Goal: Transaction & Acquisition: Purchase product/service

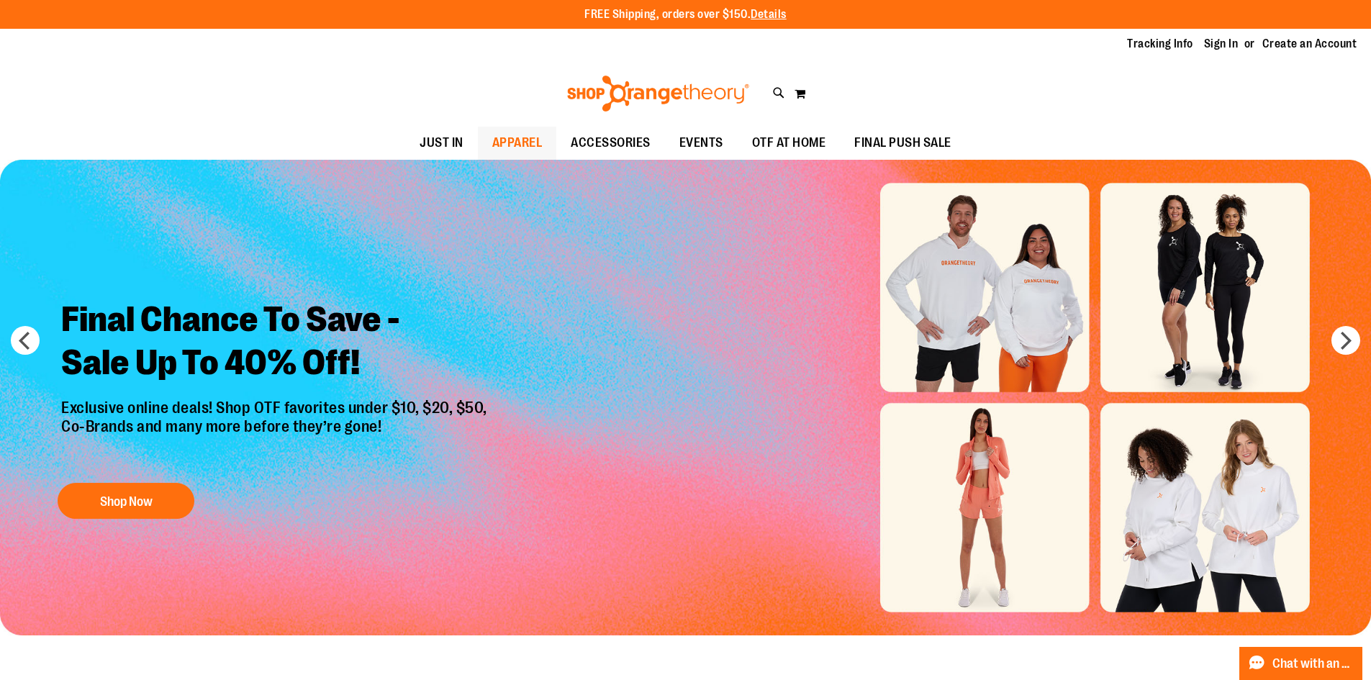
click at [511, 143] on span "APPAREL" at bounding box center [517, 143] width 50 height 32
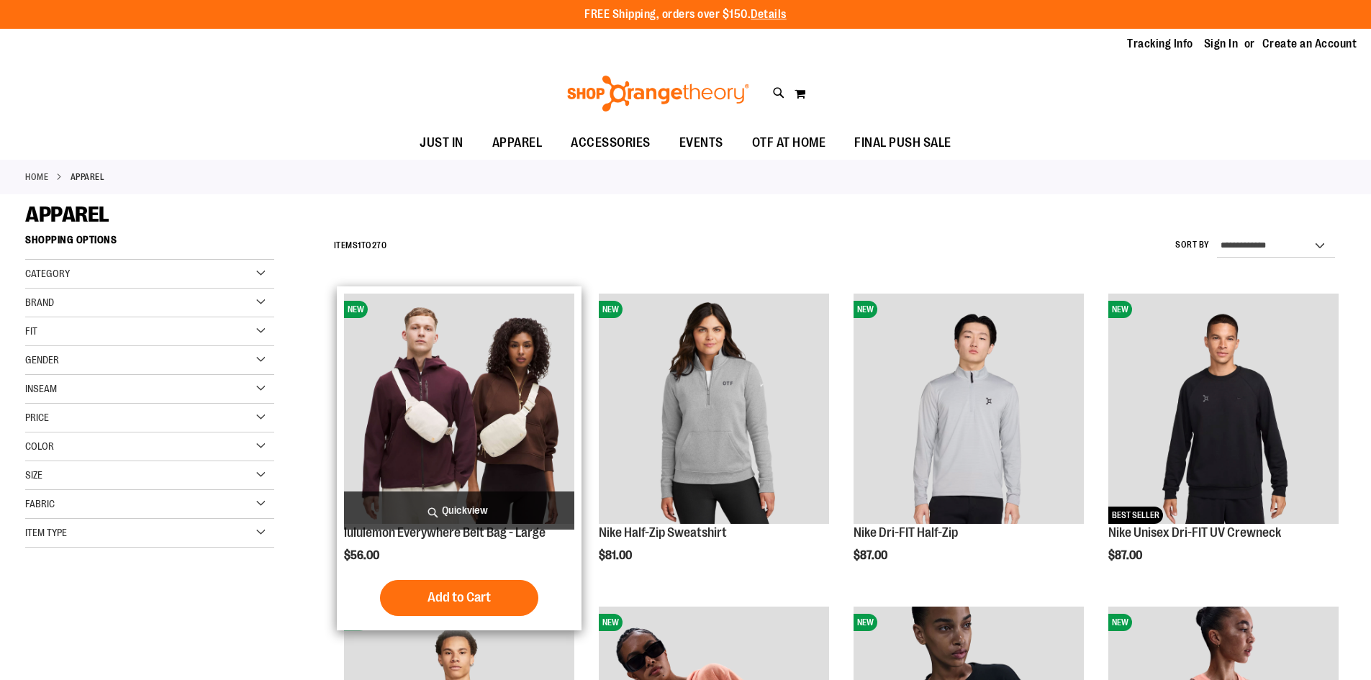
click at [453, 501] on span "Quickview" at bounding box center [459, 510] width 230 height 38
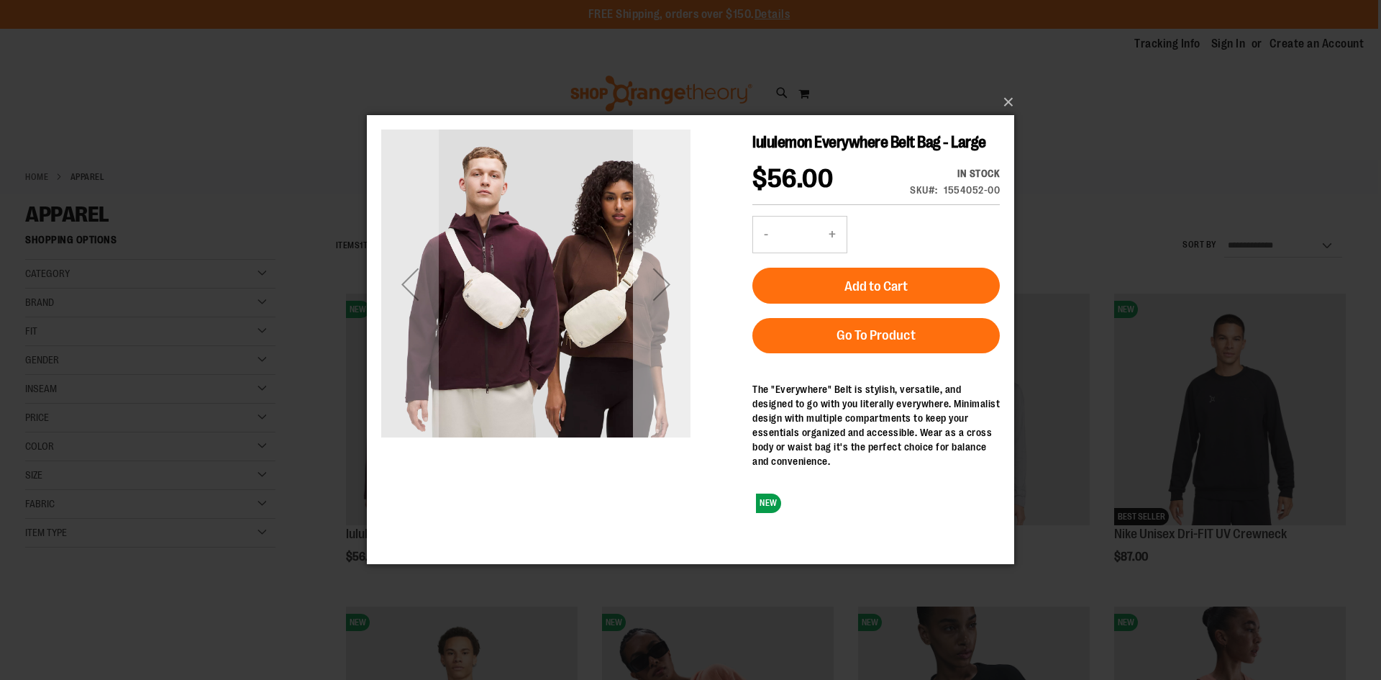
click at [682, 276] on div "Next" at bounding box center [662, 284] width 58 height 58
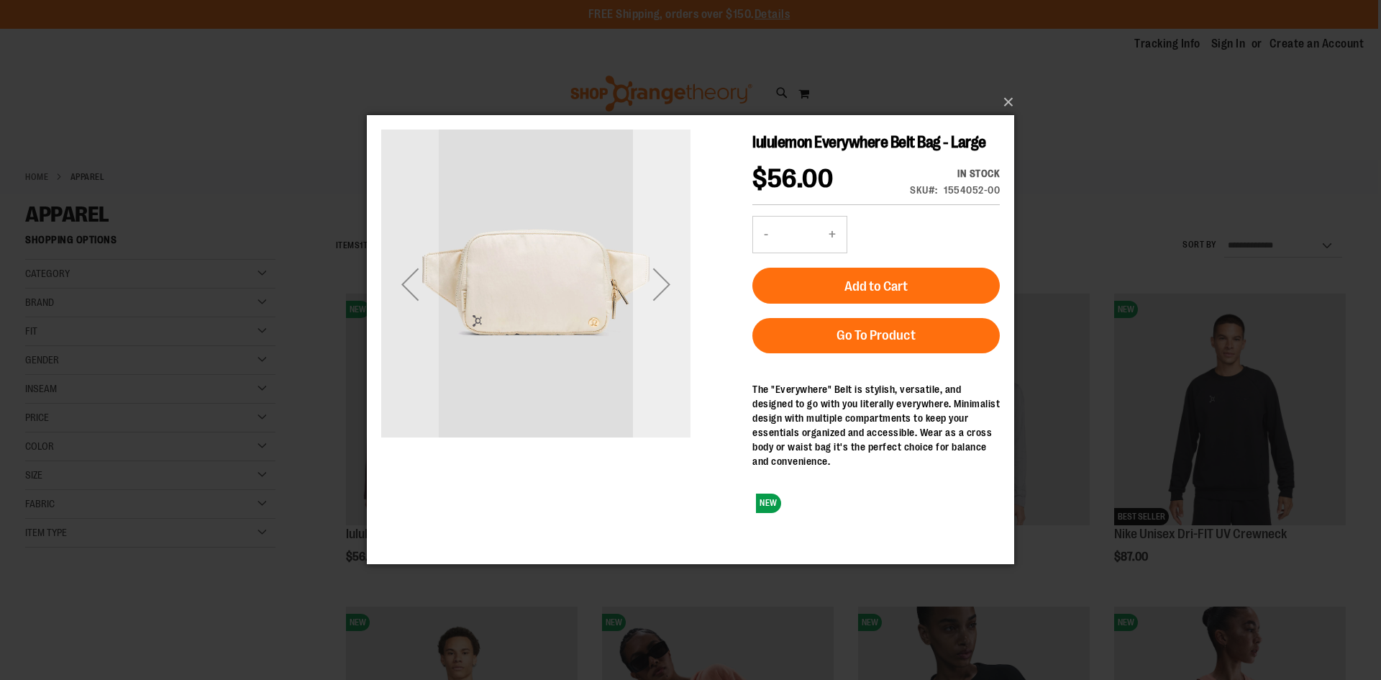
click at [682, 276] on div "Next" at bounding box center [662, 284] width 58 height 58
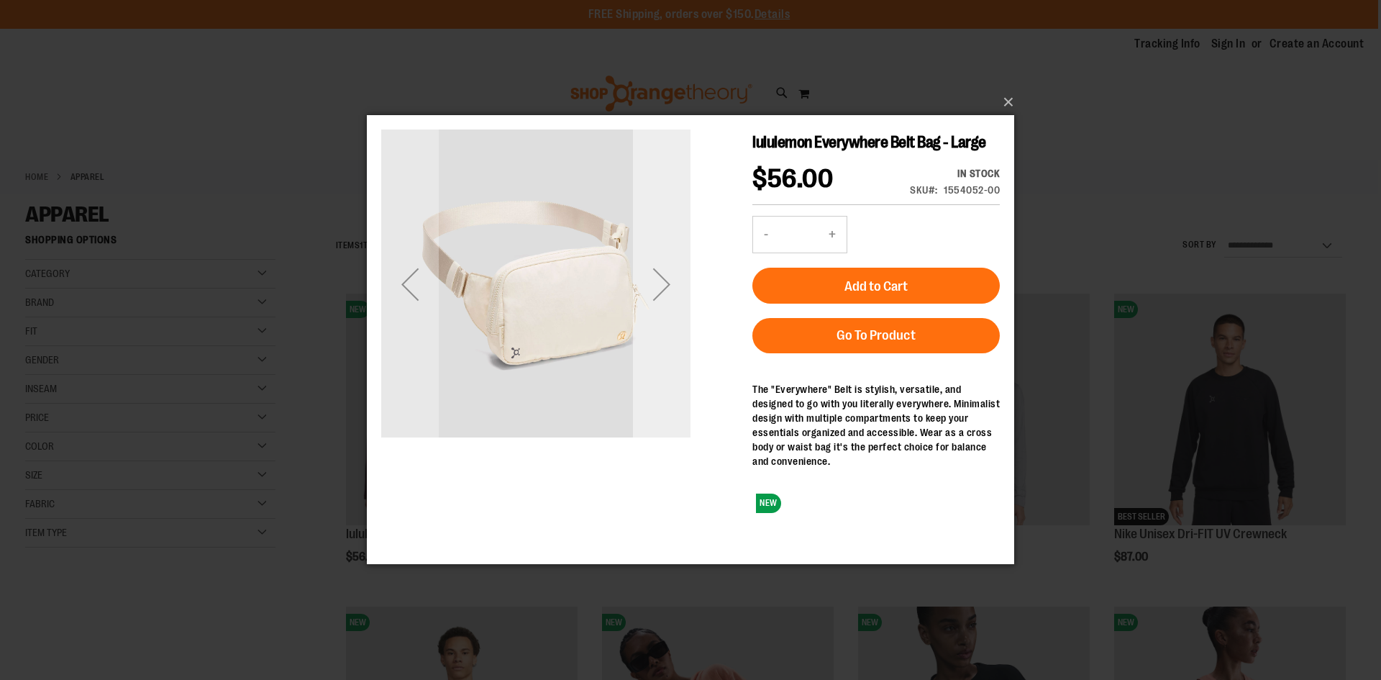
click at [682, 276] on div "Next" at bounding box center [662, 284] width 58 height 58
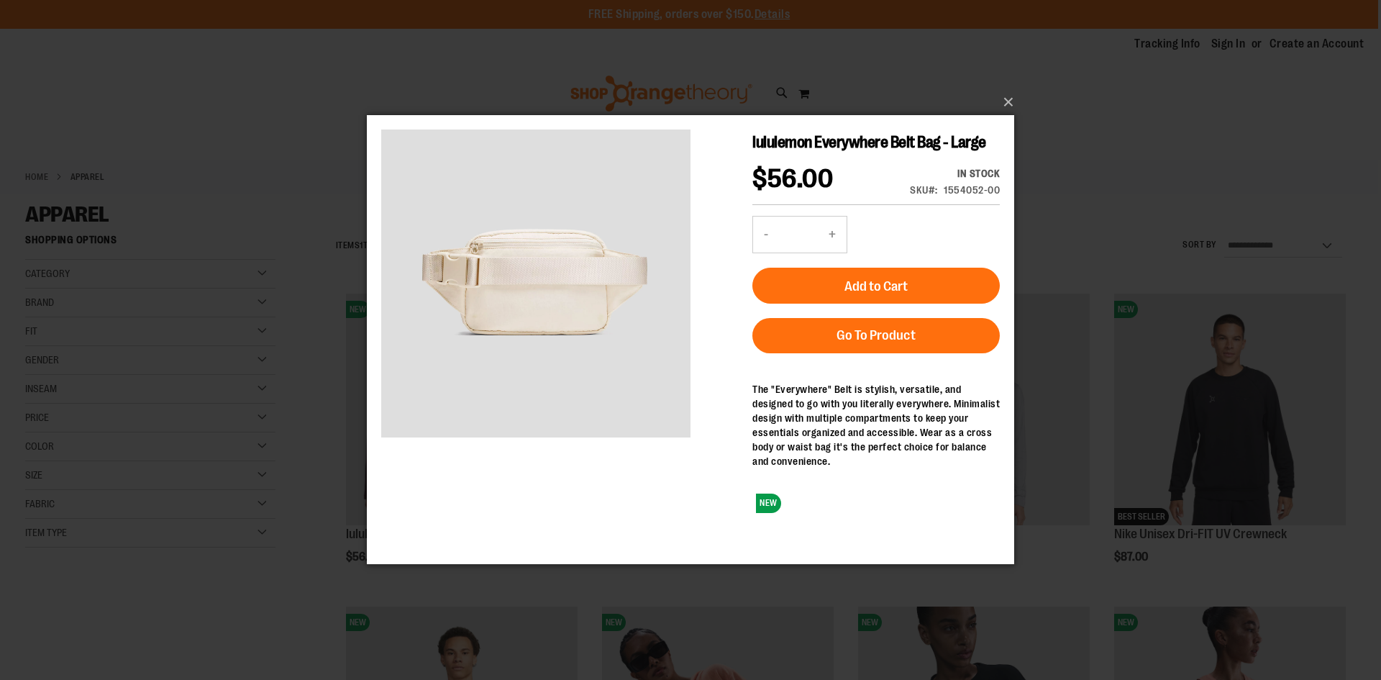
drag, startPoint x: 559, startPoint y: 34, endPoint x: 1025, endPoint y: 94, distance: 470.0
click at [1025, 94] on div "×" at bounding box center [690, 340] width 1381 height 680
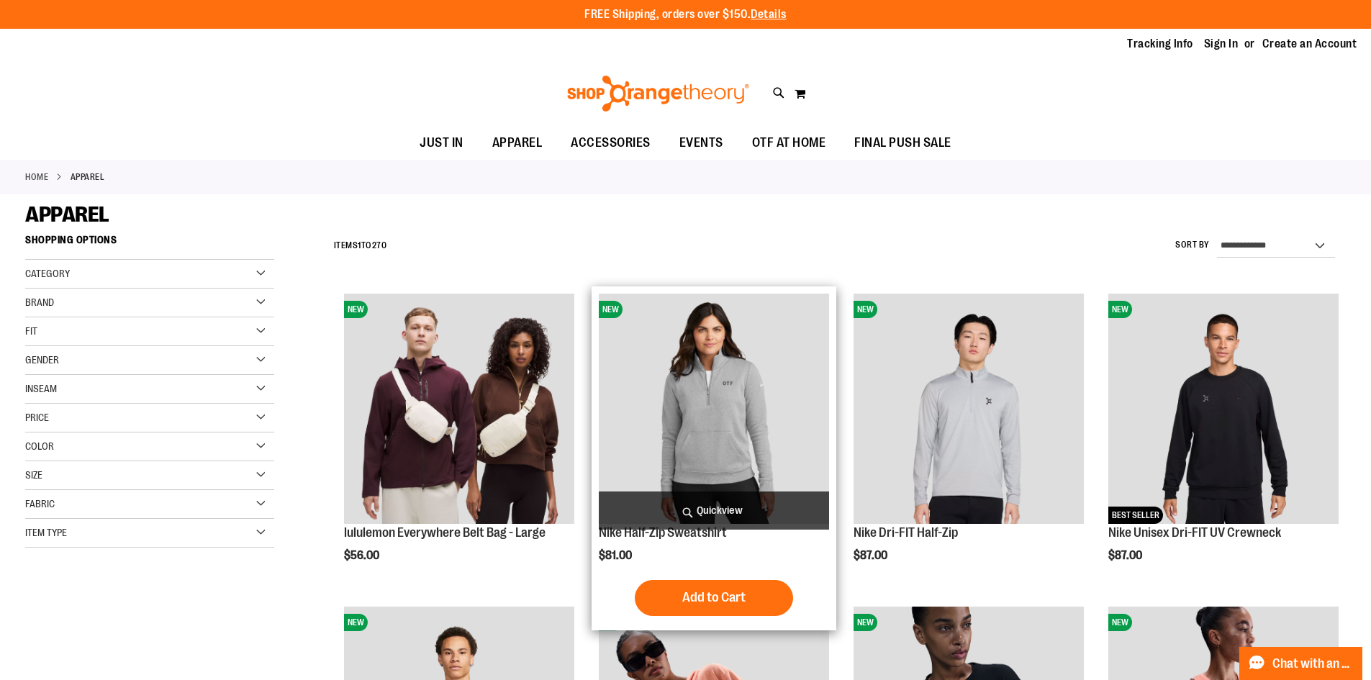
click at [739, 515] on span "Quickview" at bounding box center [714, 510] width 230 height 38
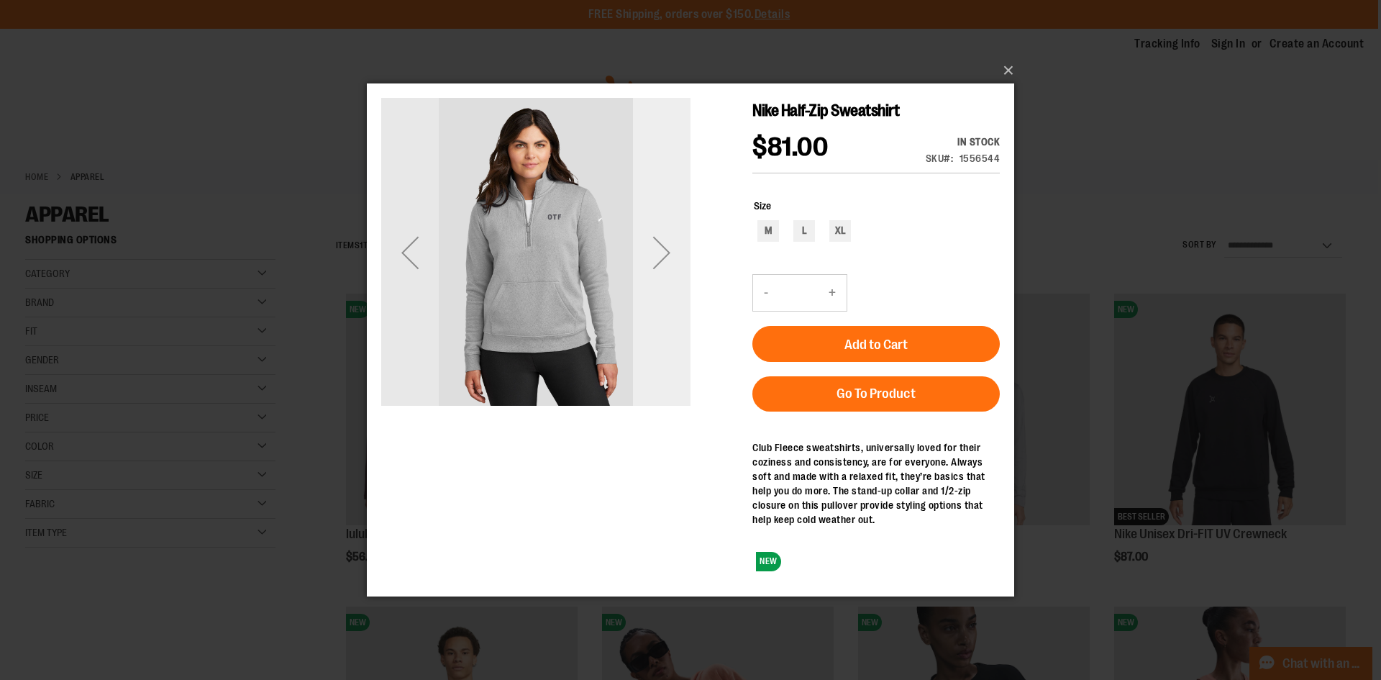
click at [653, 291] on div "Next" at bounding box center [662, 251] width 58 height 309
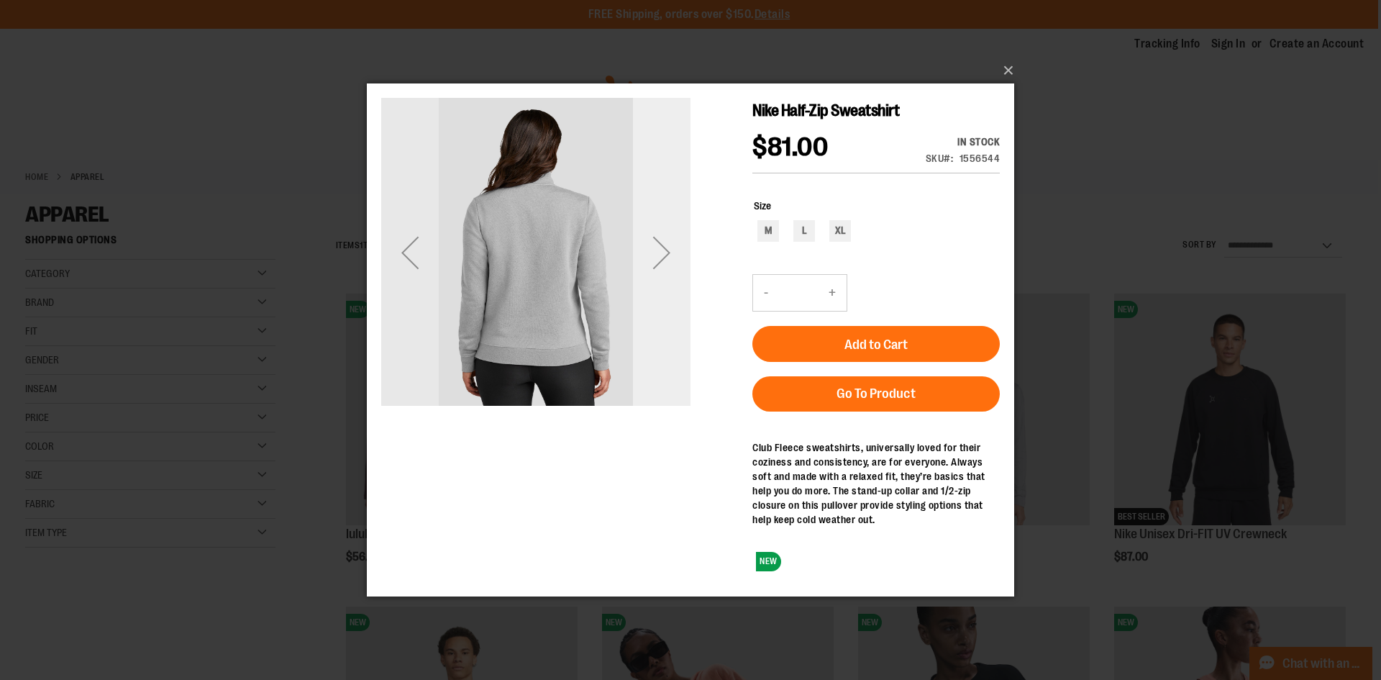
click at [653, 291] on div "Next" at bounding box center [662, 251] width 58 height 309
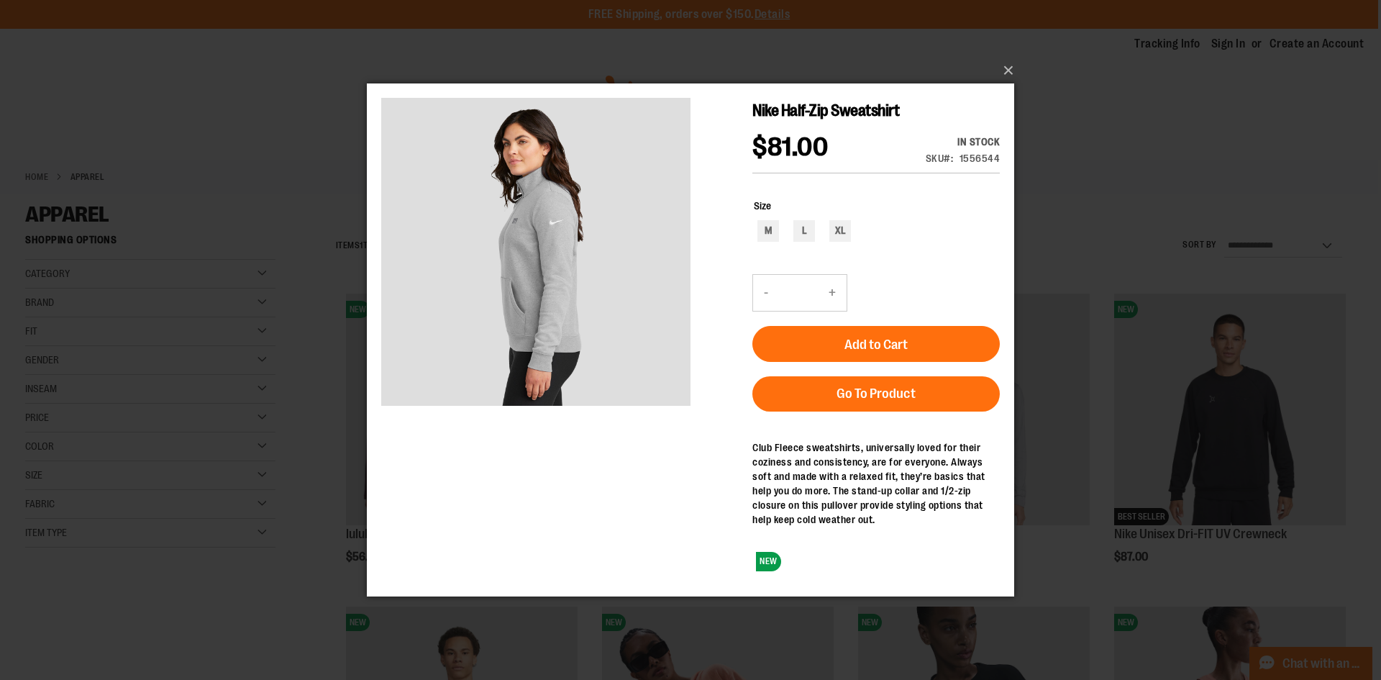
drag, startPoint x: 1399, startPoint y: 174, endPoint x: 1009, endPoint y: 86, distance: 400.6
drag, startPoint x: 1015, startPoint y: 88, endPoint x: 1007, endPoint y: 63, distance: 25.7
click at [1007, 63] on button "×" at bounding box center [695, 71] width 648 height 32
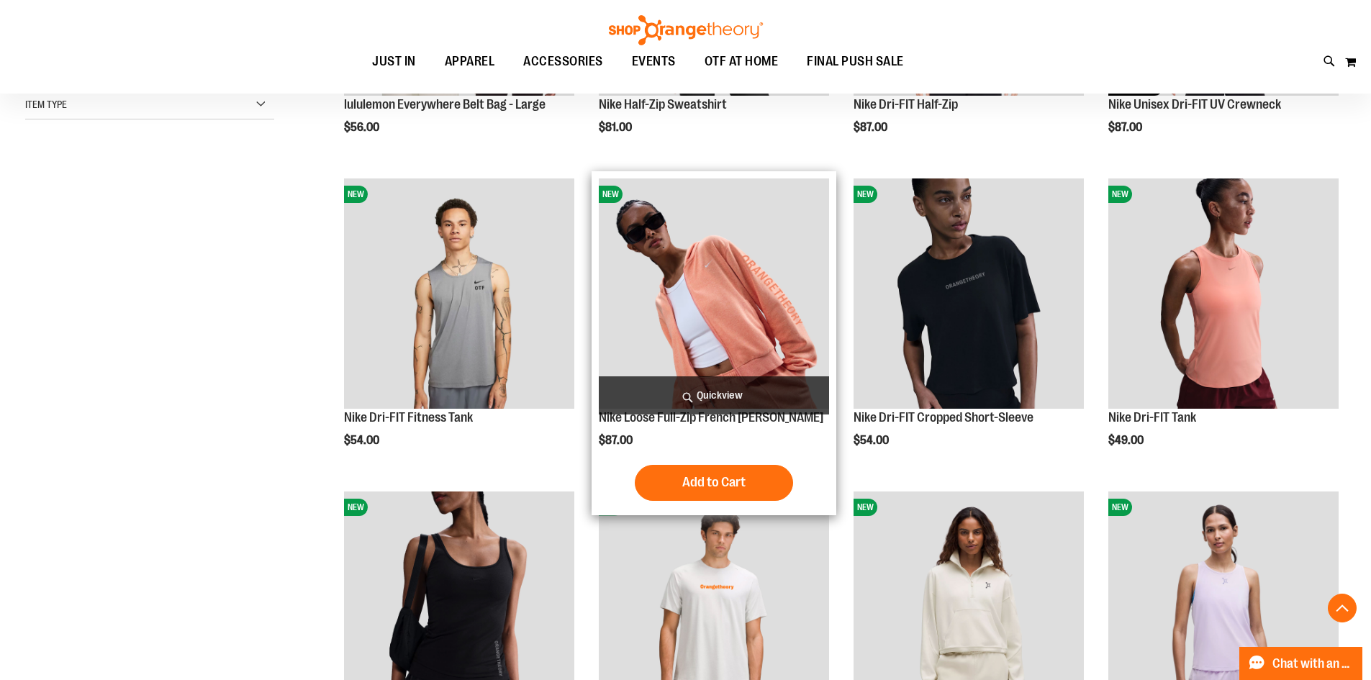
scroll to position [432, 0]
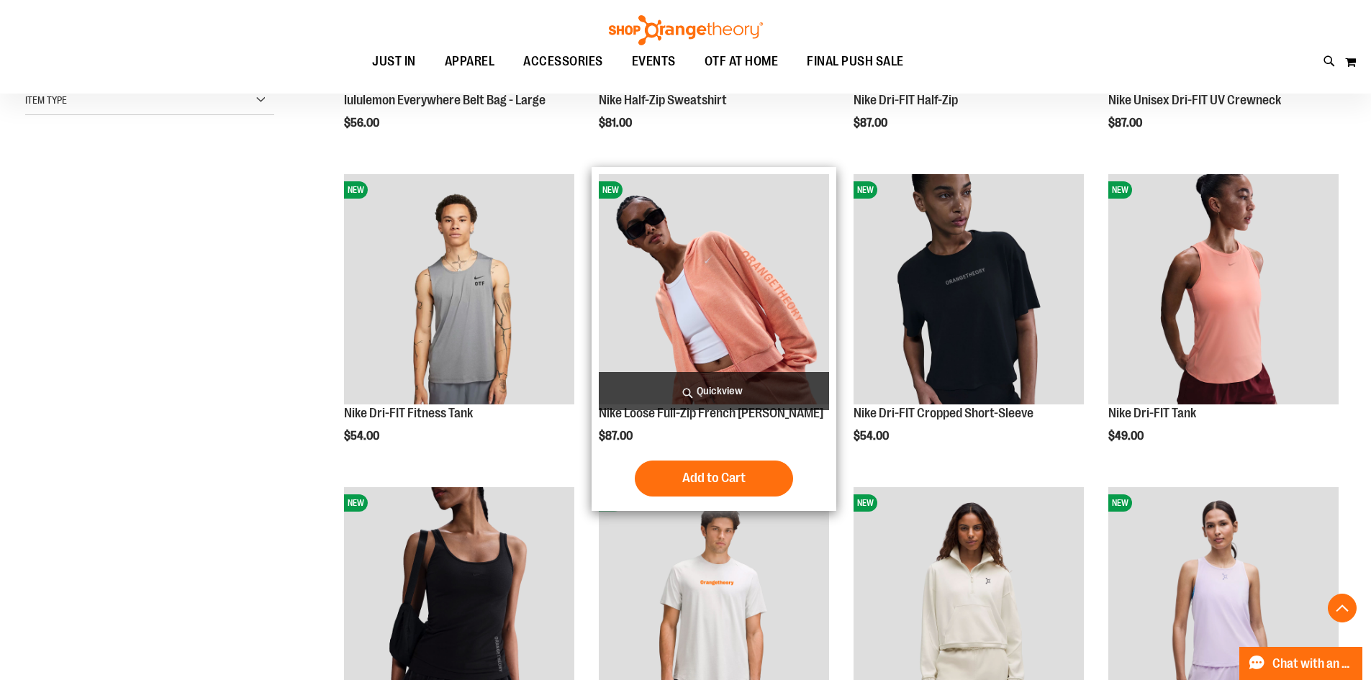
click at [762, 362] on img "product" at bounding box center [714, 289] width 230 height 230
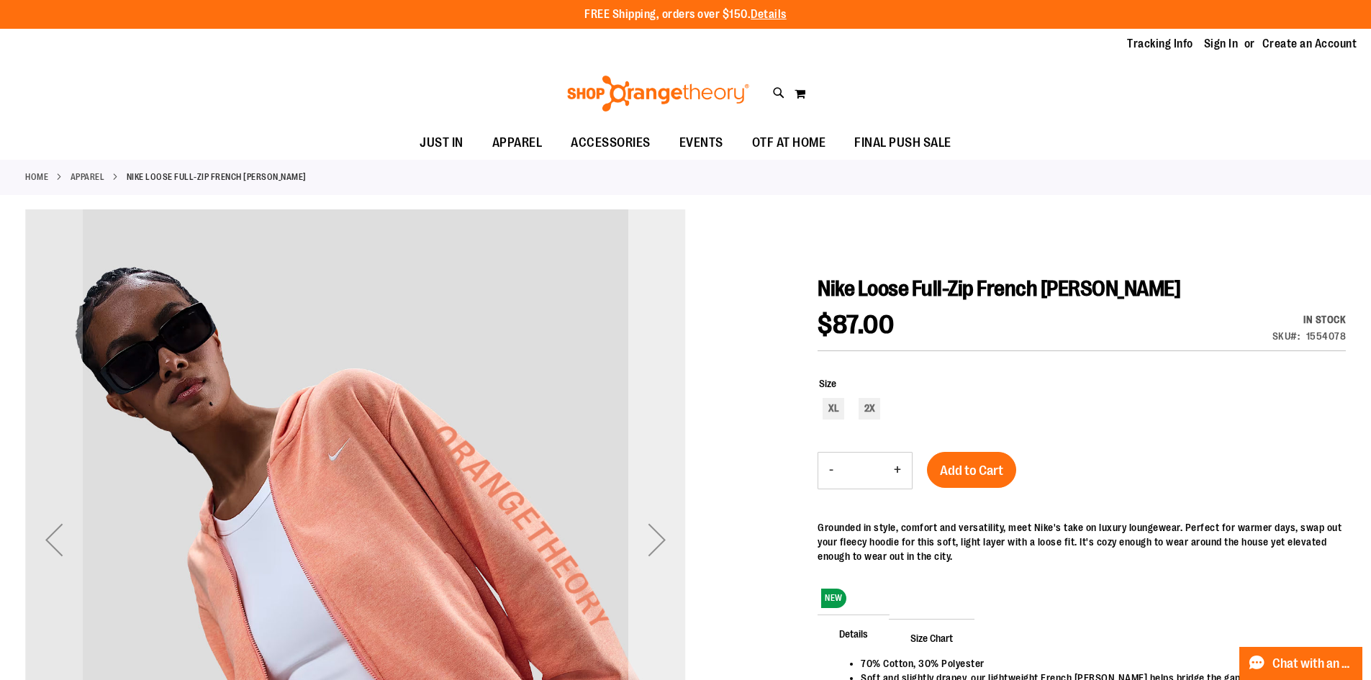
click at [642, 358] on div "Next" at bounding box center [657, 539] width 58 height 660
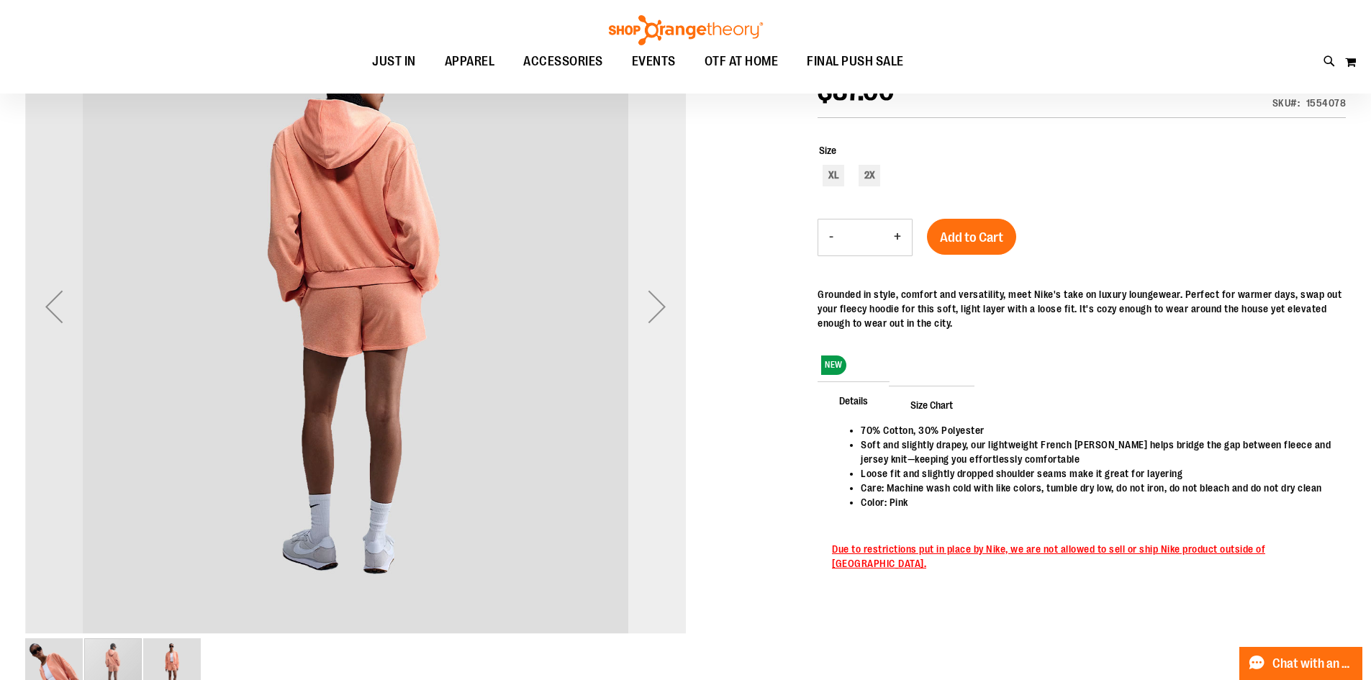
scroll to position [215, 0]
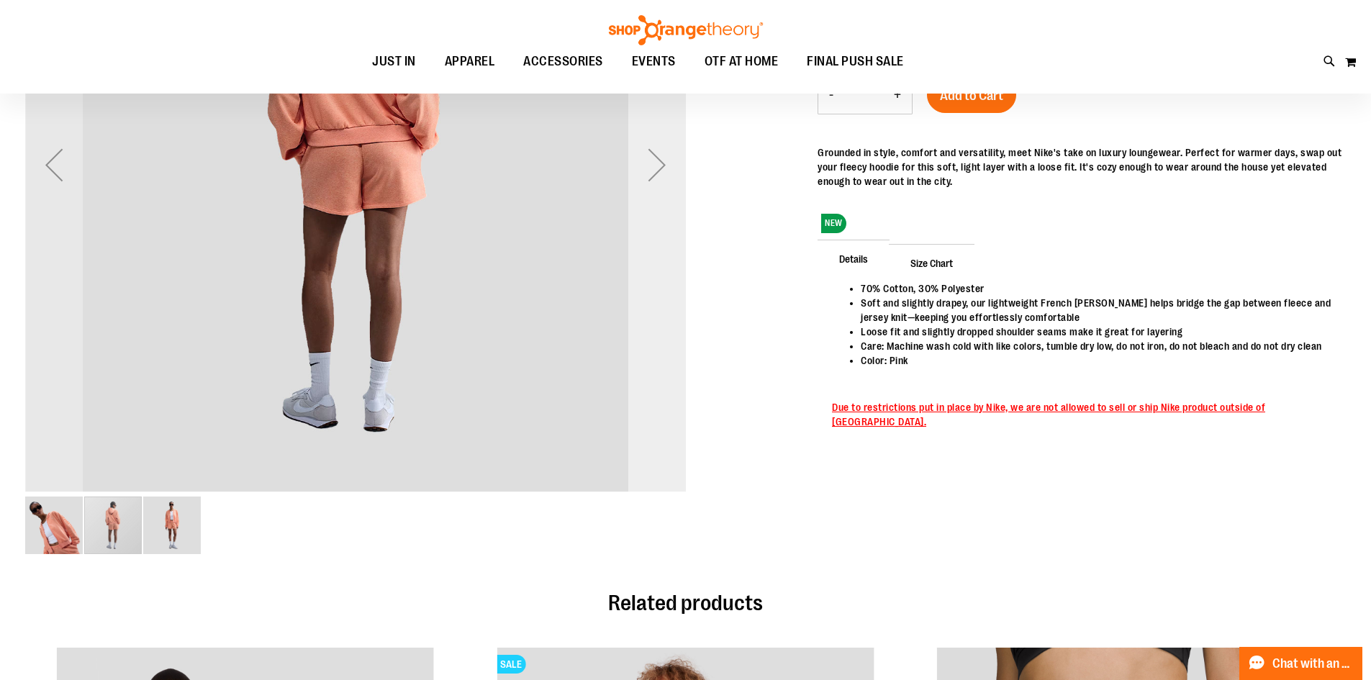
click at [642, 363] on div "Next" at bounding box center [657, 165] width 58 height 660
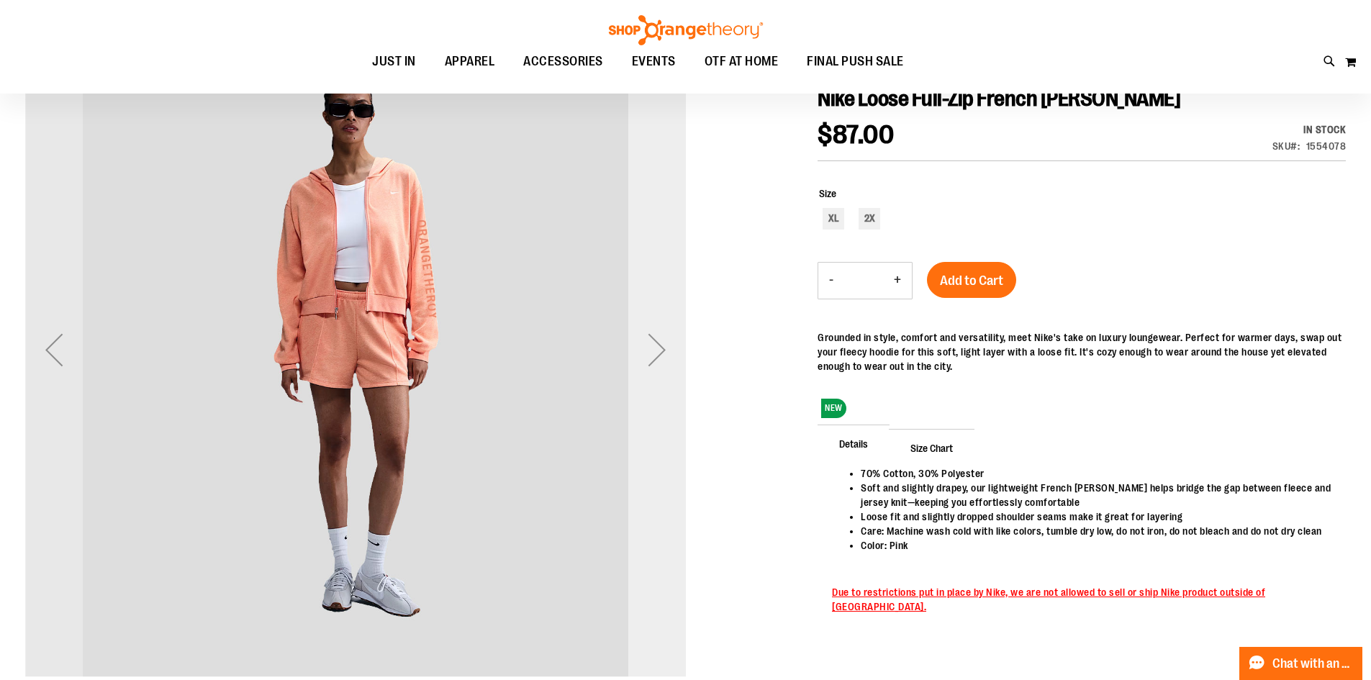
scroll to position [0, 0]
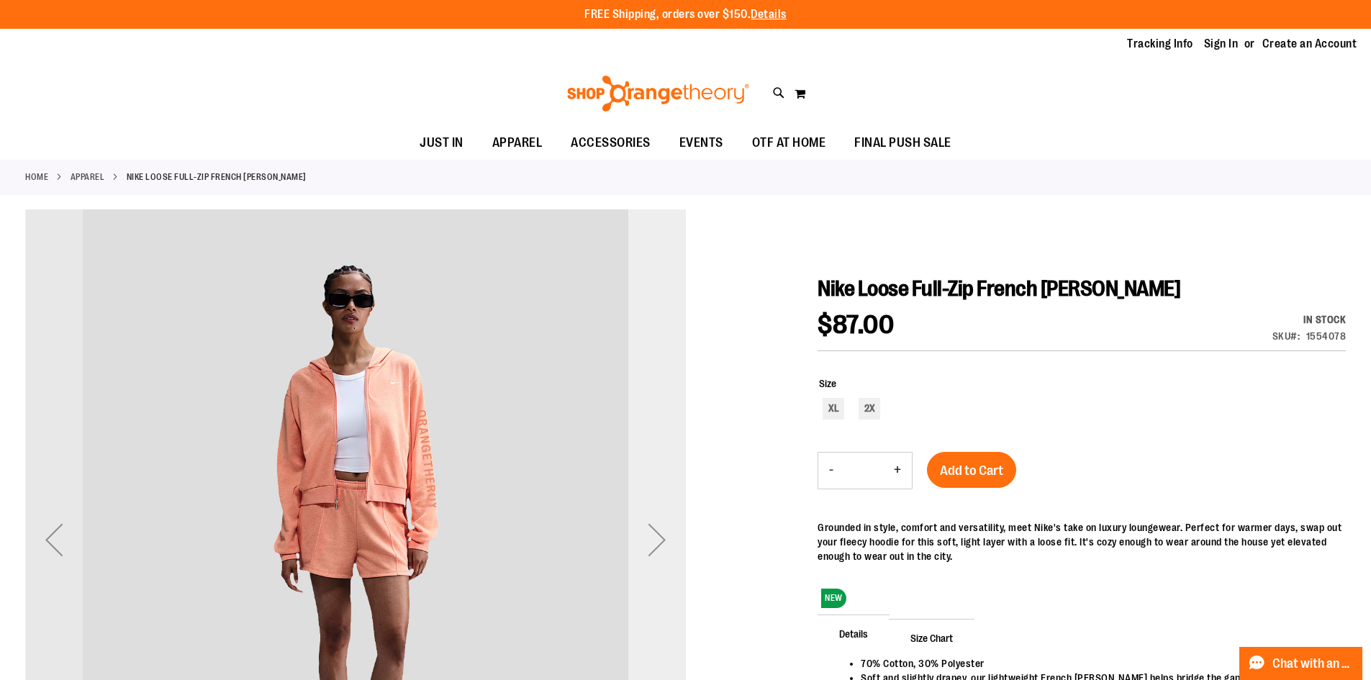
click at [644, 365] on div "Next" at bounding box center [657, 539] width 58 height 660
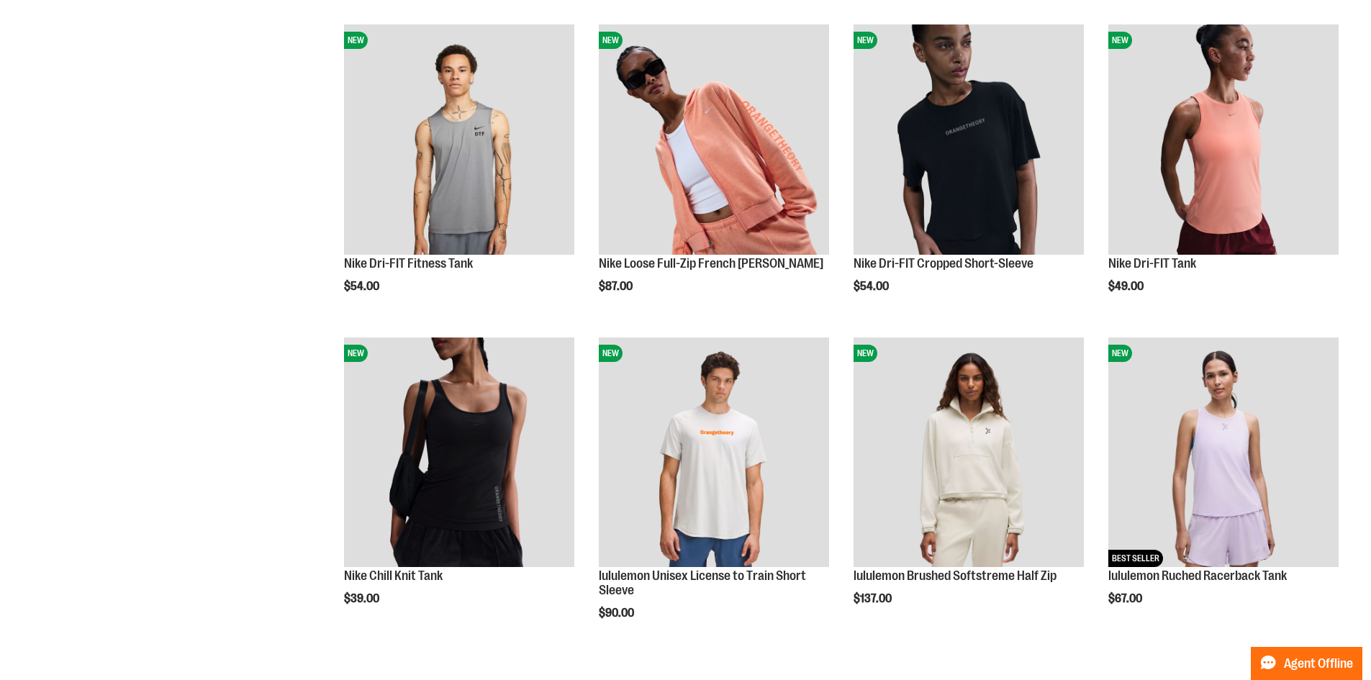
scroll to position [431, 0]
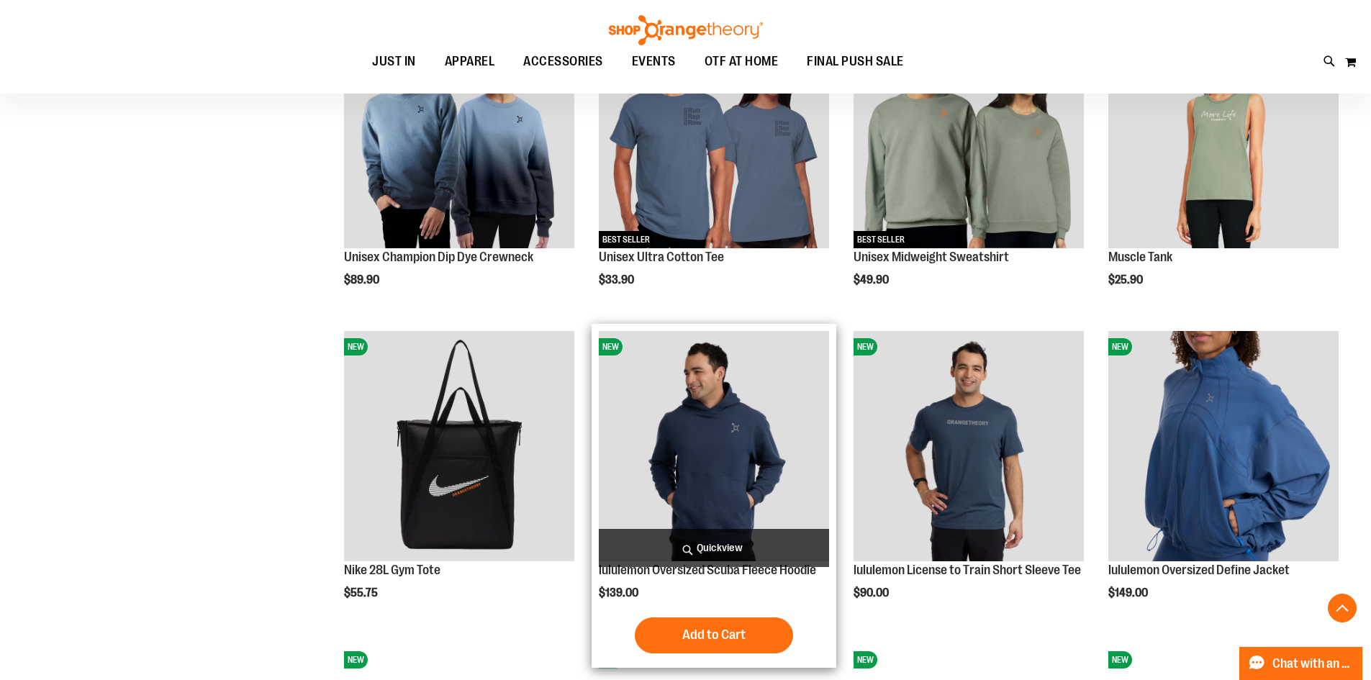
scroll to position [1294, 0]
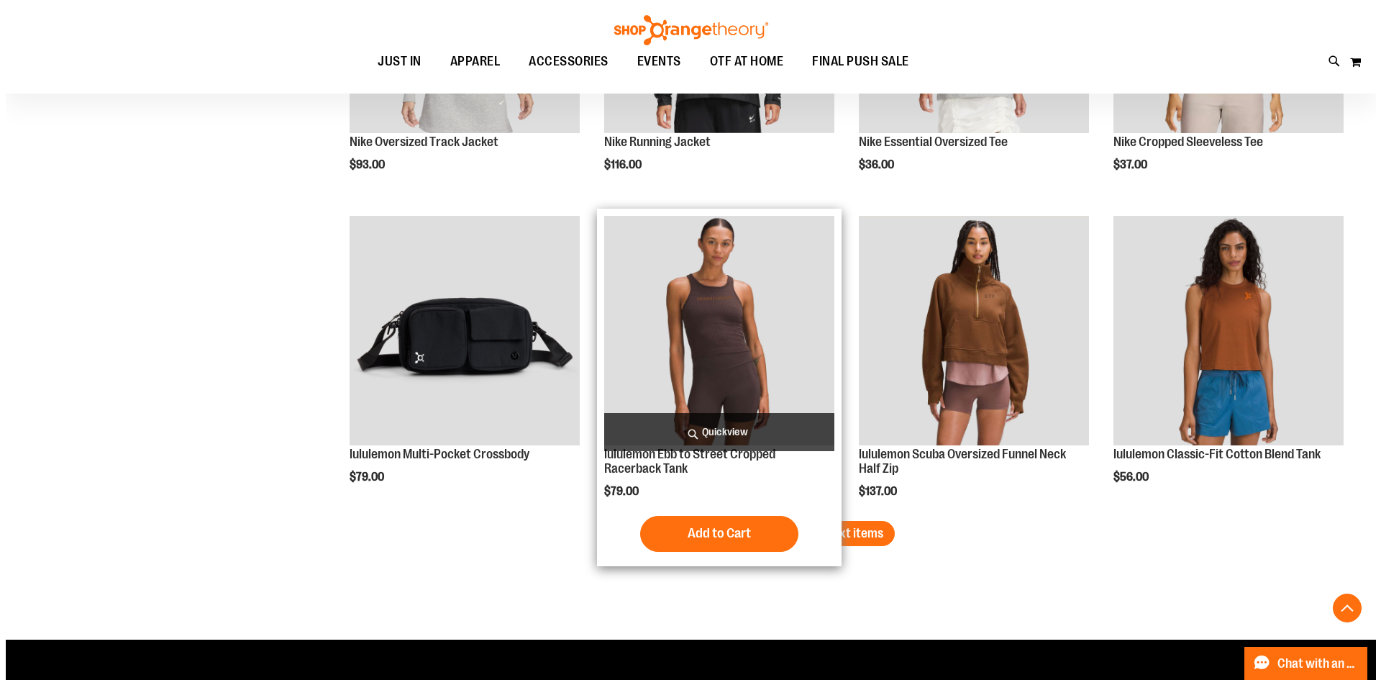
scroll to position [2589, 0]
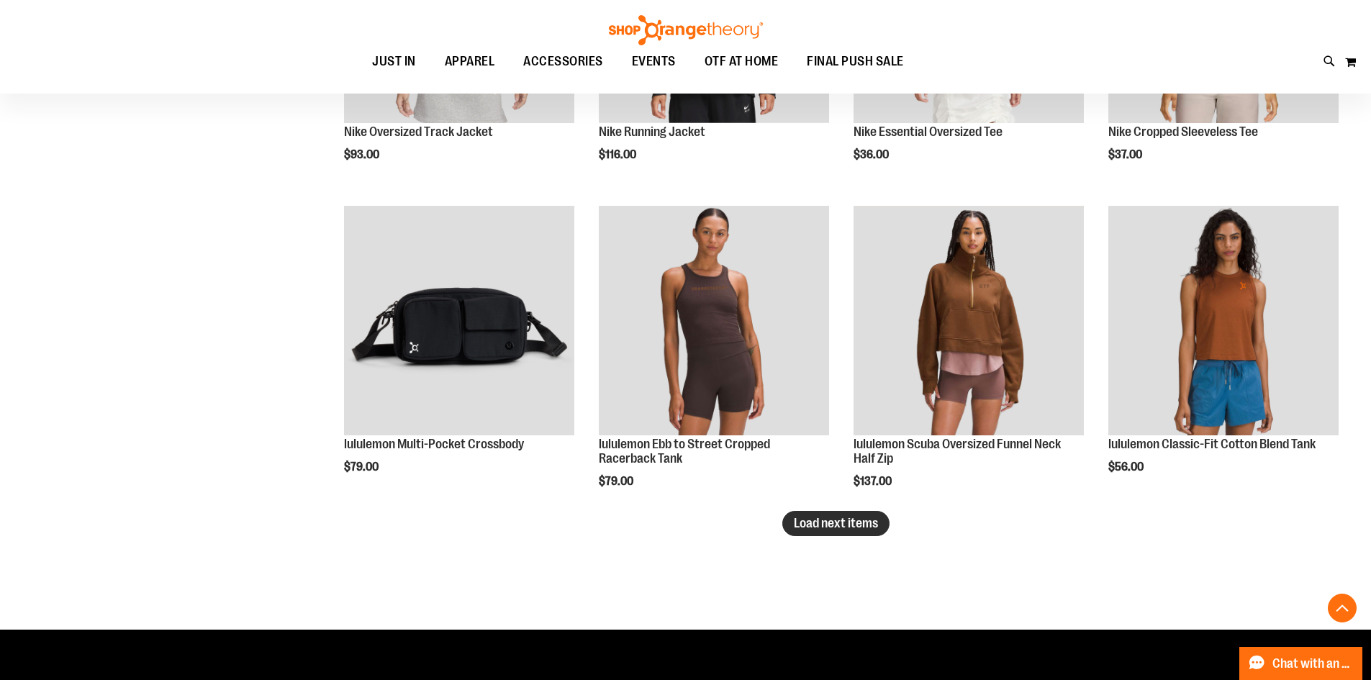
click at [853, 527] on span "Load next items" at bounding box center [836, 523] width 84 height 14
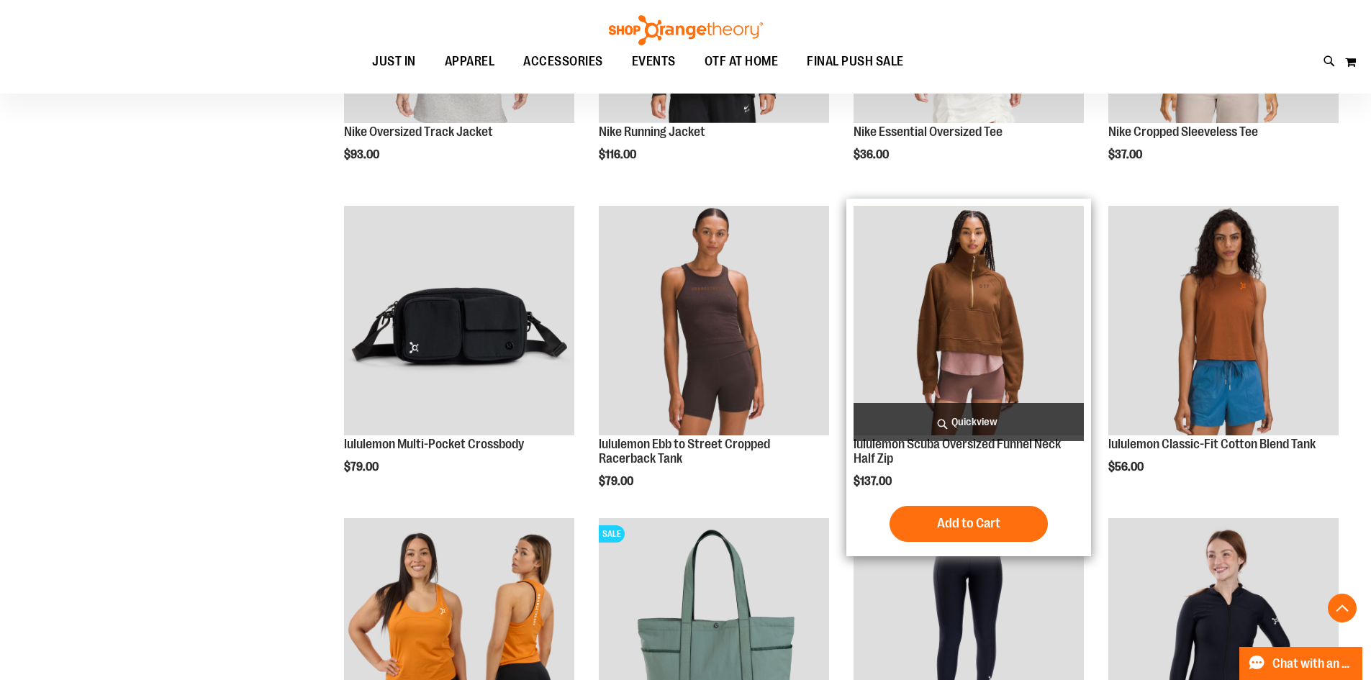
click at [991, 428] on span "Quickview" at bounding box center [968, 422] width 230 height 38
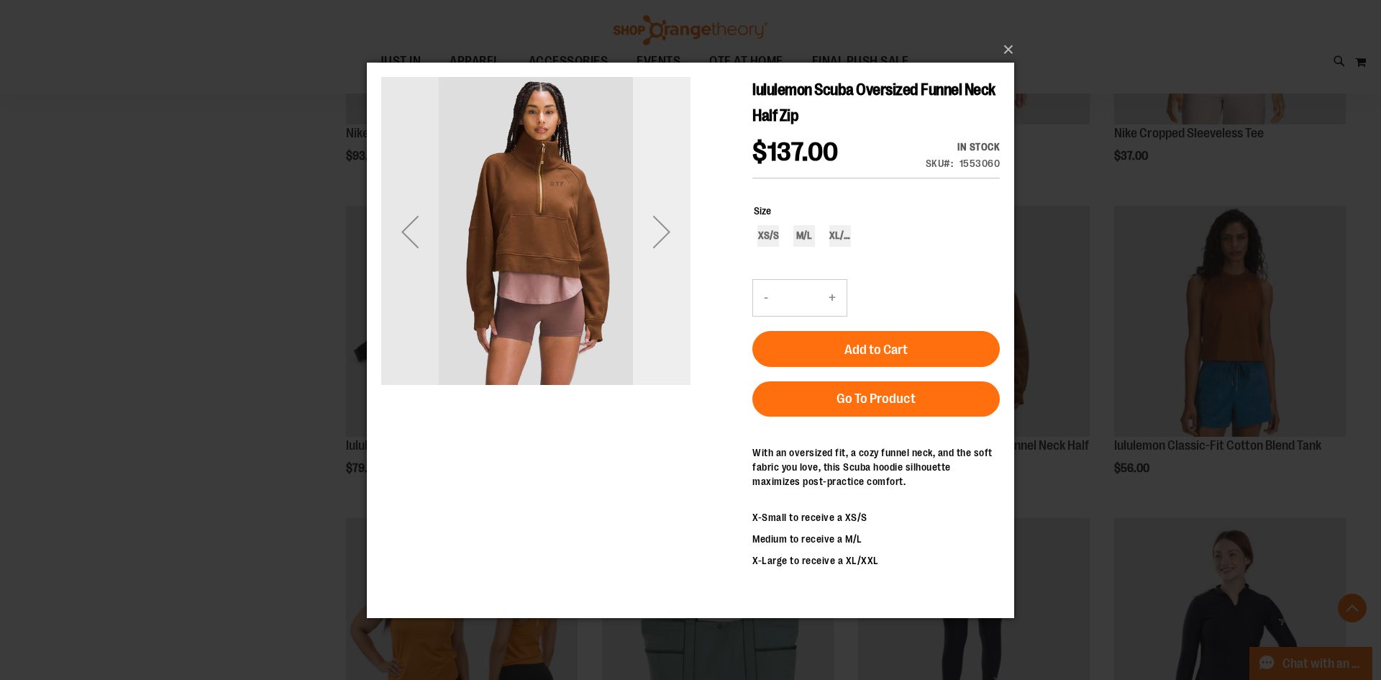
click at [670, 235] on div "Next" at bounding box center [662, 231] width 58 height 58
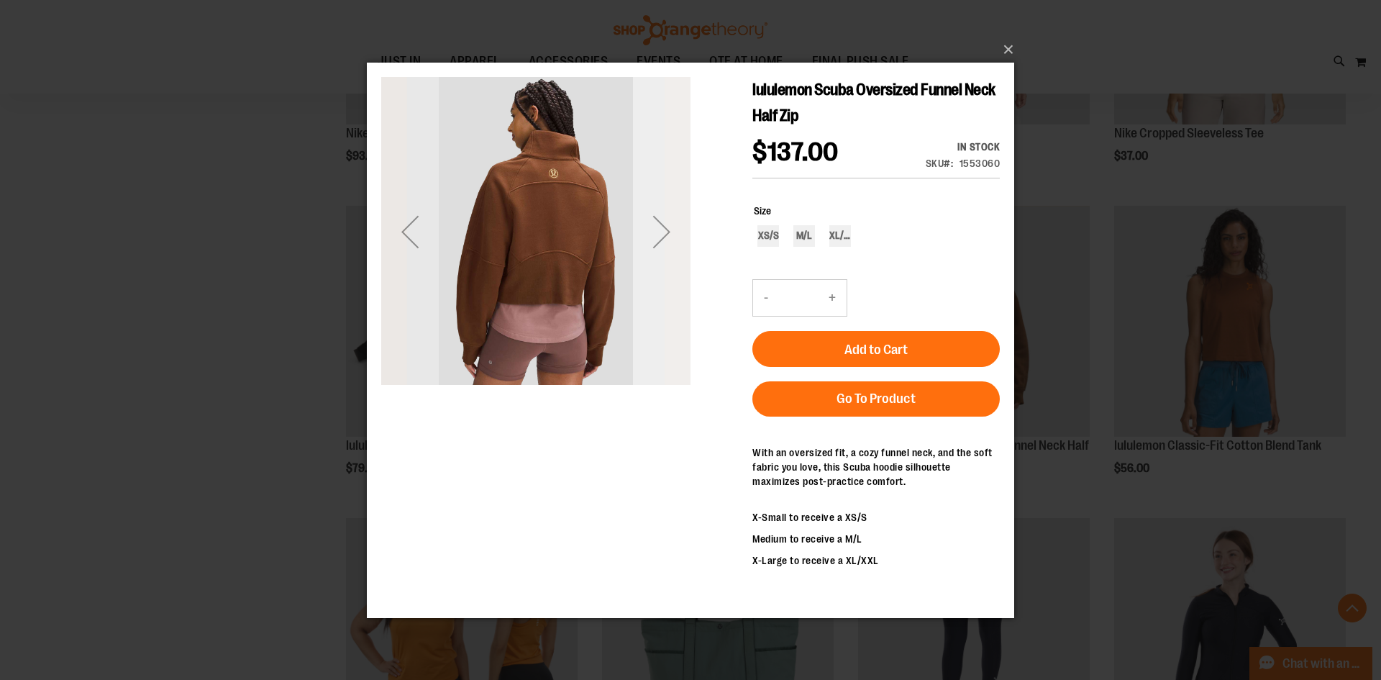
click at [670, 235] on div "Next" at bounding box center [662, 231] width 58 height 58
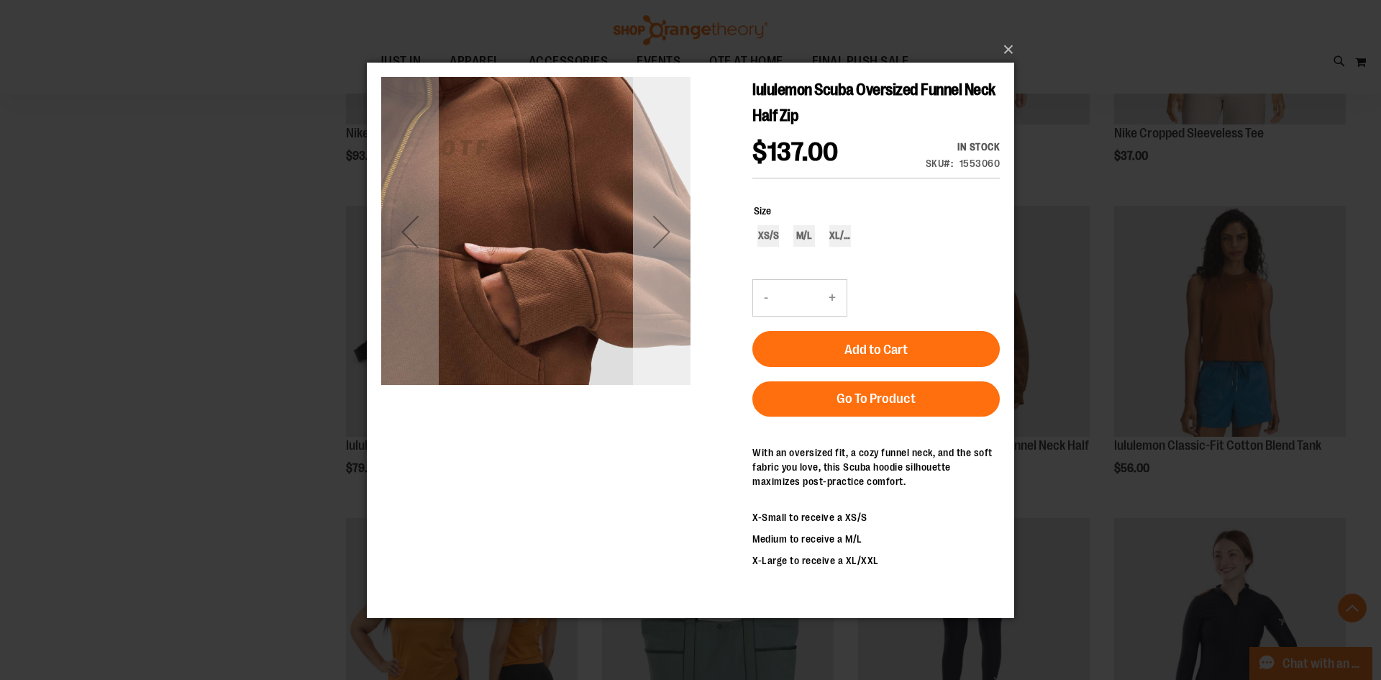
click at [670, 235] on div "Next" at bounding box center [662, 231] width 58 height 58
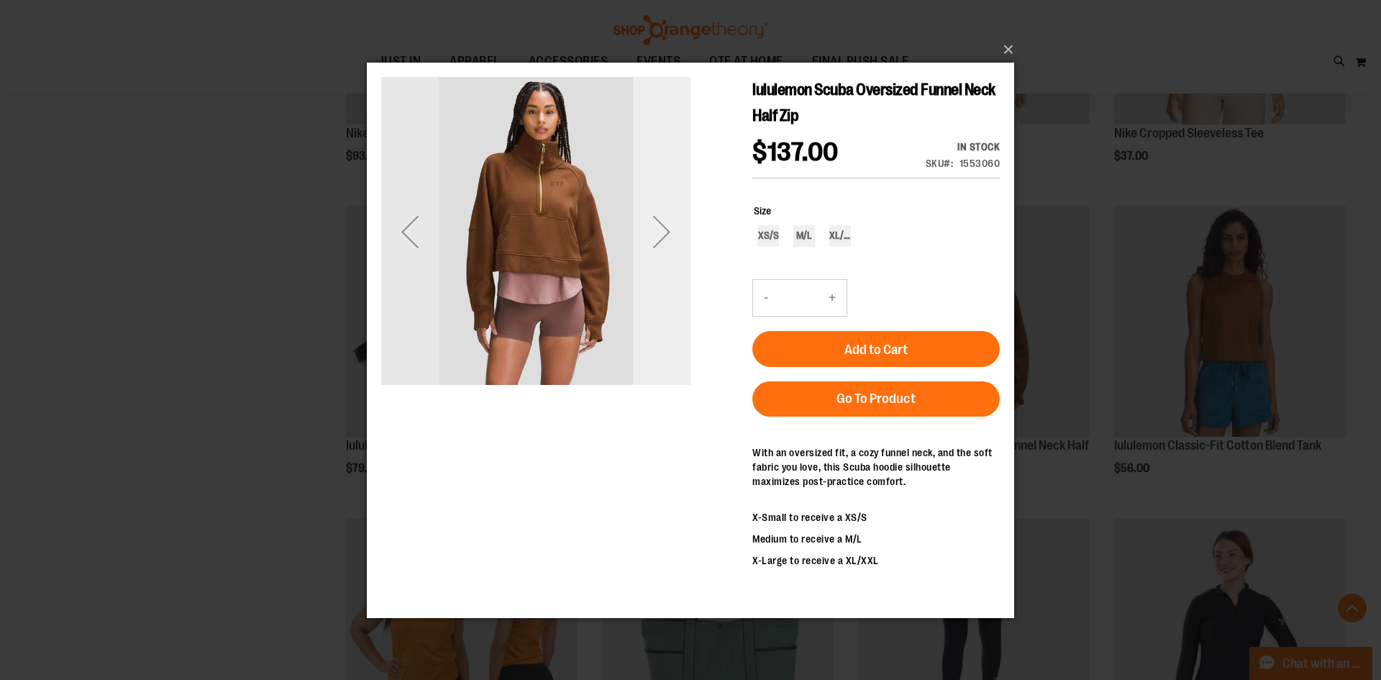
click at [670, 235] on div "Next" at bounding box center [662, 231] width 58 height 58
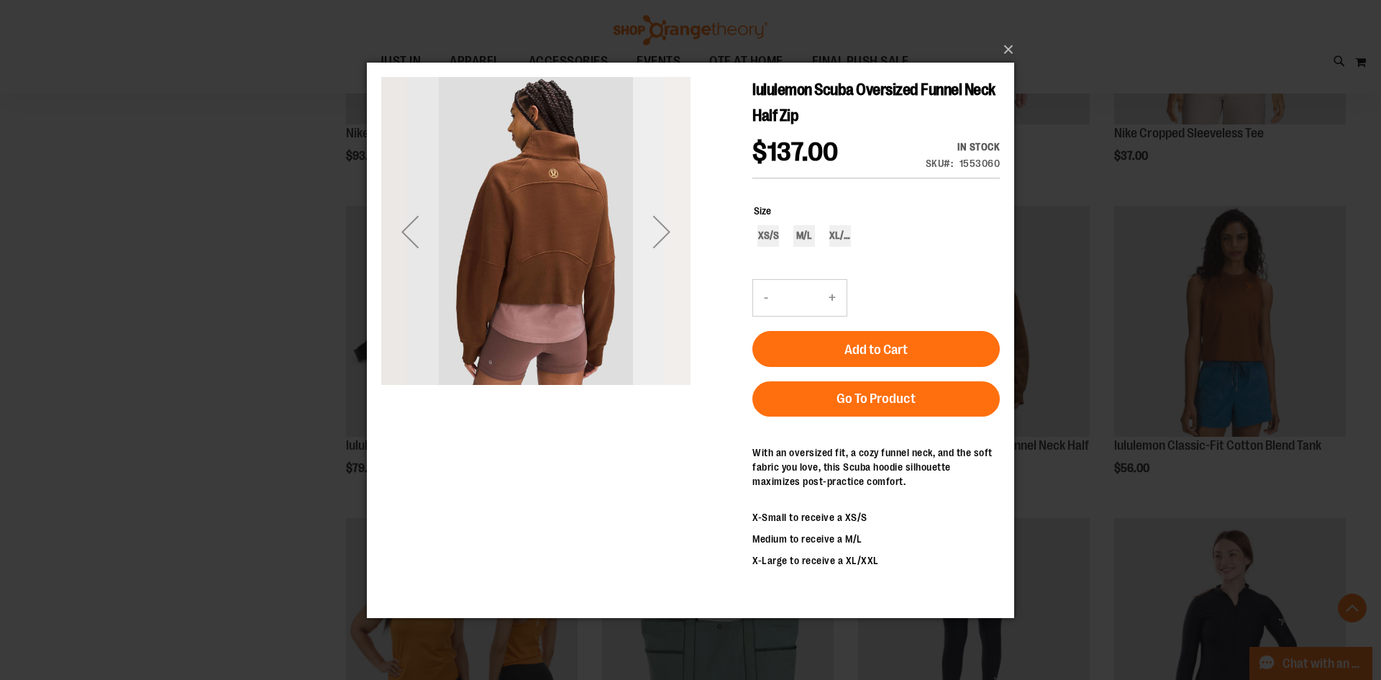
click at [670, 235] on div "Next" at bounding box center [662, 231] width 58 height 58
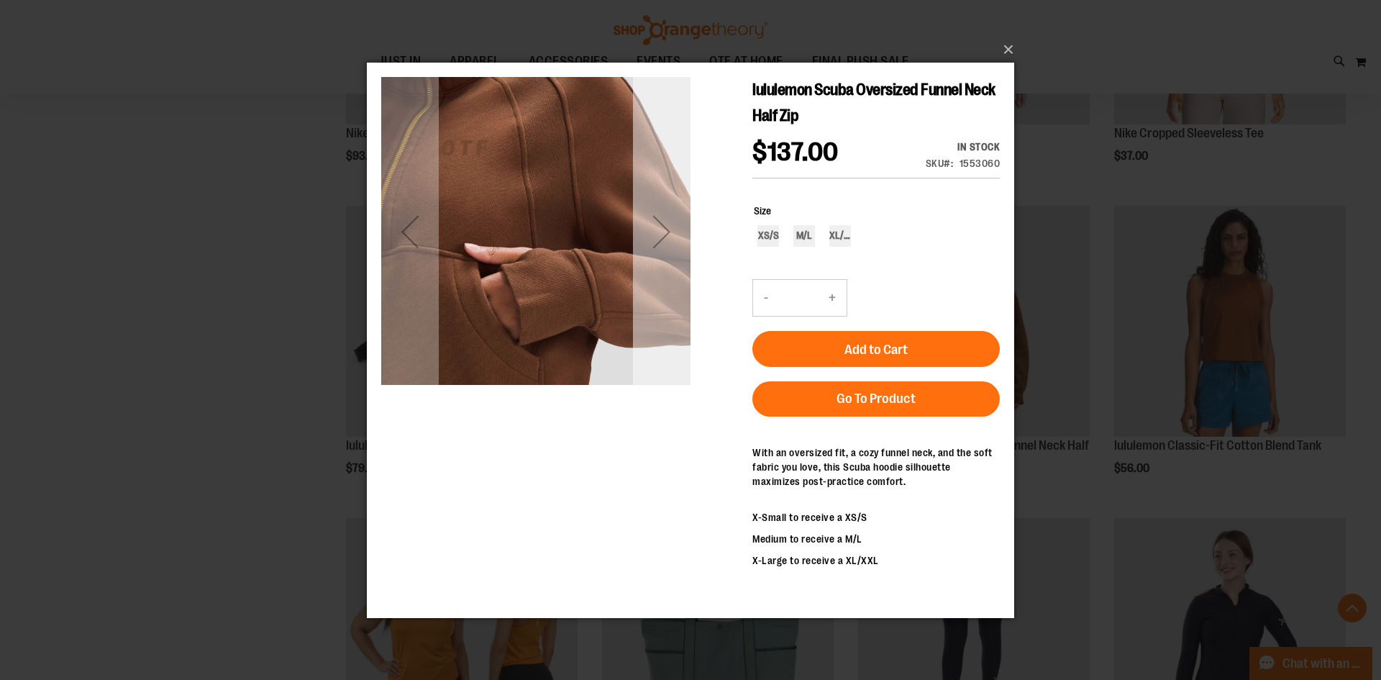
click at [670, 235] on div "Next" at bounding box center [662, 231] width 58 height 58
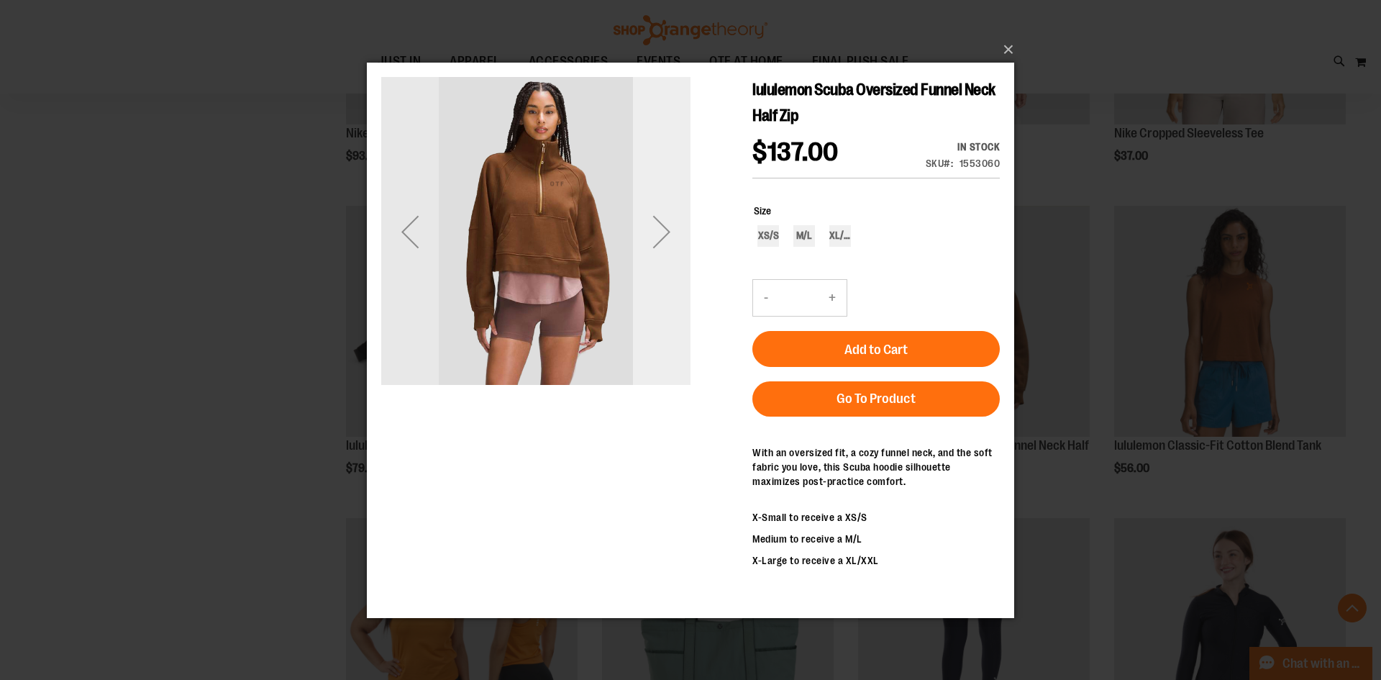
click at [670, 235] on div "Next" at bounding box center [662, 231] width 58 height 58
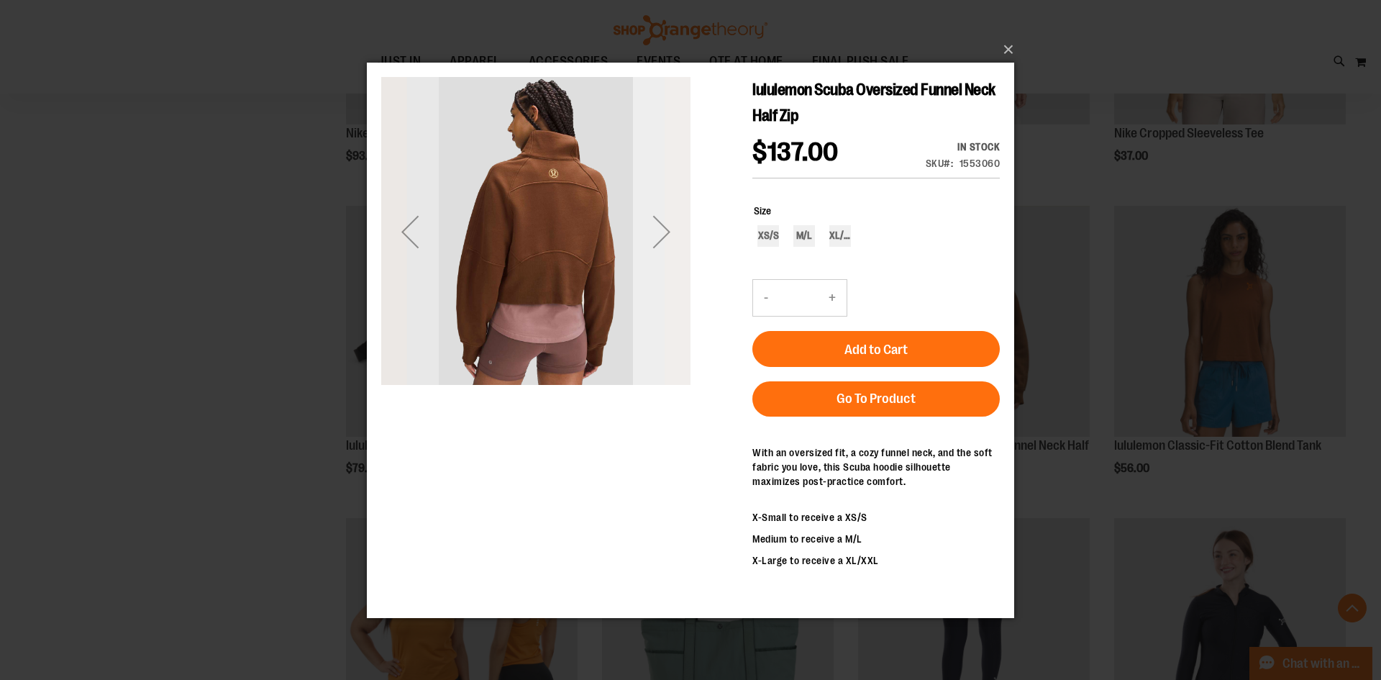
click at [670, 235] on div "Next" at bounding box center [662, 231] width 58 height 58
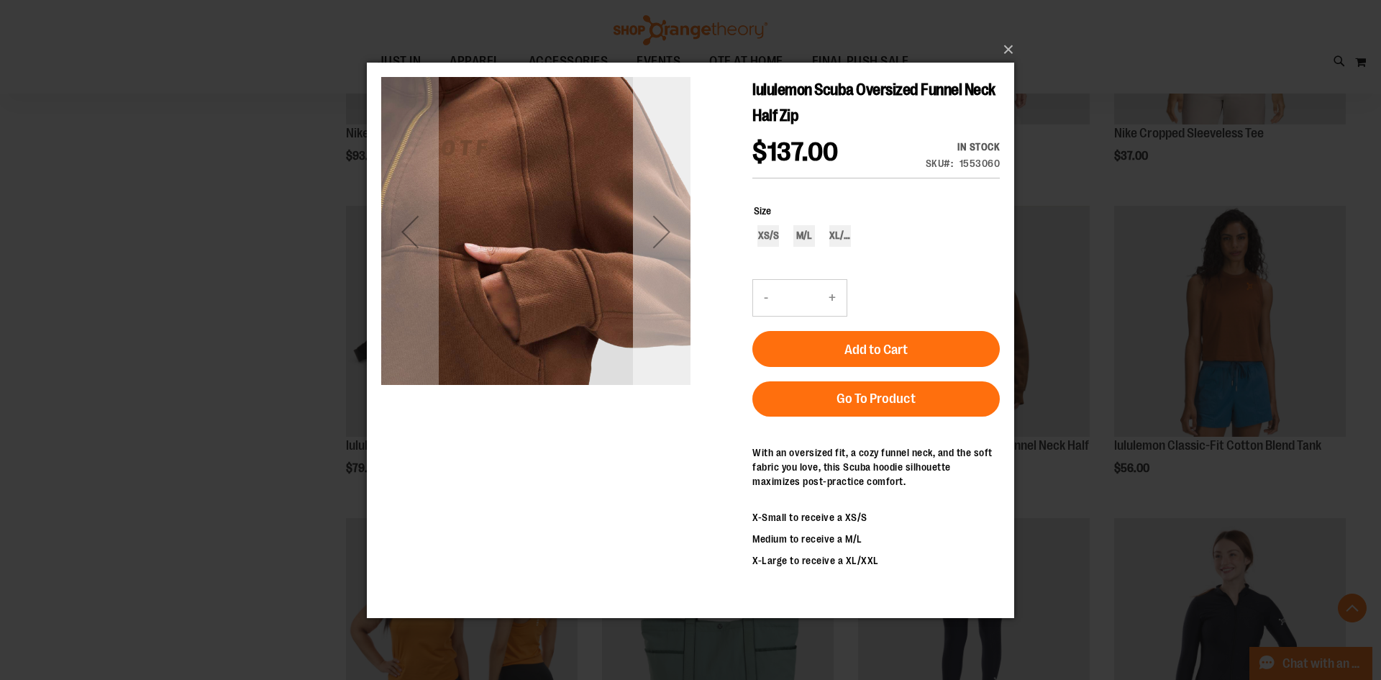
click at [670, 235] on div "Next" at bounding box center [662, 231] width 58 height 58
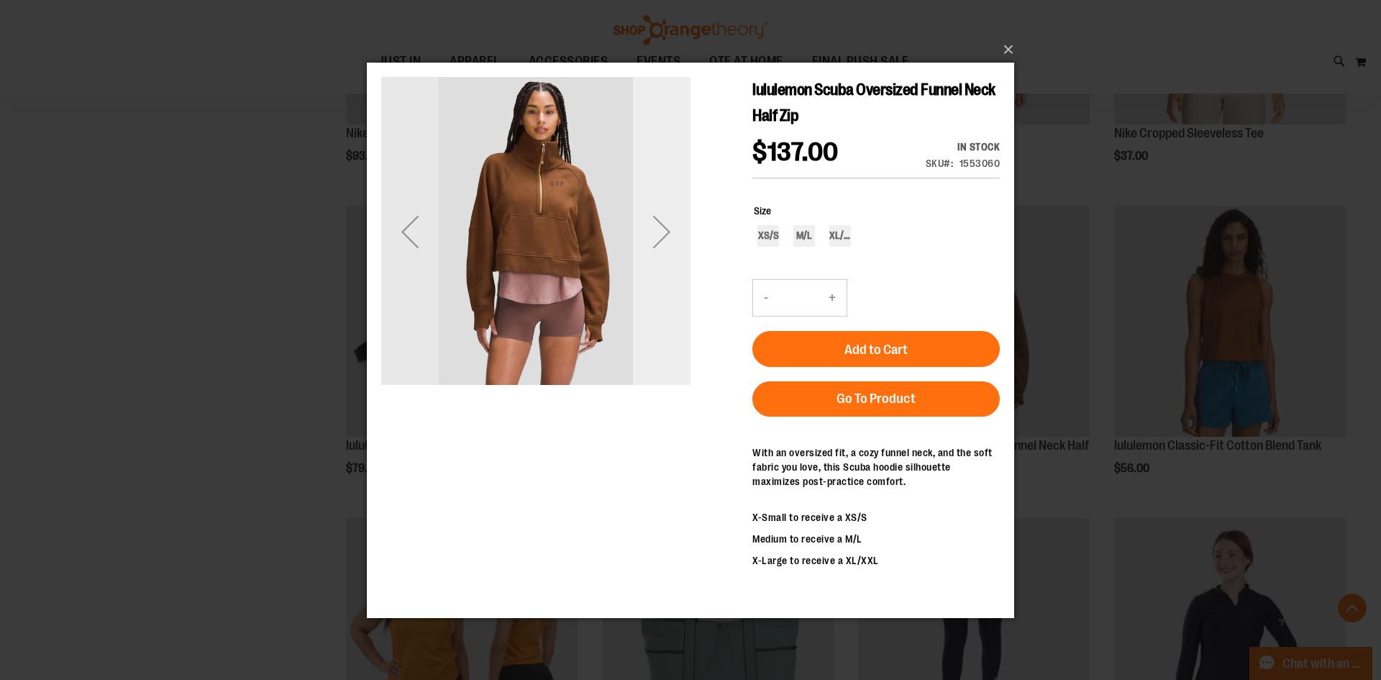
click at [670, 235] on div "Next" at bounding box center [662, 231] width 58 height 58
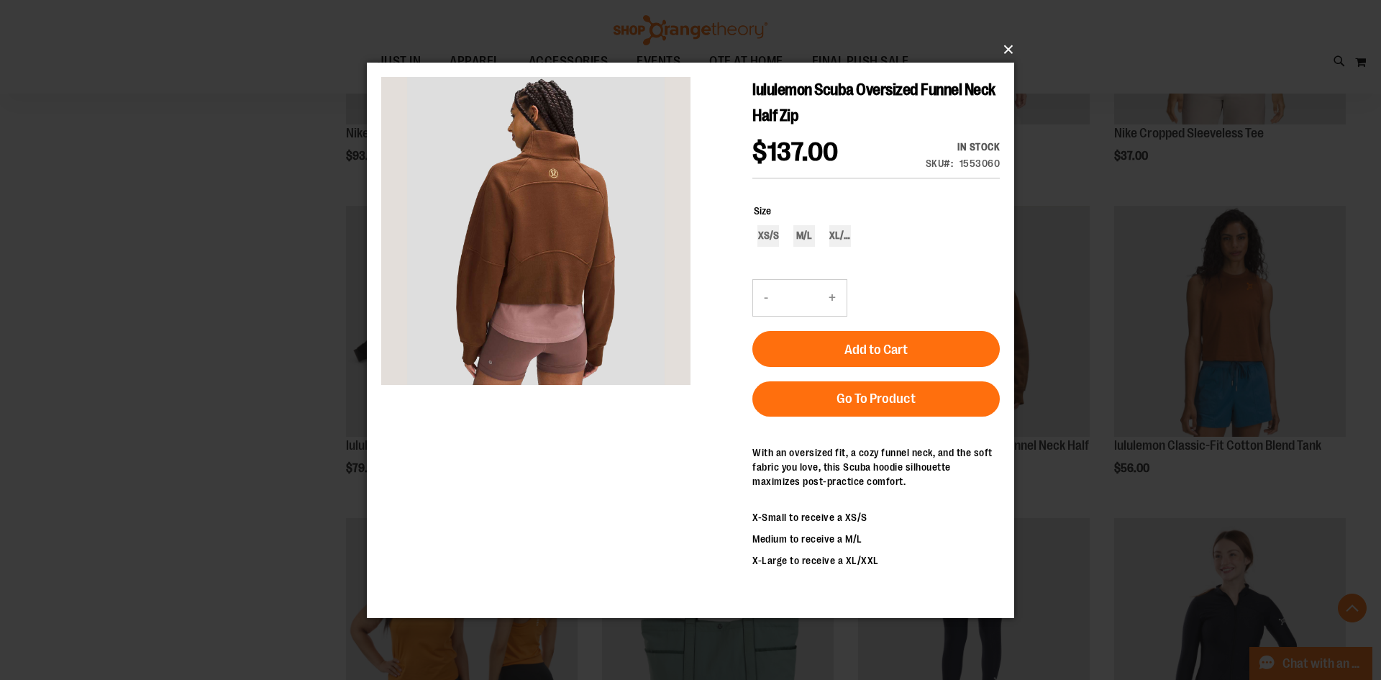
click at [1016, 44] on button "×" at bounding box center [695, 50] width 648 height 32
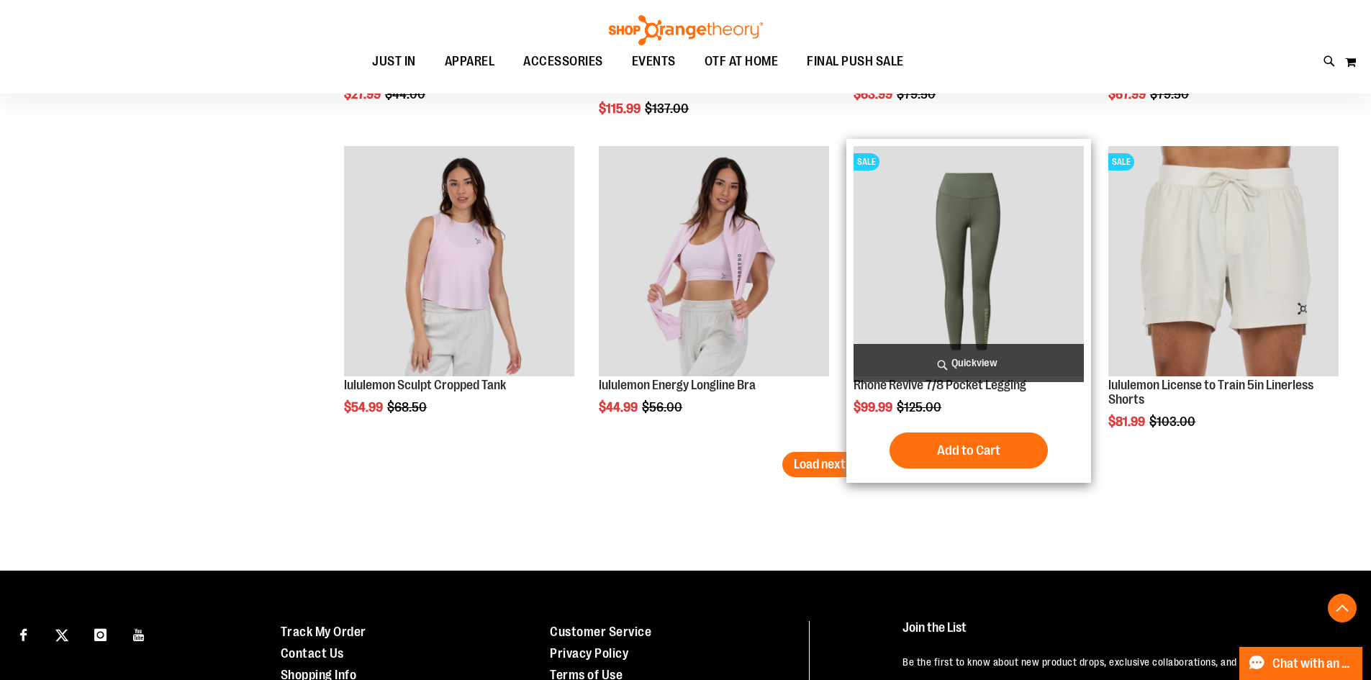
scroll to position [3597, 0]
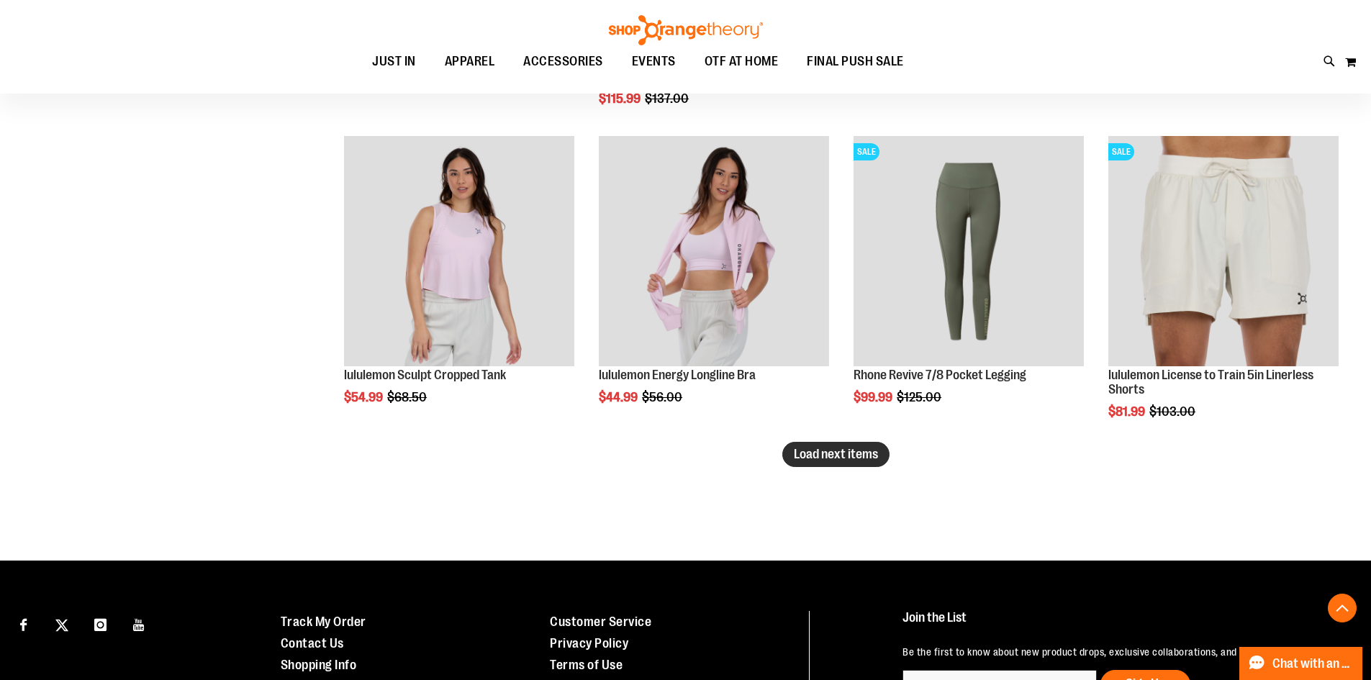
click at [794, 453] on span "Load next items" at bounding box center [836, 454] width 84 height 14
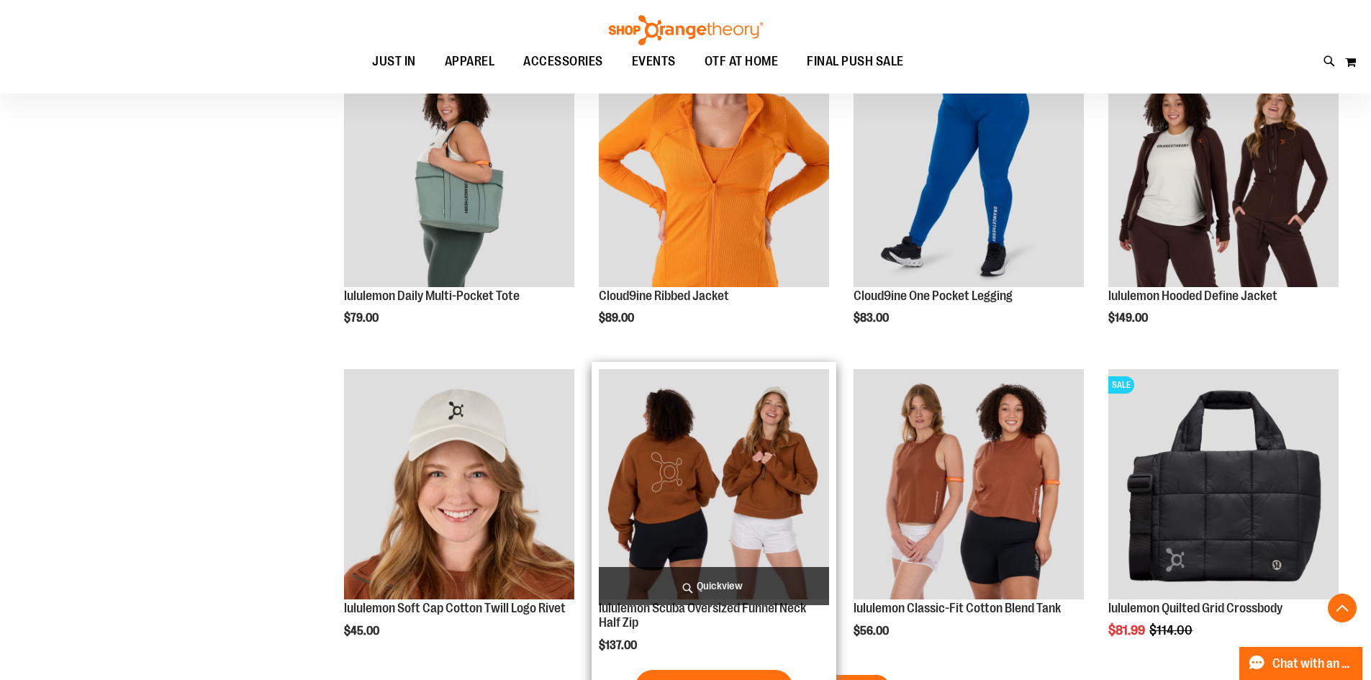
scroll to position [4460, 0]
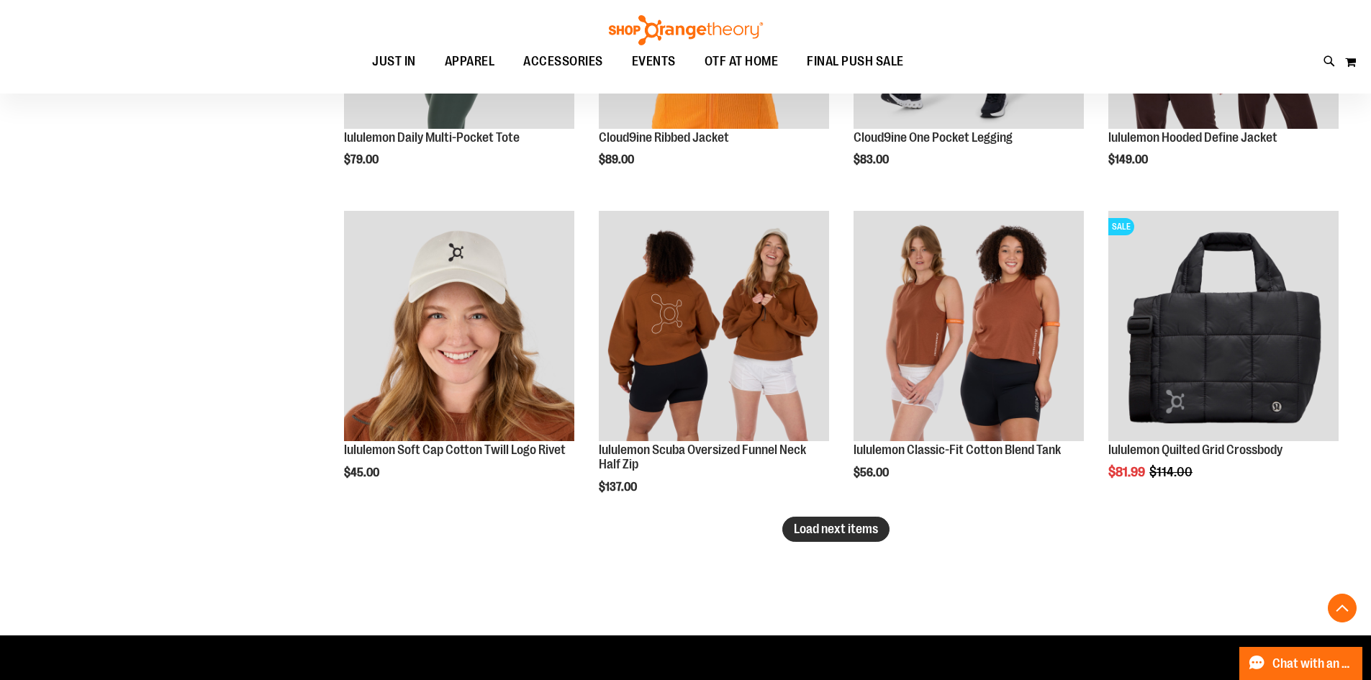
click at [825, 533] on span "Load next items" at bounding box center [836, 529] width 84 height 14
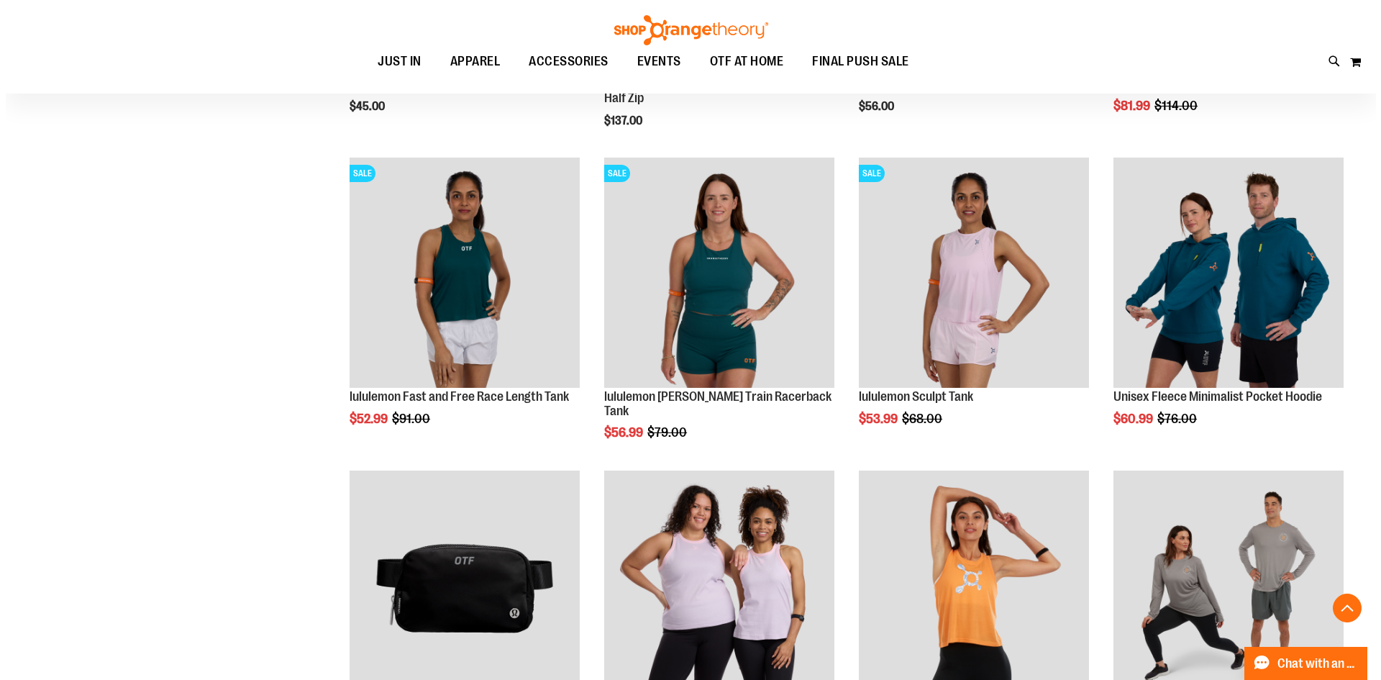
scroll to position [4748, 0]
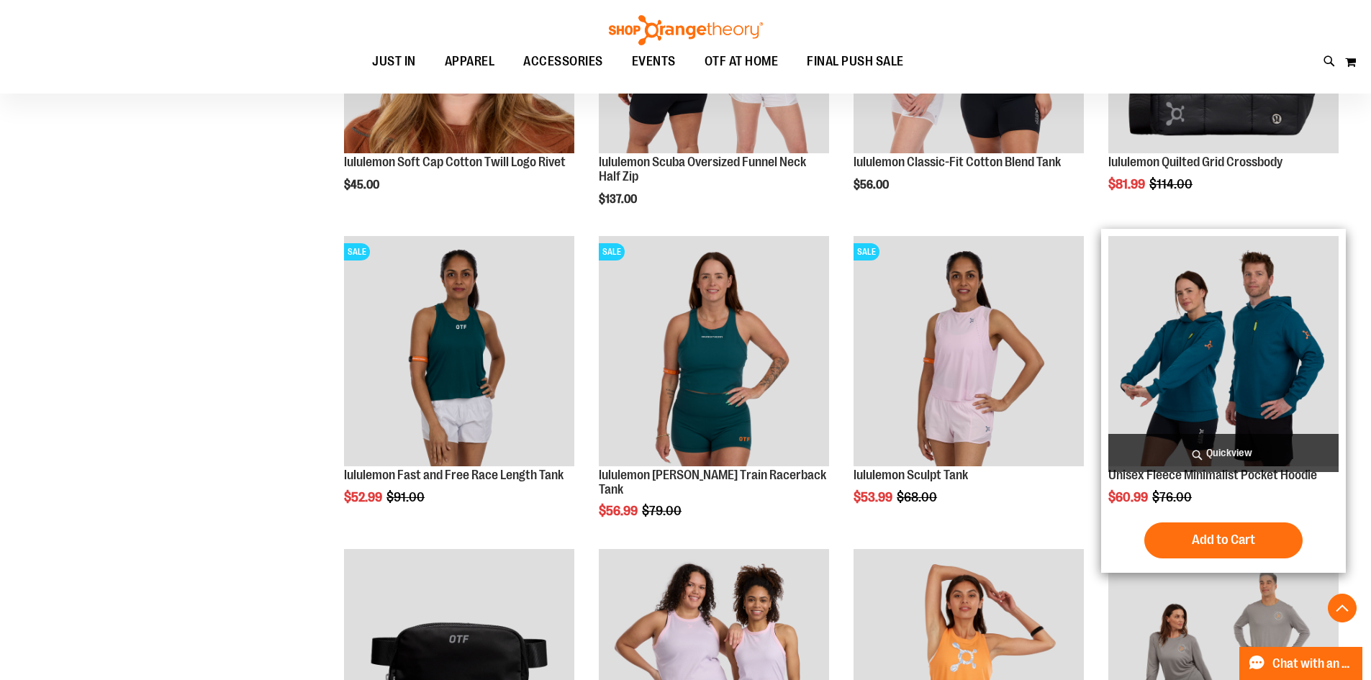
click at [1263, 450] on span "Quickview" at bounding box center [1223, 453] width 230 height 38
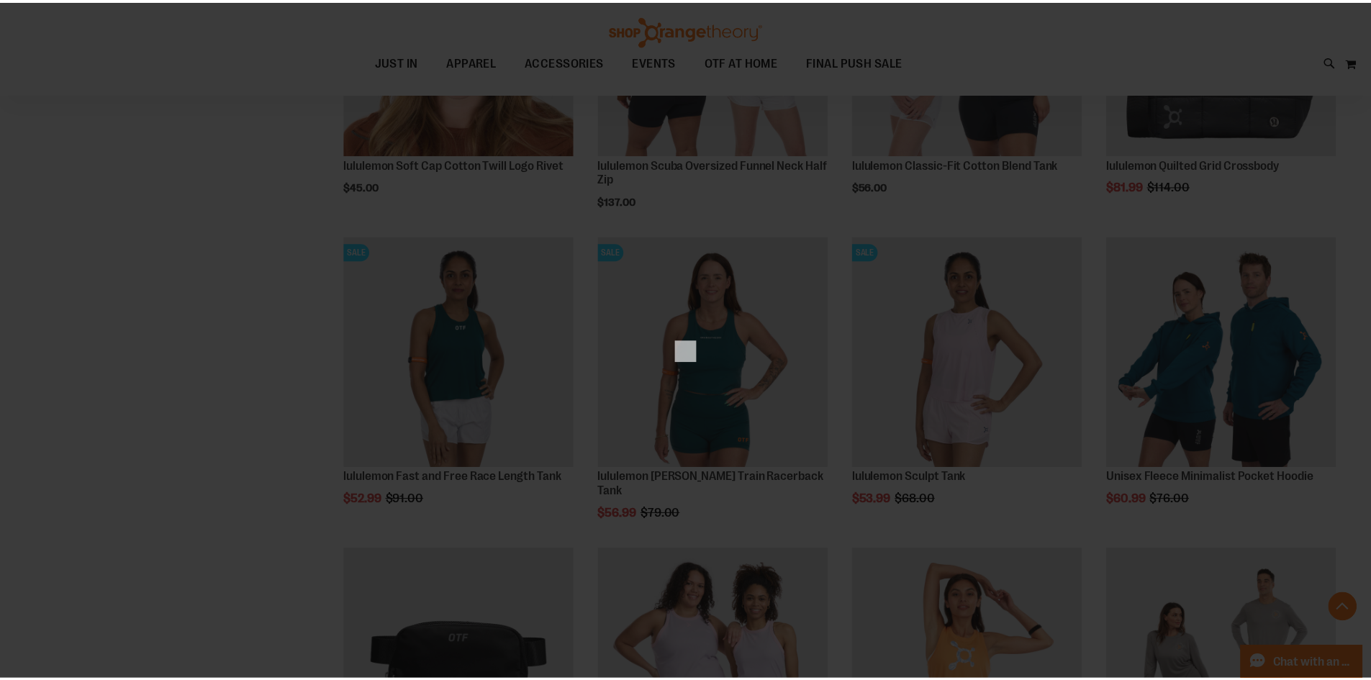
scroll to position [0, 0]
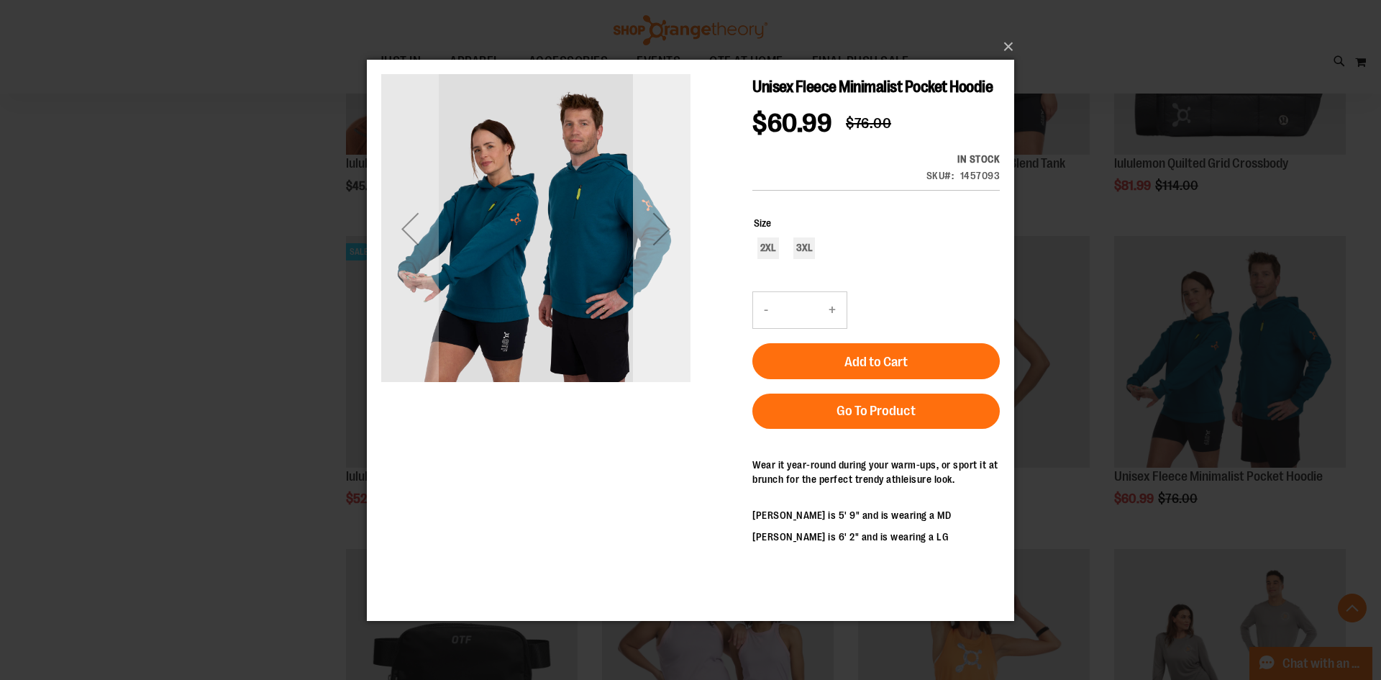
click at [676, 230] on div "Next" at bounding box center [662, 228] width 58 height 58
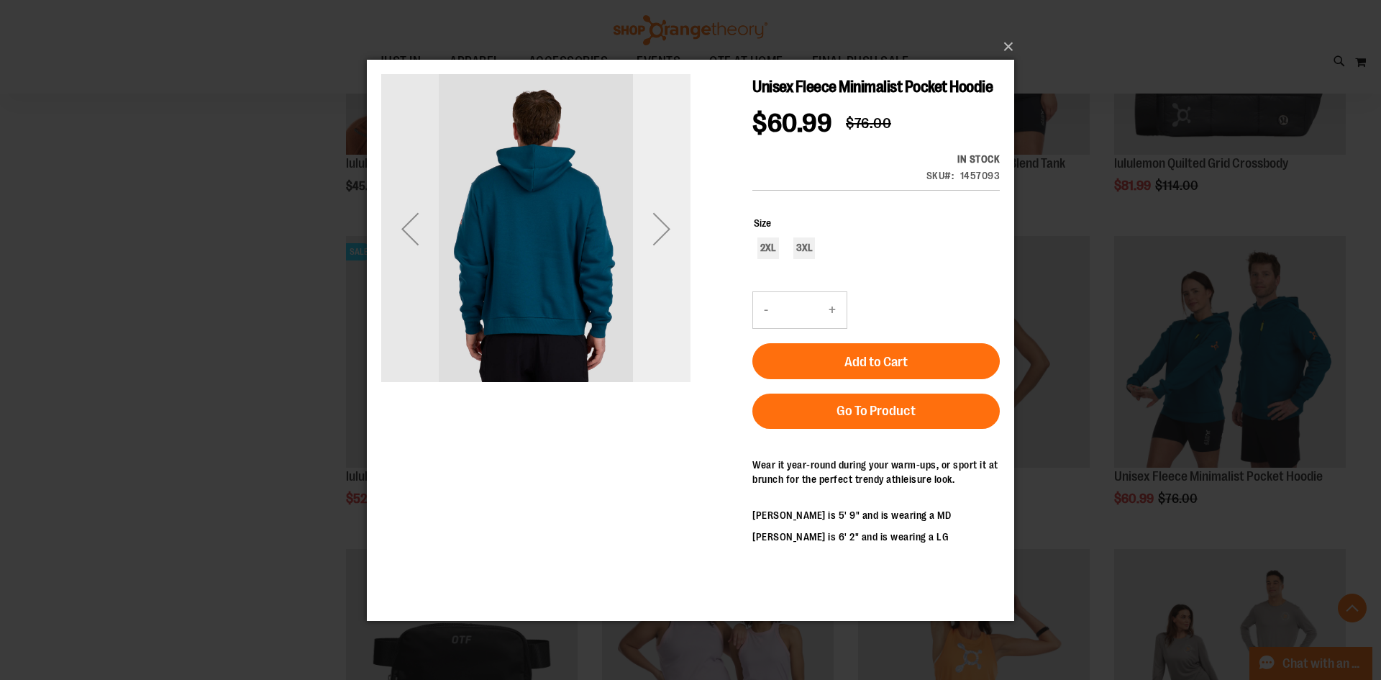
click at [676, 230] on div "Next" at bounding box center [662, 228] width 58 height 58
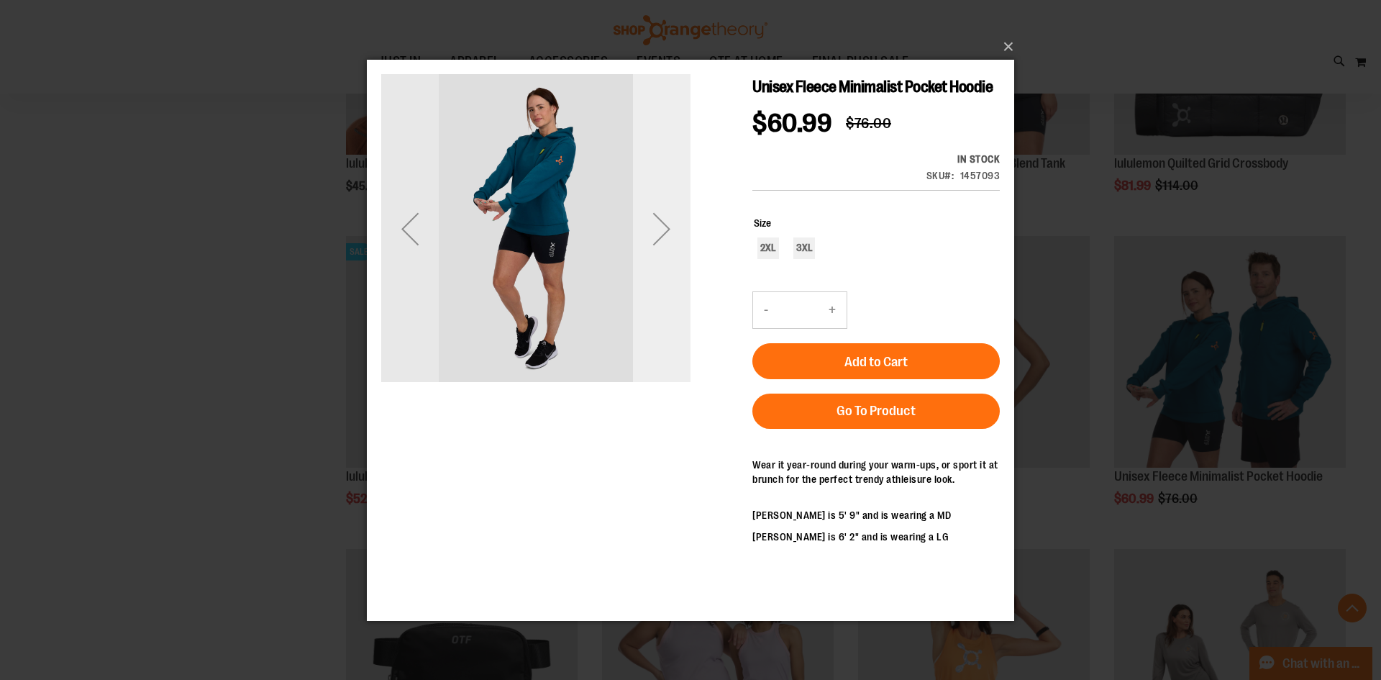
click at [676, 230] on div "Next" at bounding box center [662, 228] width 58 height 58
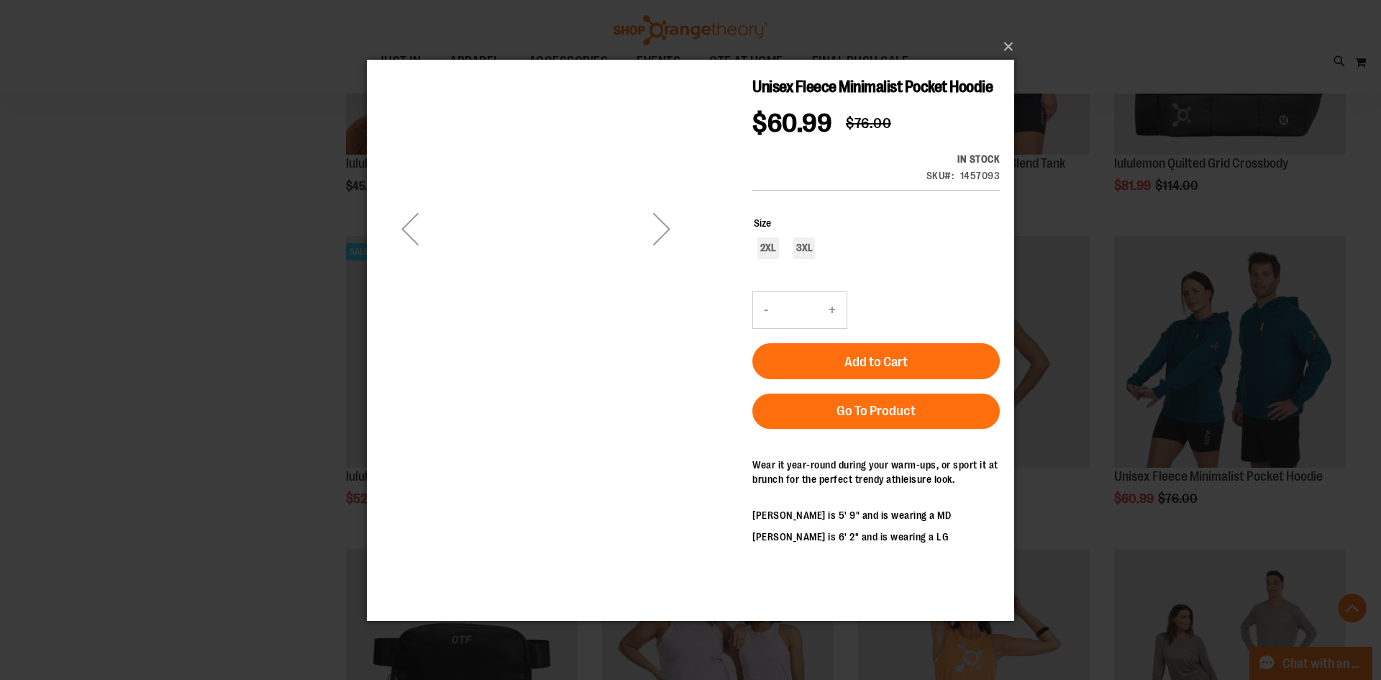
click at [676, 230] on div "Next" at bounding box center [662, 228] width 58 height 58
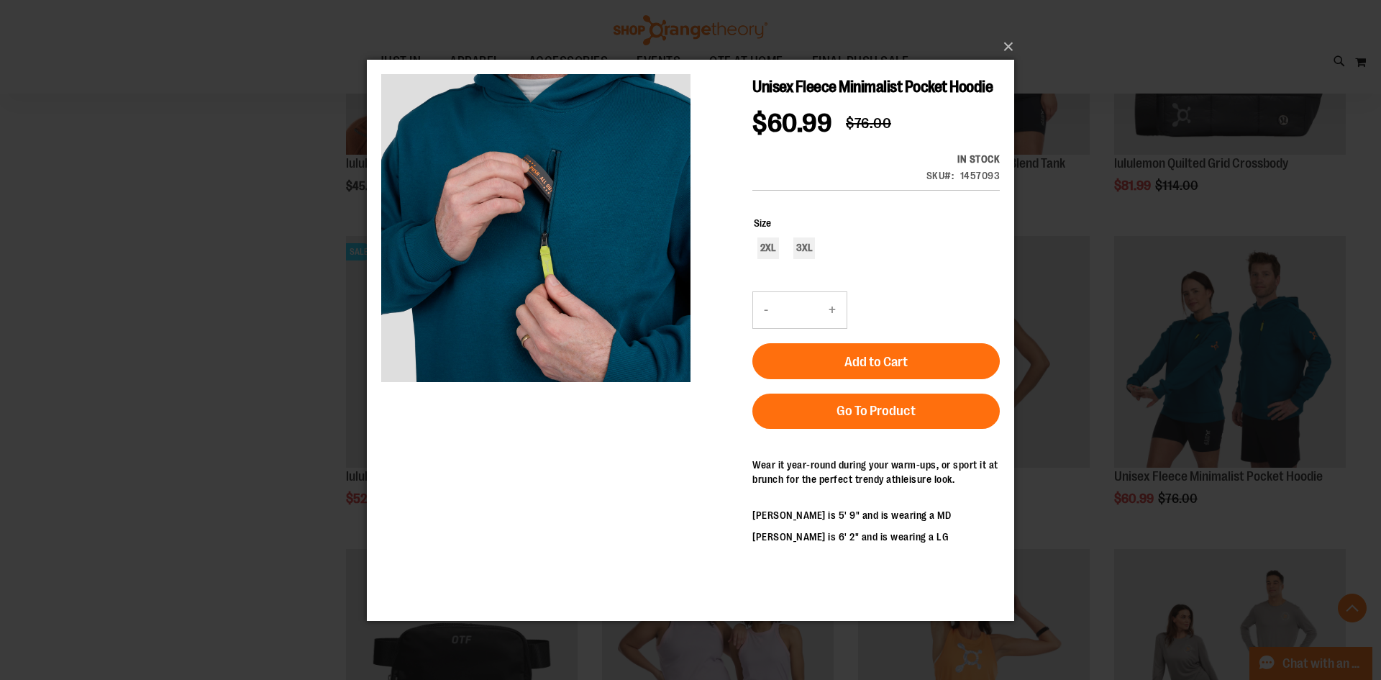
click at [1024, 45] on div "×" at bounding box center [690, 340] width 1381 height 680
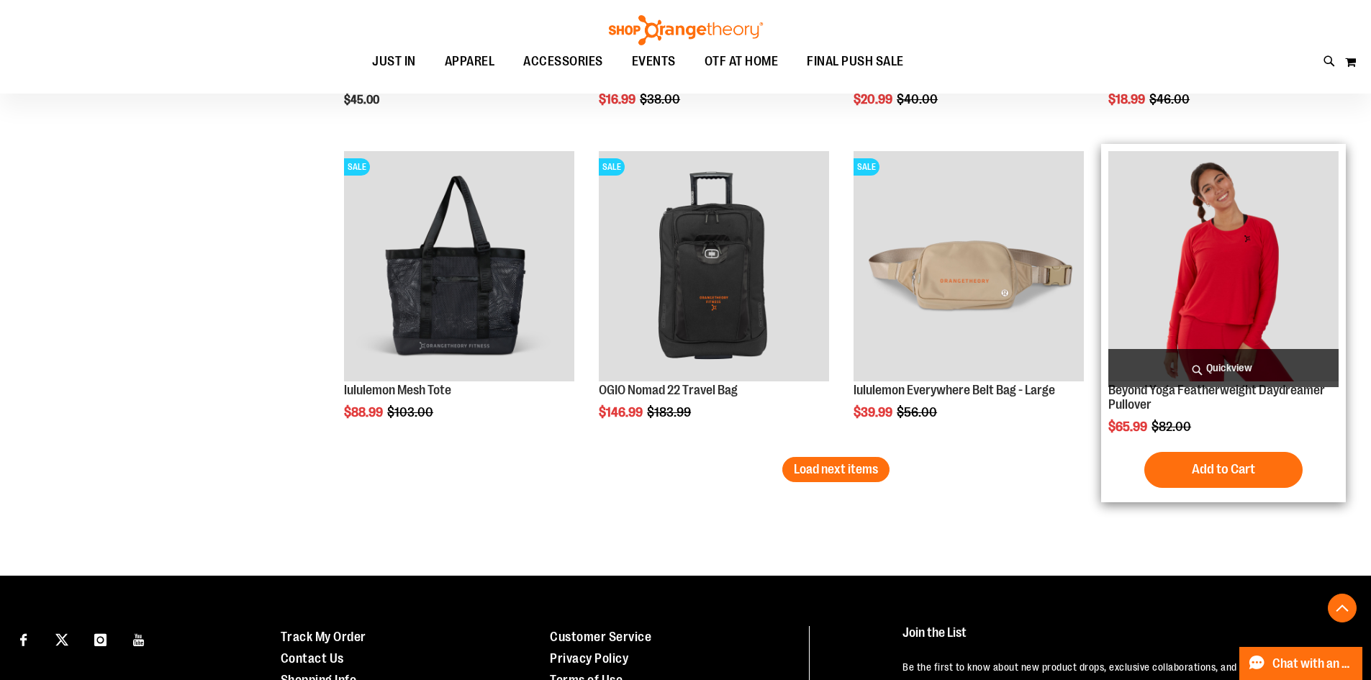
scroll to position [5539, 0]
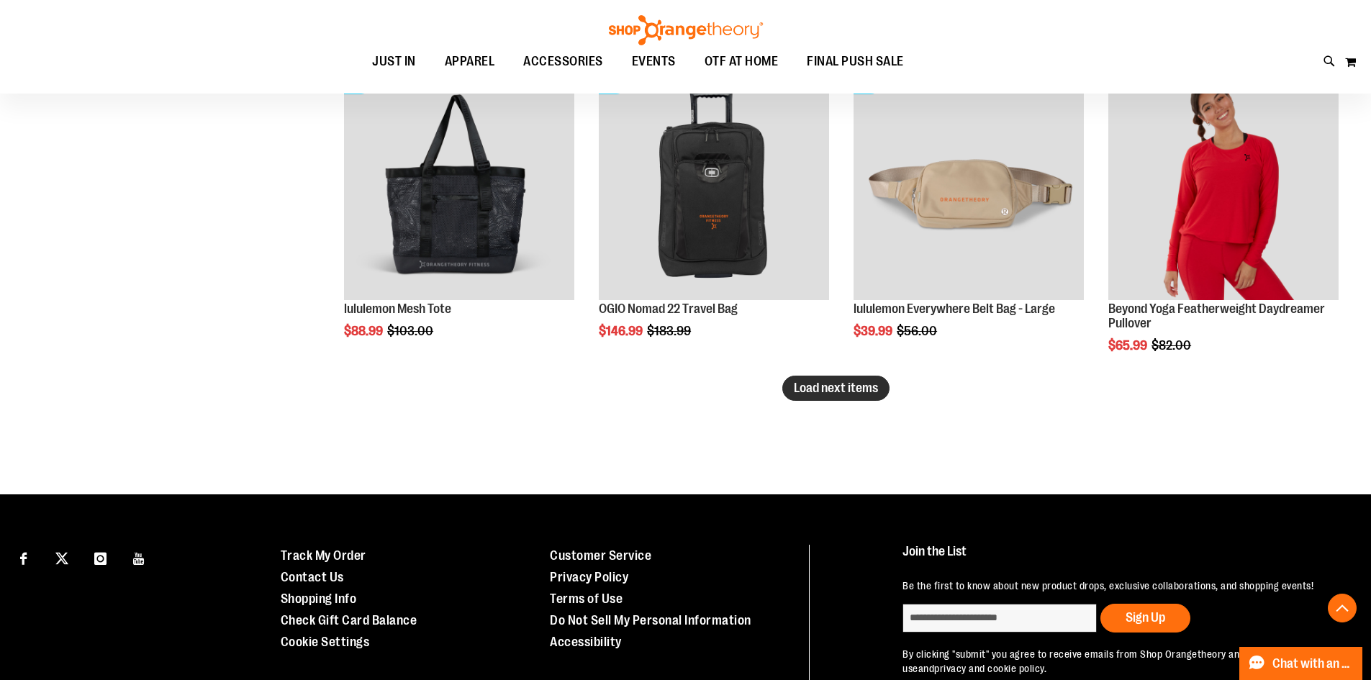
click at [875, 390] on span "Load next items" at bounding box center [836, 388] width 84 height 14
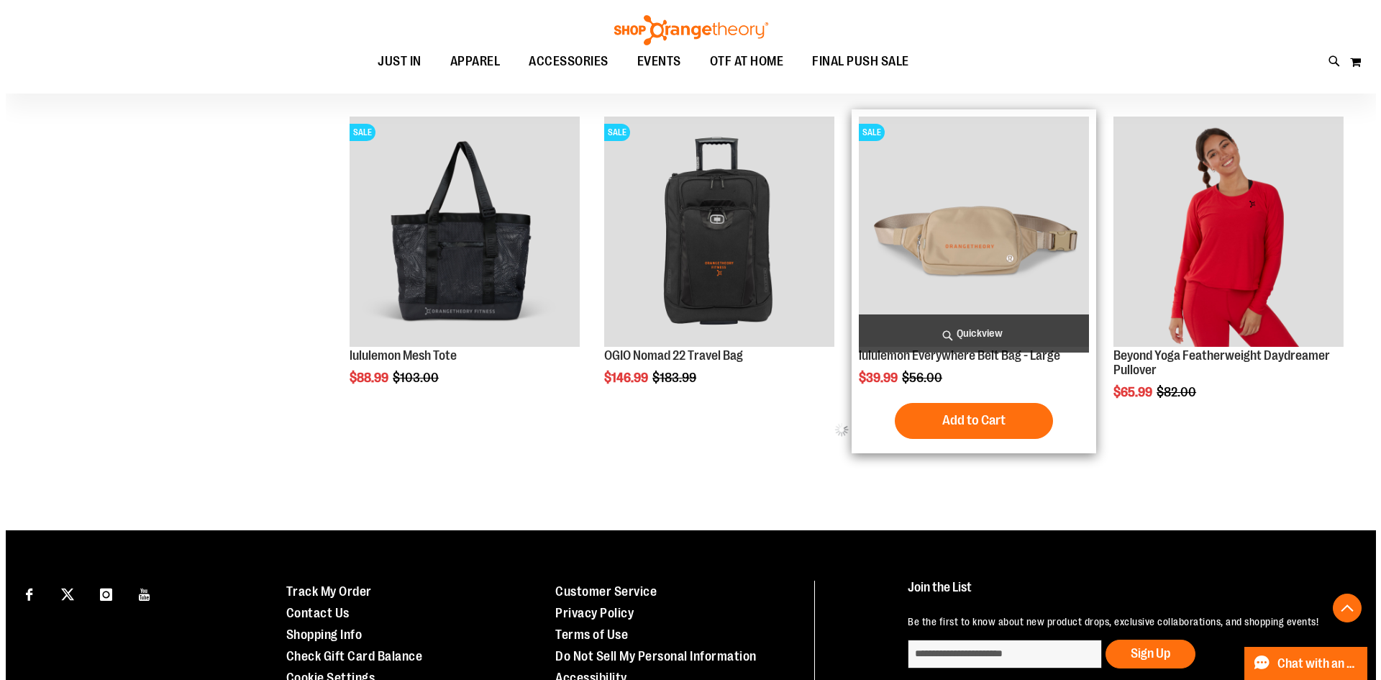
scroll to position [5467, 0]
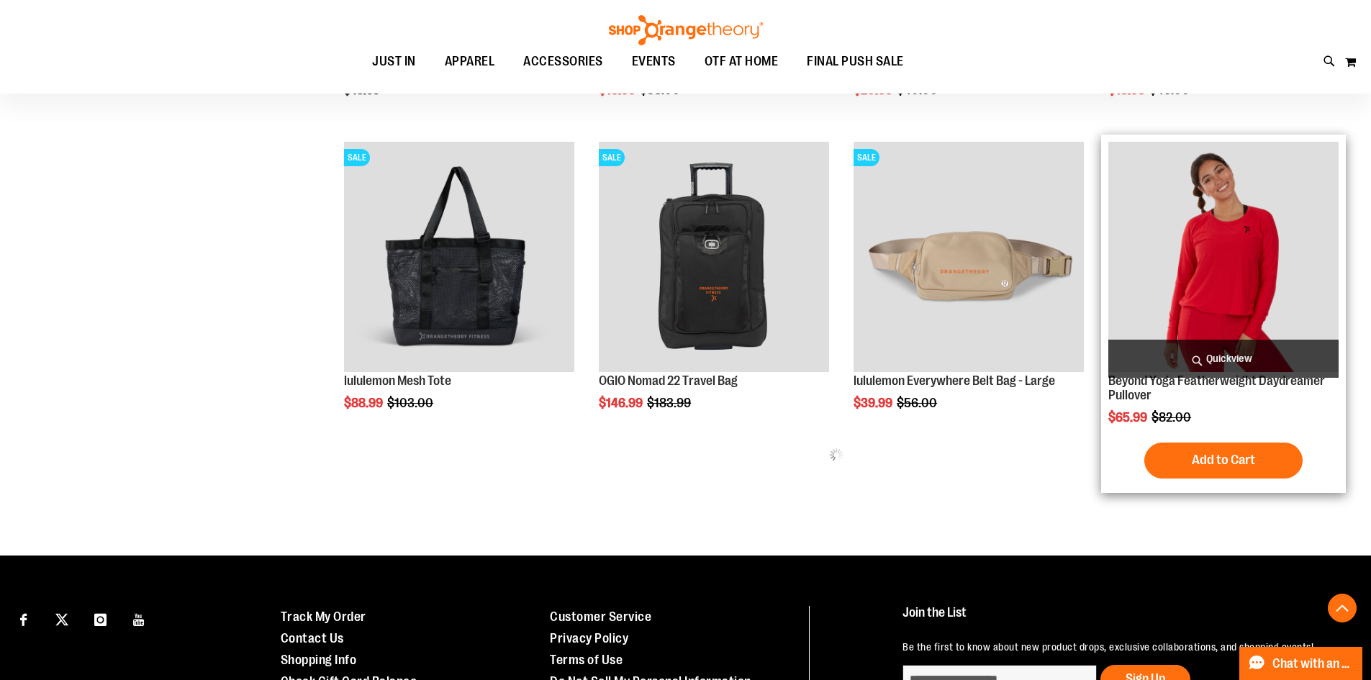
click at [1201, 360] on span "Quickview" at bounding box center [1223, 359] width 230 height 38
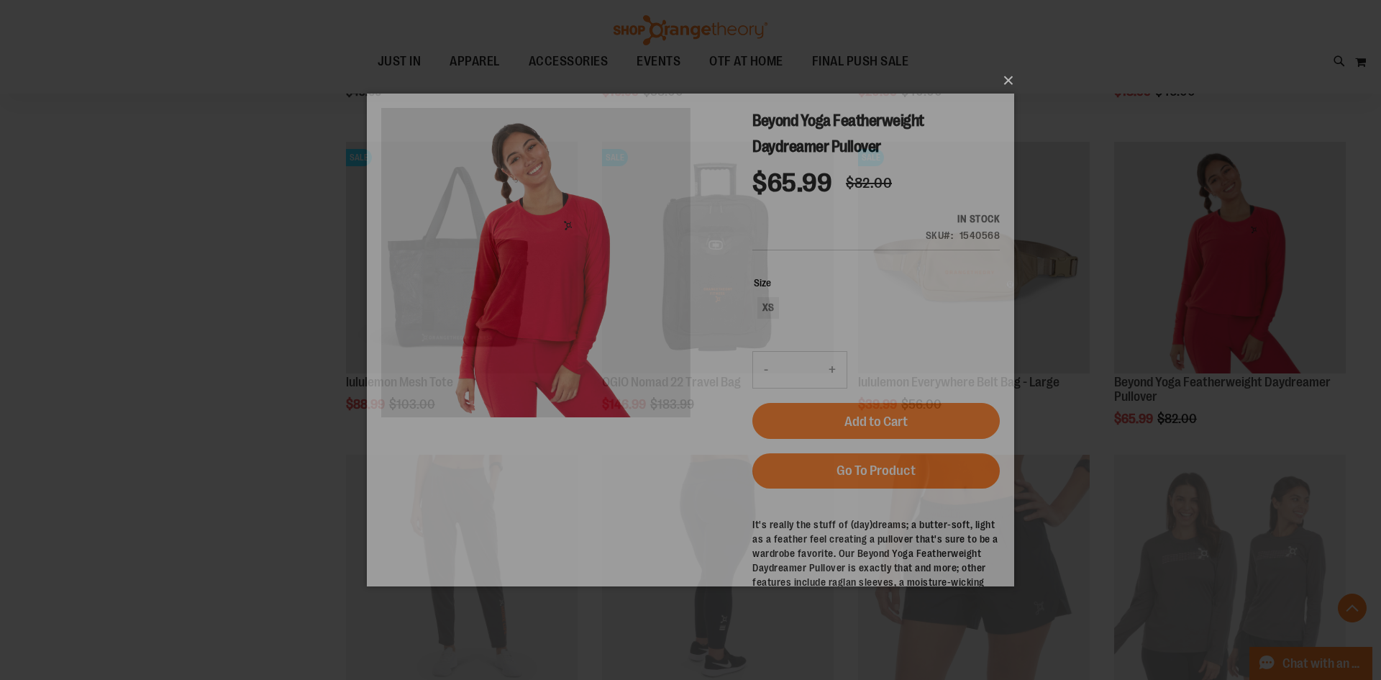
scroll to position [0, 0]
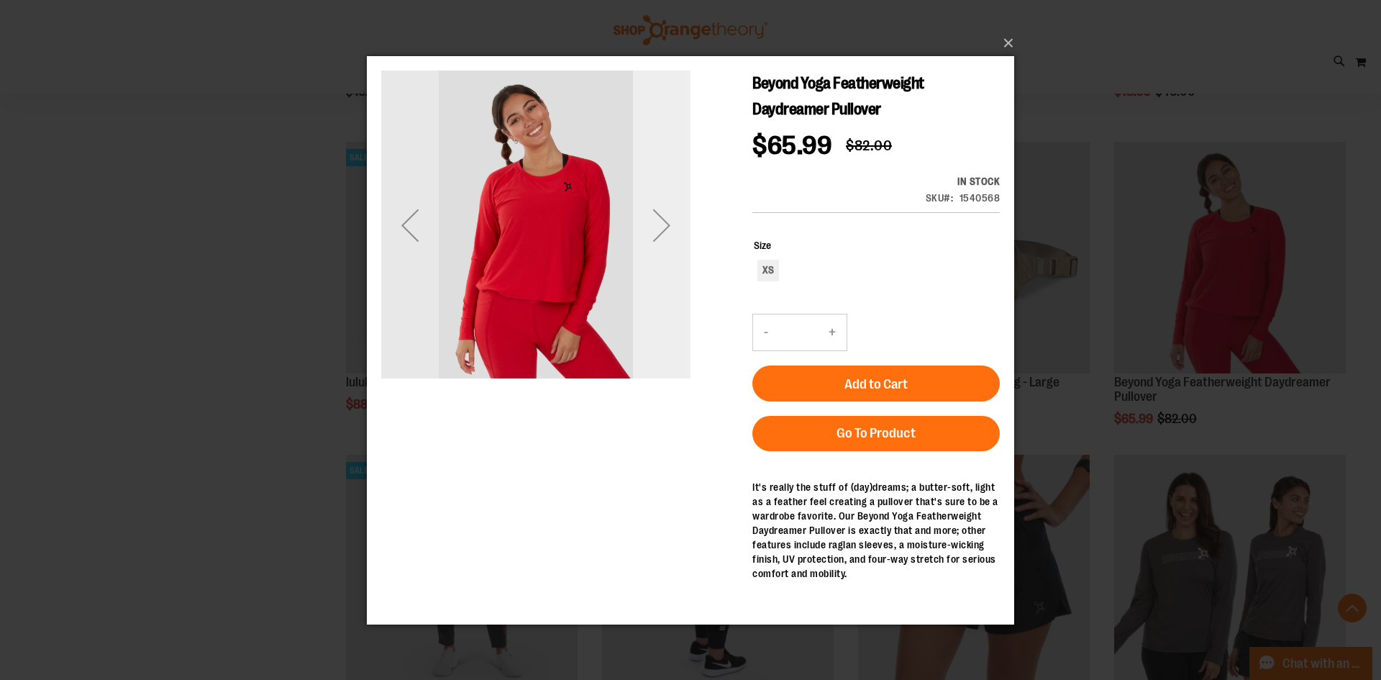
click at [686, 258] on div "Next" at bounding box center [662, 224] width 58 height 309
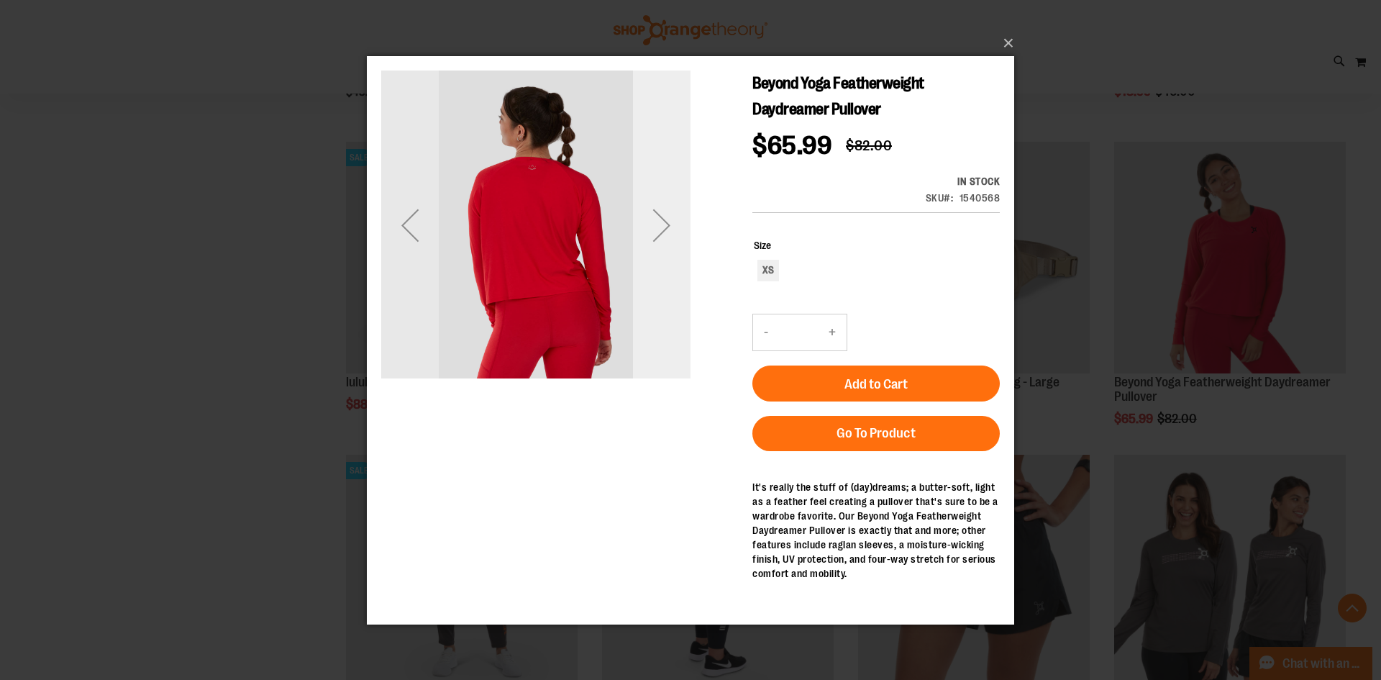
click at [686, 258] on div "Next" at bounding box center [662, 224] width 58 height 309
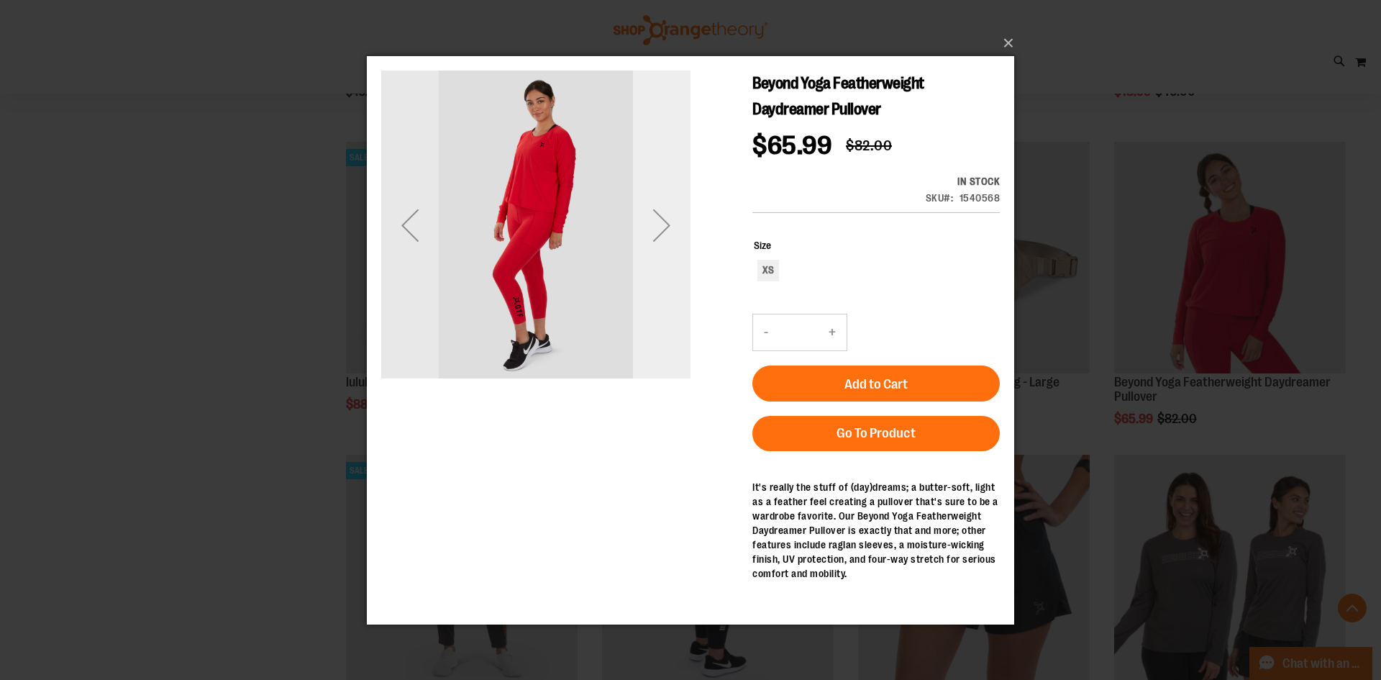
click at [680, 264] on div "Next" at bounding box center [662, 224] width 58 height 309
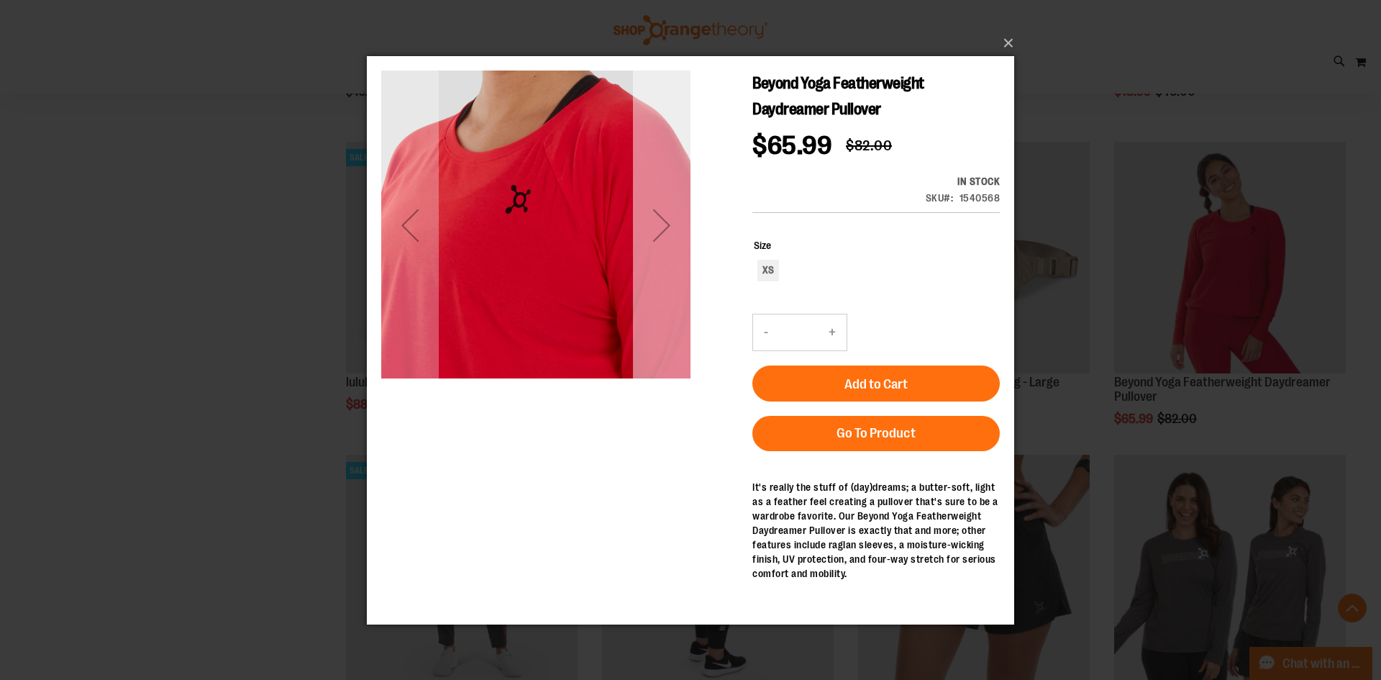
click at [680, 264] on div "Next" at bounding box center [662, 224] width 58 height 309
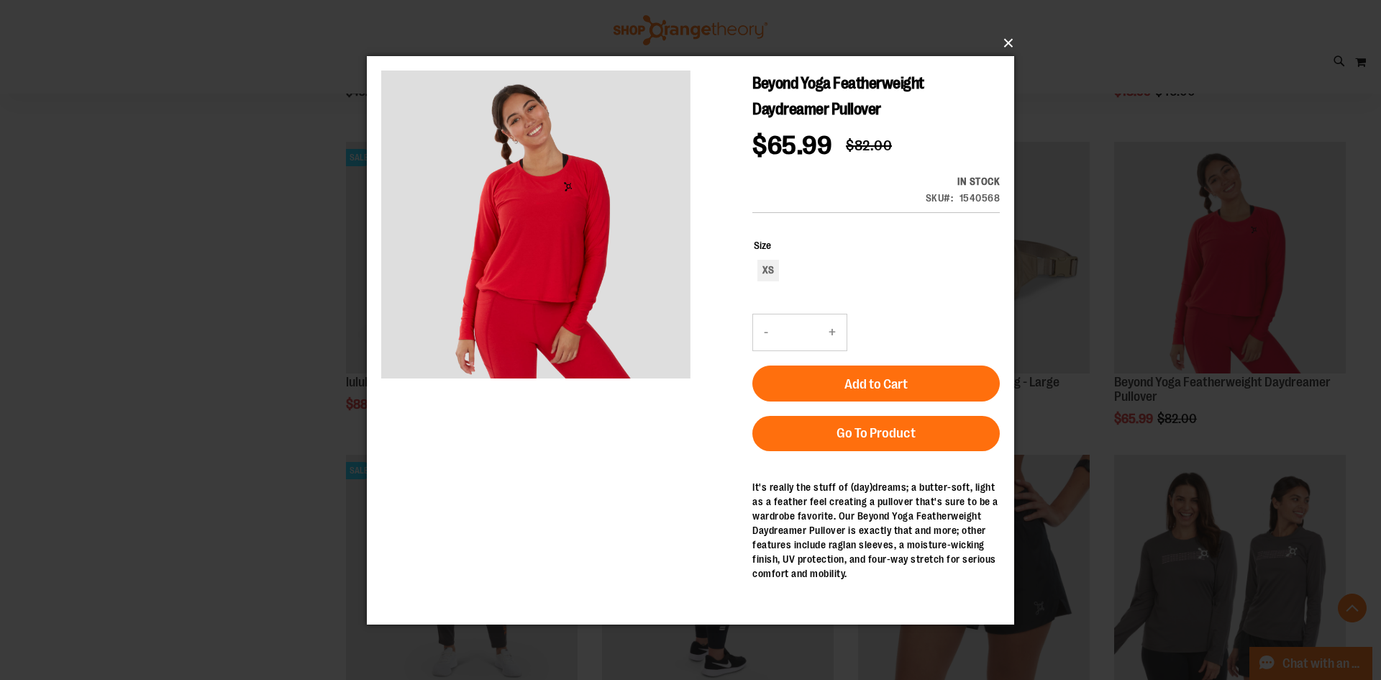
click at [996, 44] on button "×" at bounding box center [695, 43] width 648 height 32
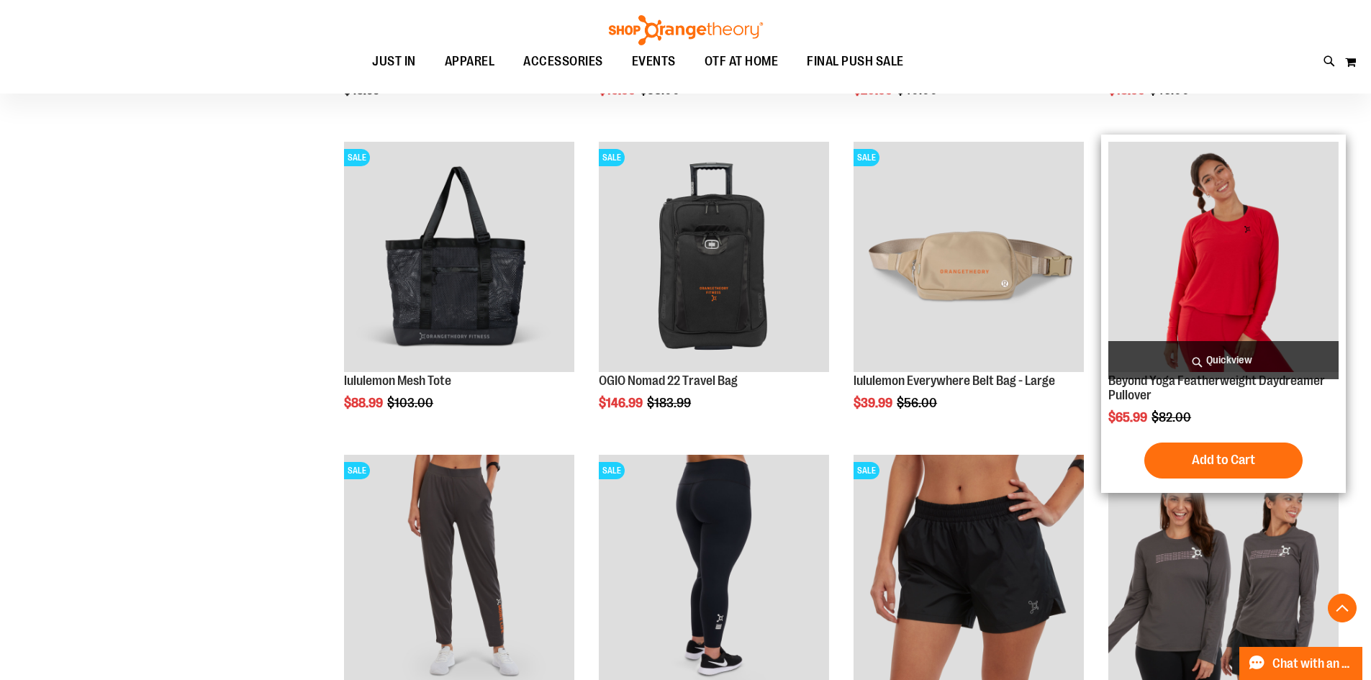
click at [1232, 363] on span "Quickview" at bounding box center [1223, 360] width 230 height 38
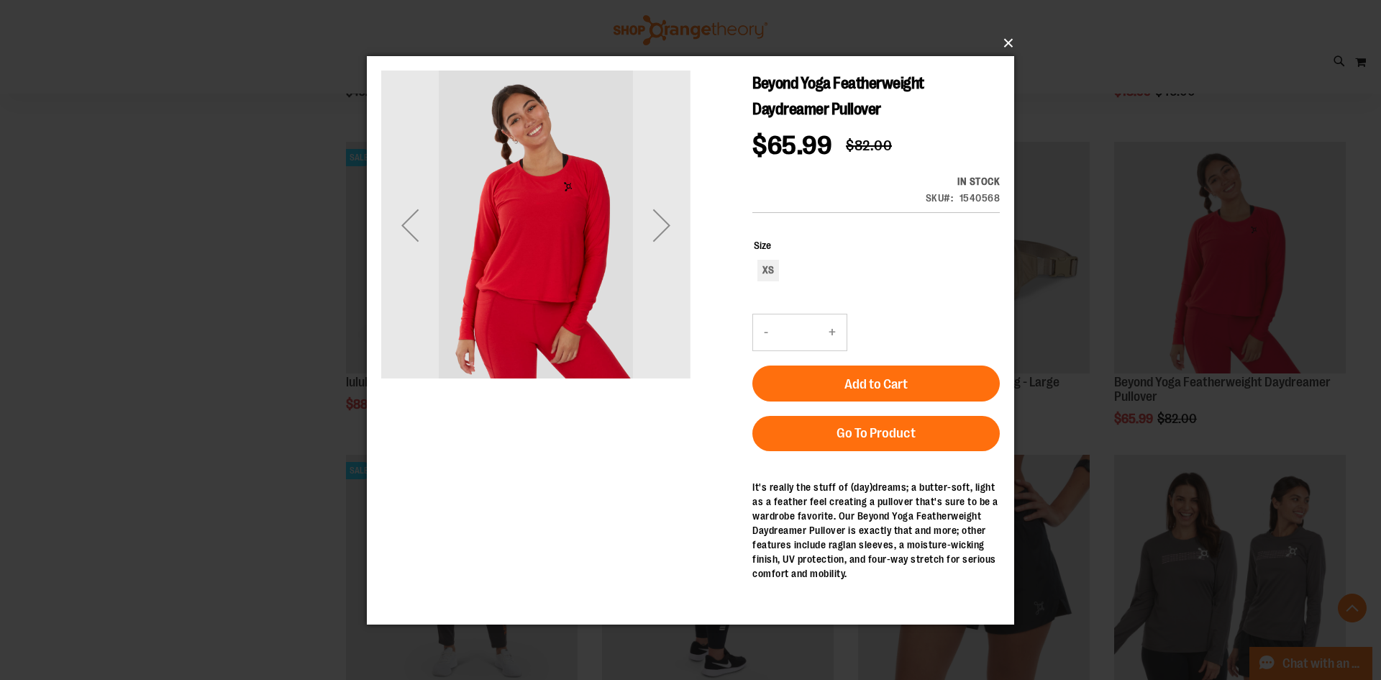
click at [1002, 44] on button "×" at bounding box center [695, 43] width 648 height 32
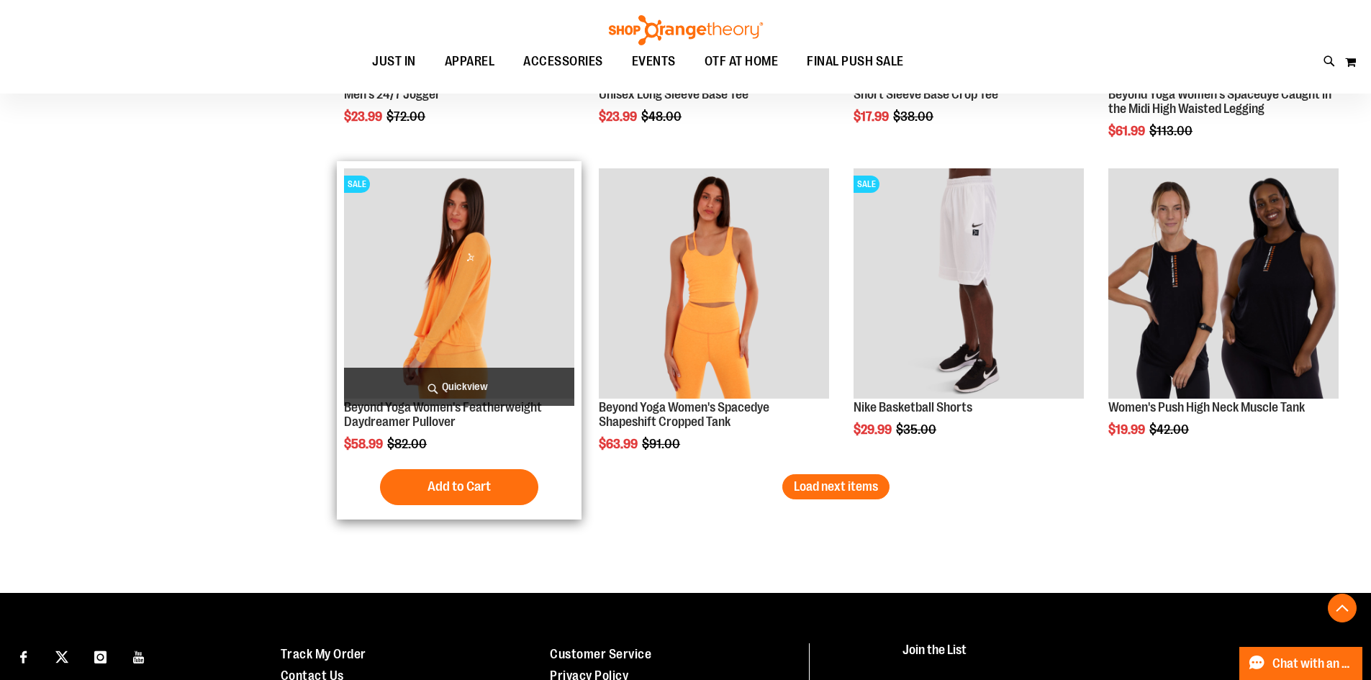
scroll to position [6403, 0]
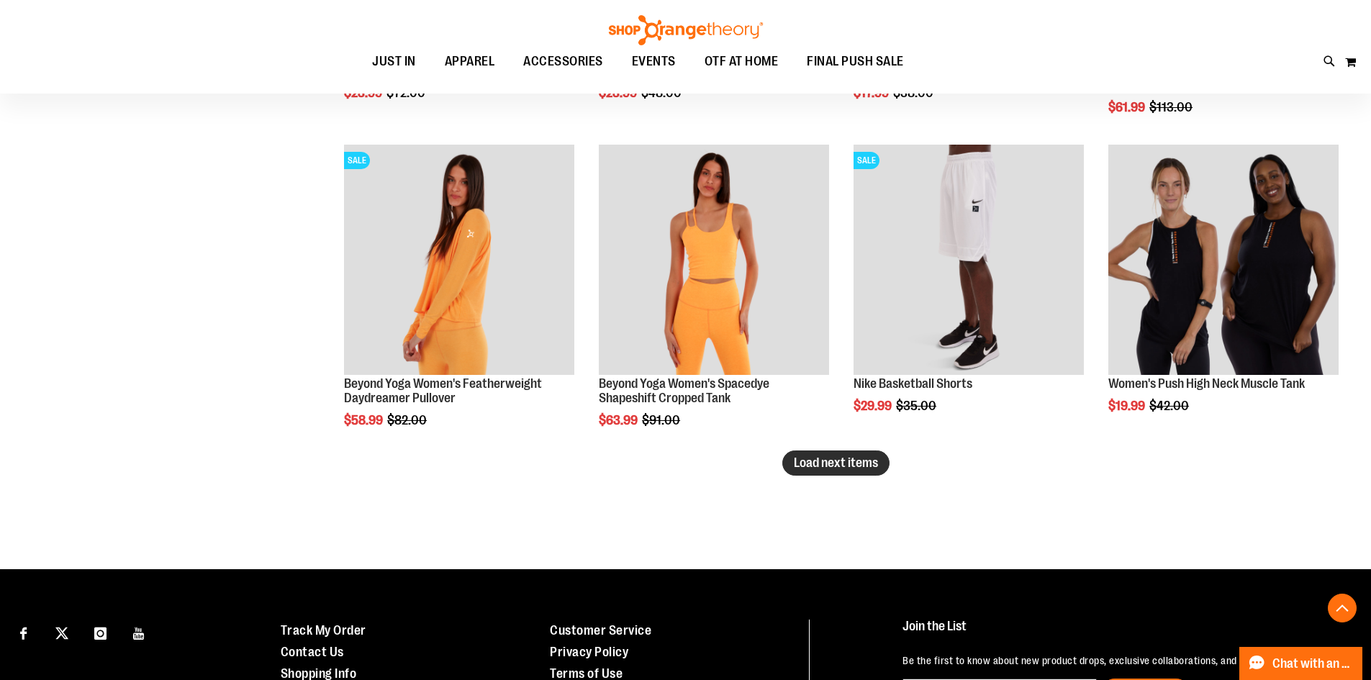
click at [794, 465] on span "Load next items" at bounding box center [836, 462] width 84 height 14
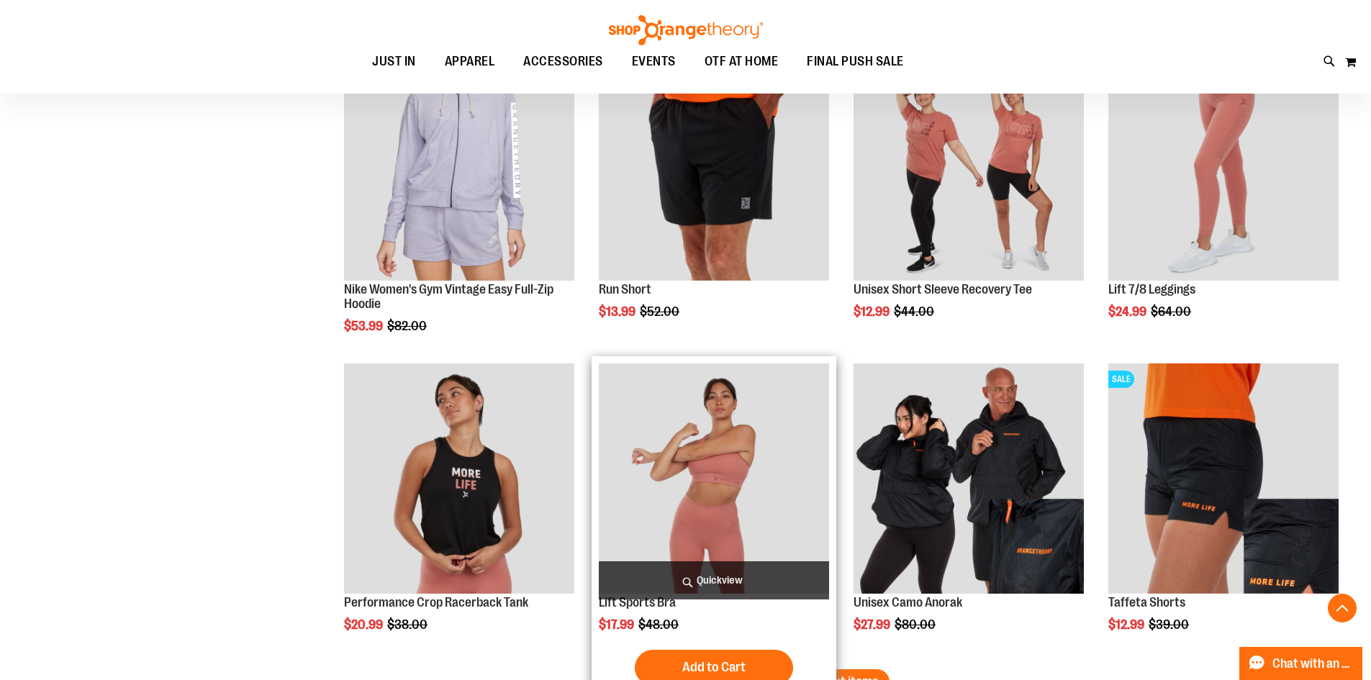
scroll to position [7266, 0]
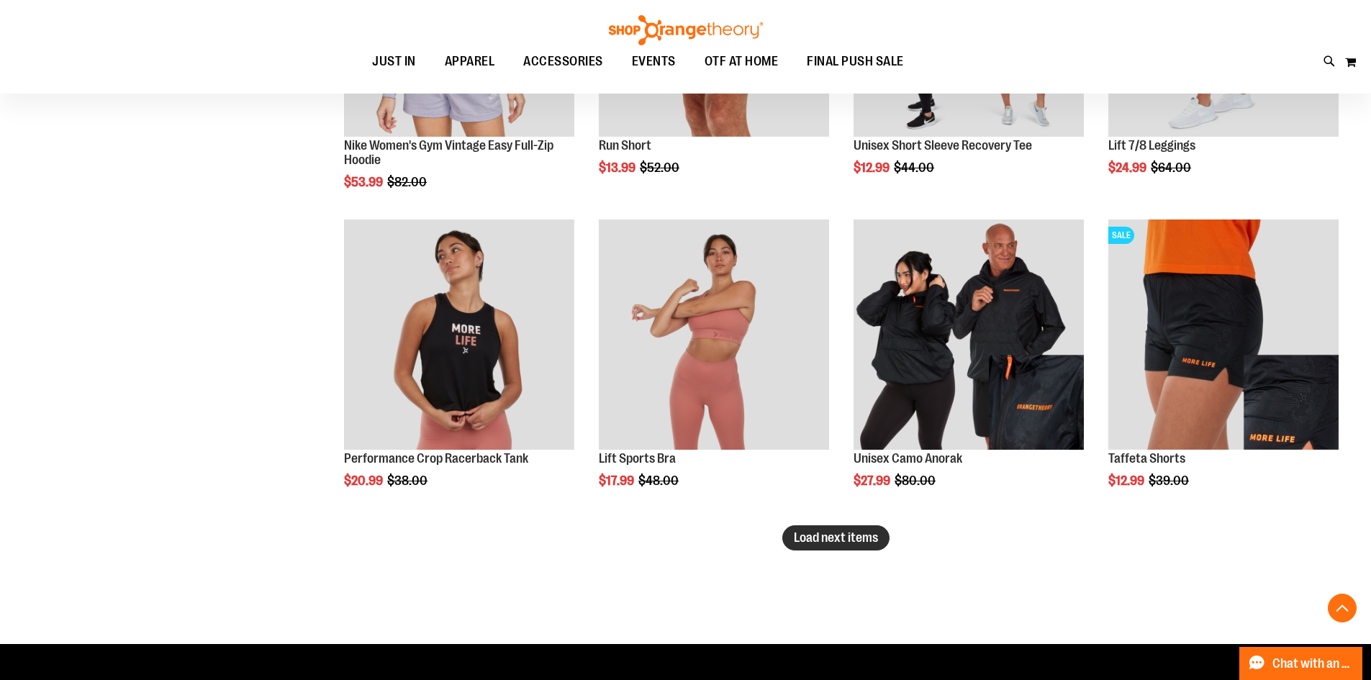
click at [812, 540] on span "Load next items" at bounding box center [836, 537] width 84 height 14
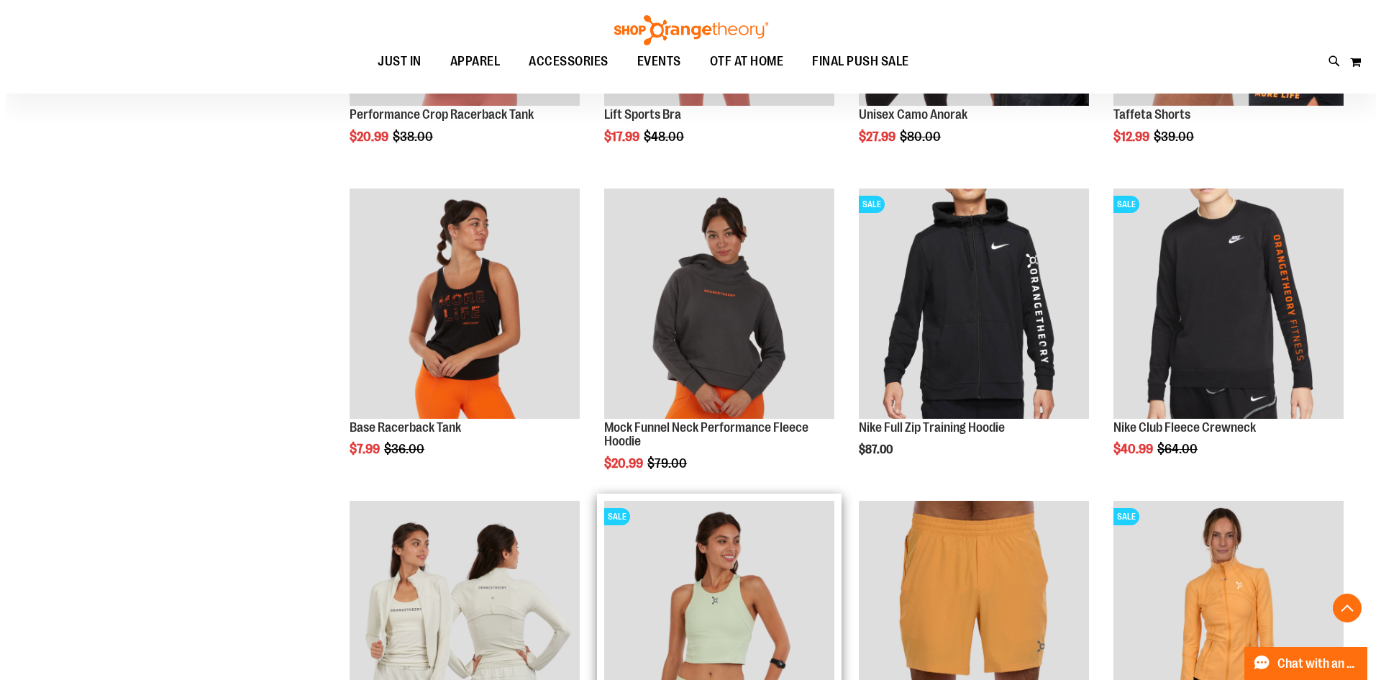
scroll to position [7626, 0]
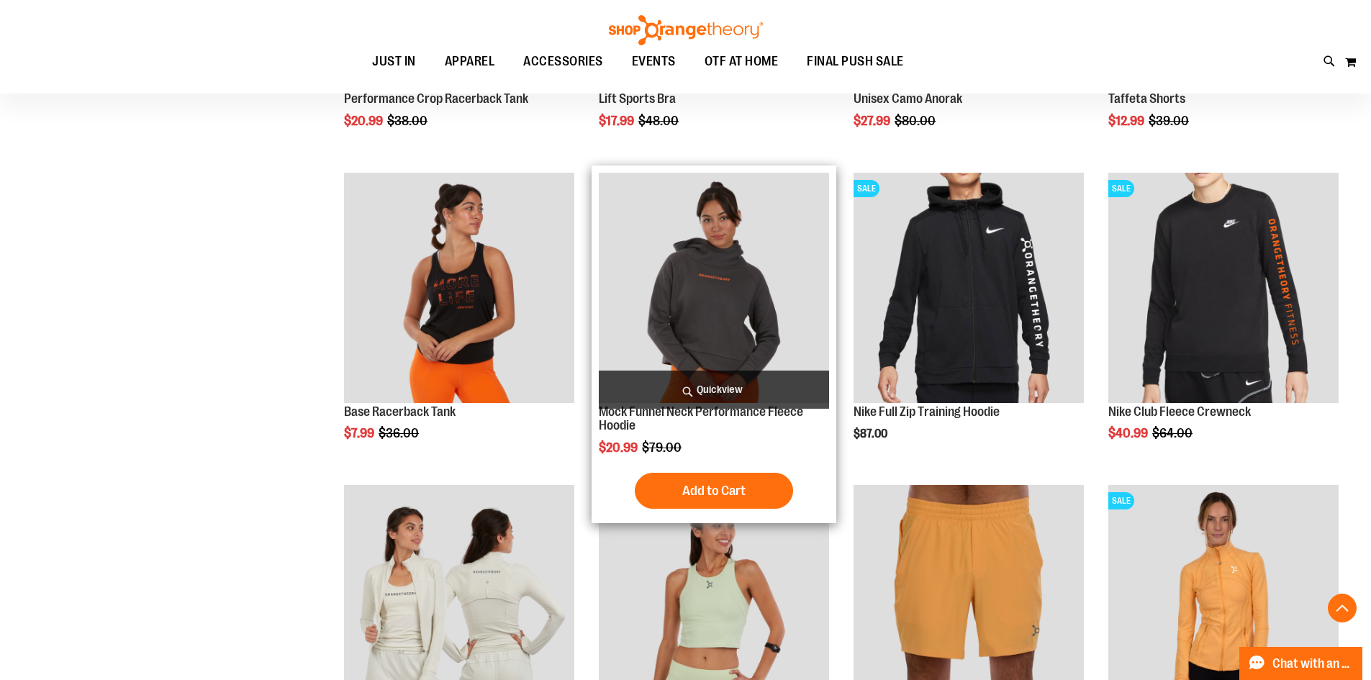
click at [755, 387] on span "Quickview" at bounding box center [714, 390] width 230 height 38
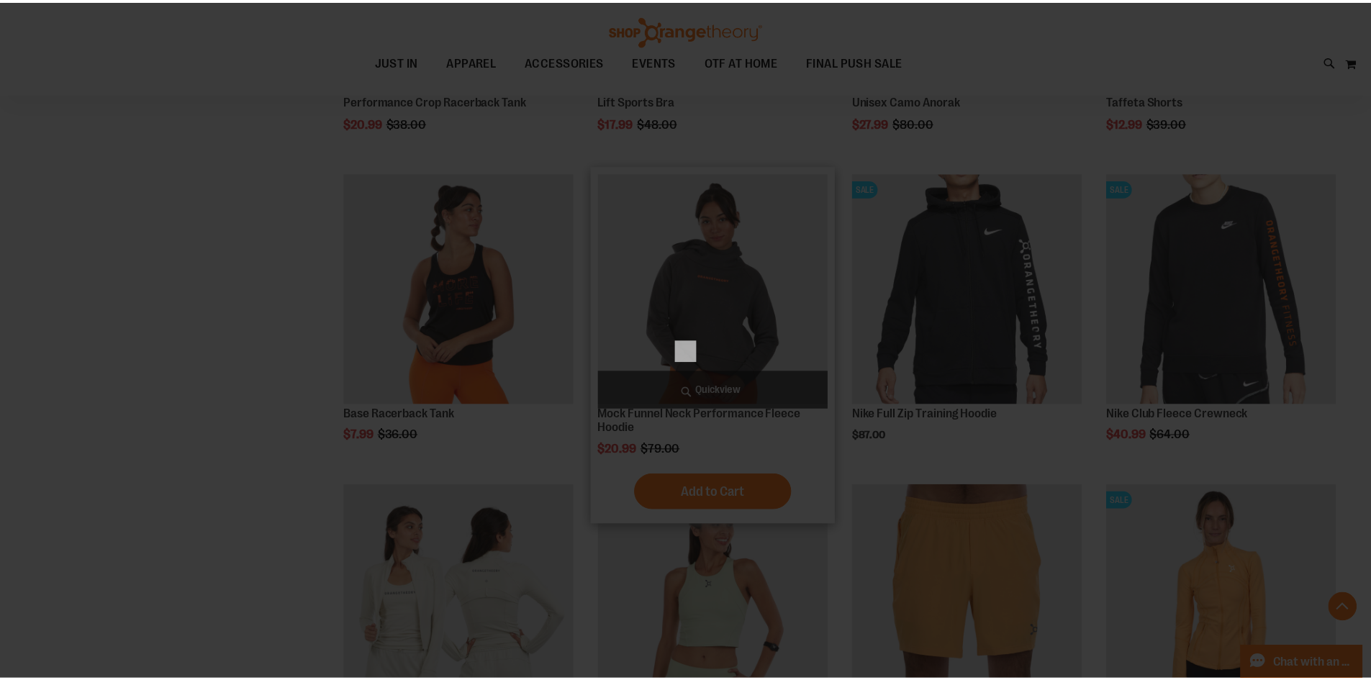
scroll to position [0, 0]
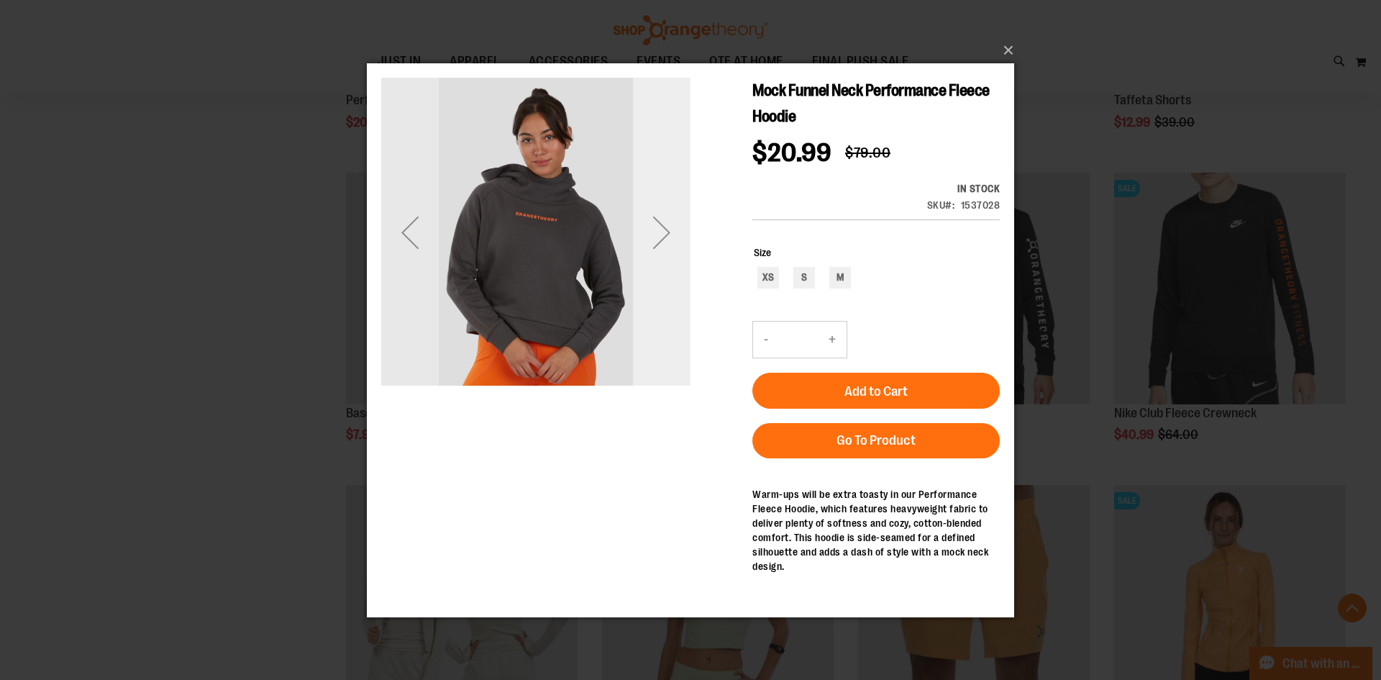
click at [673, 278] on div "Next" at bounding box center [662, 231] width 58 height 309
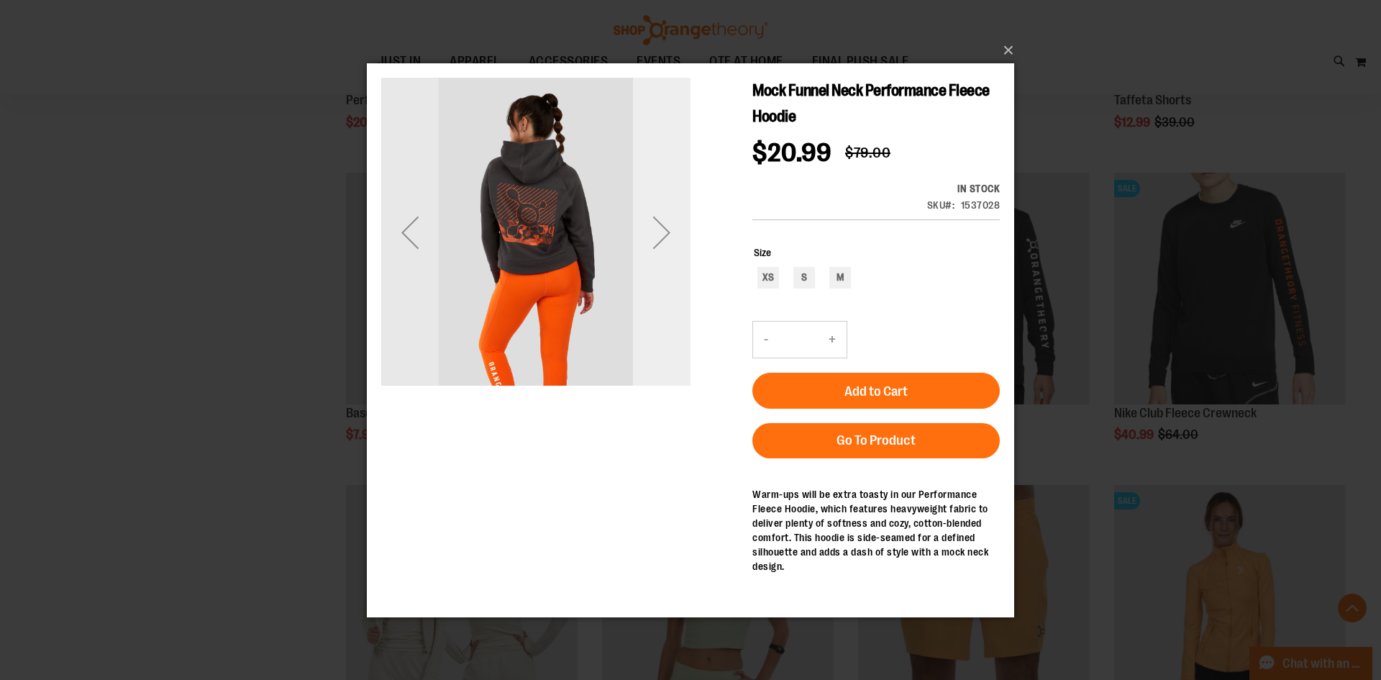
click at [673, 278] on div "Next" at bounding box center [662, 231] width 58 height 309
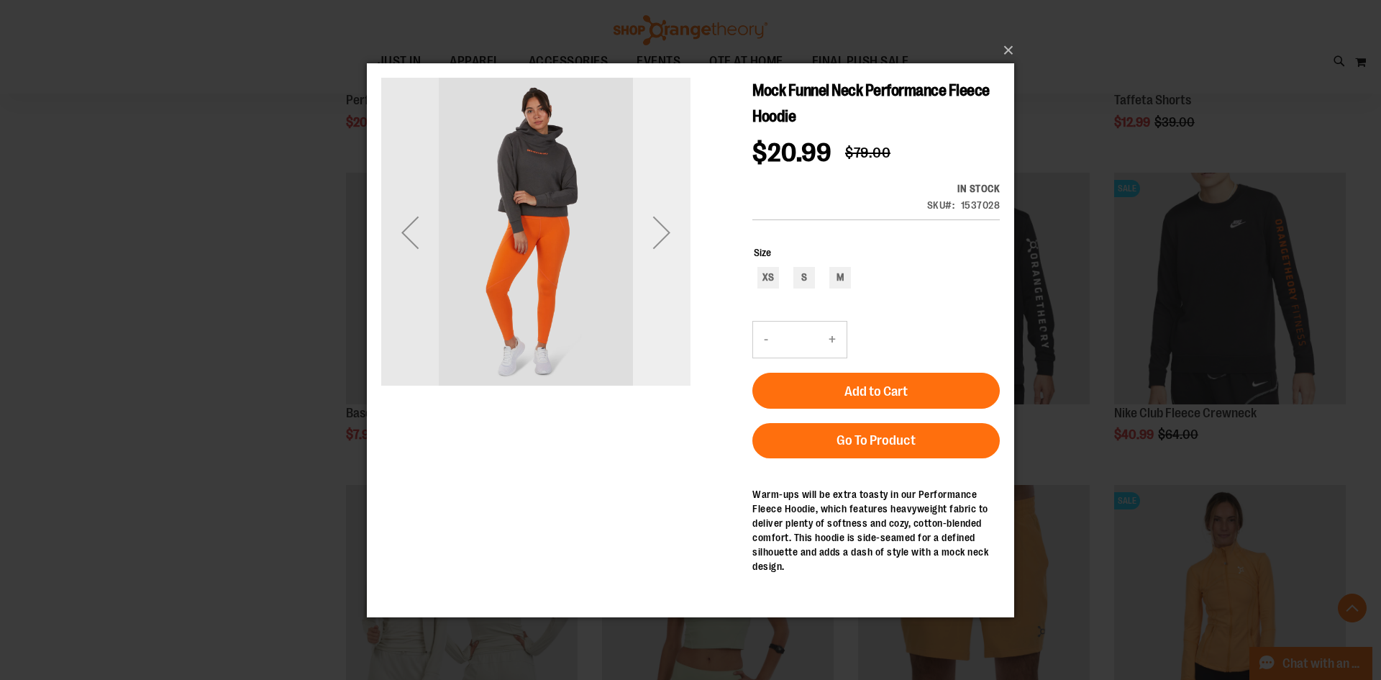
click at [673, 278] on div "Next" at bounding box center [662, 231] width 58 height 309
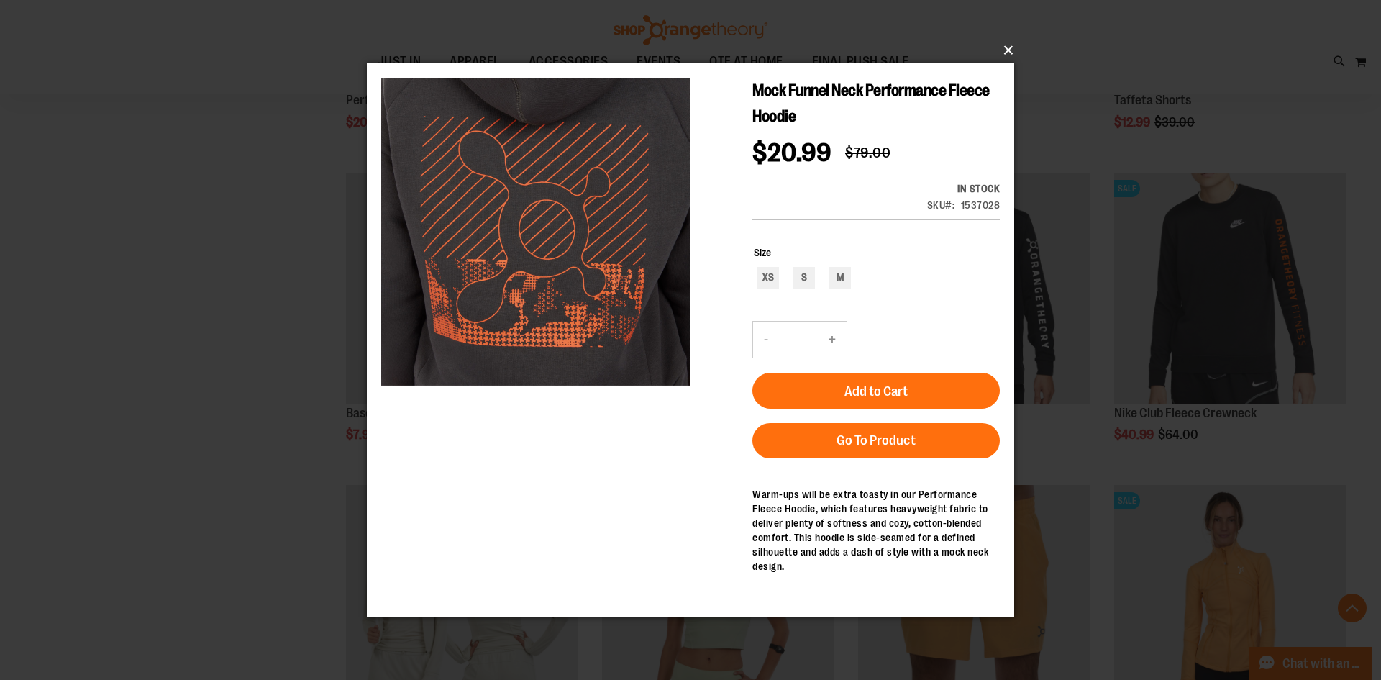
click at [1002, 46] on button "×" at bounding box center [695, 51] width 648 height 32
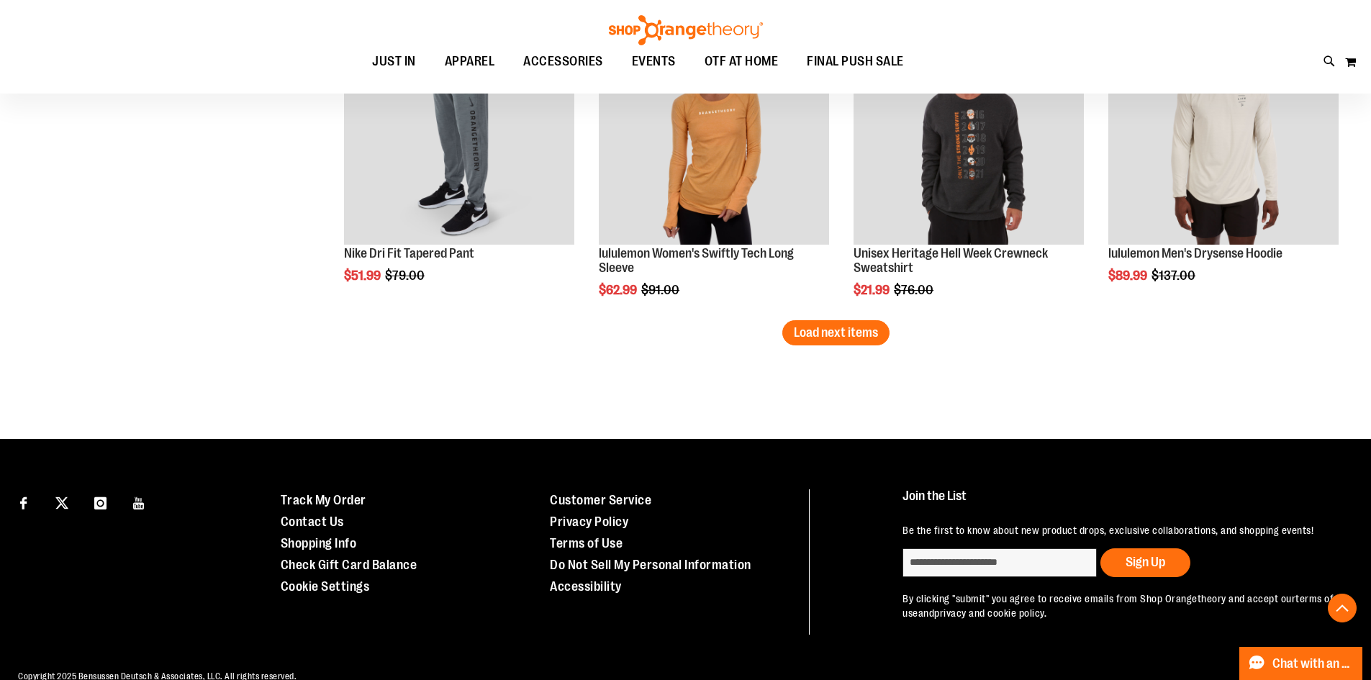
scroll to position [8417, 0]
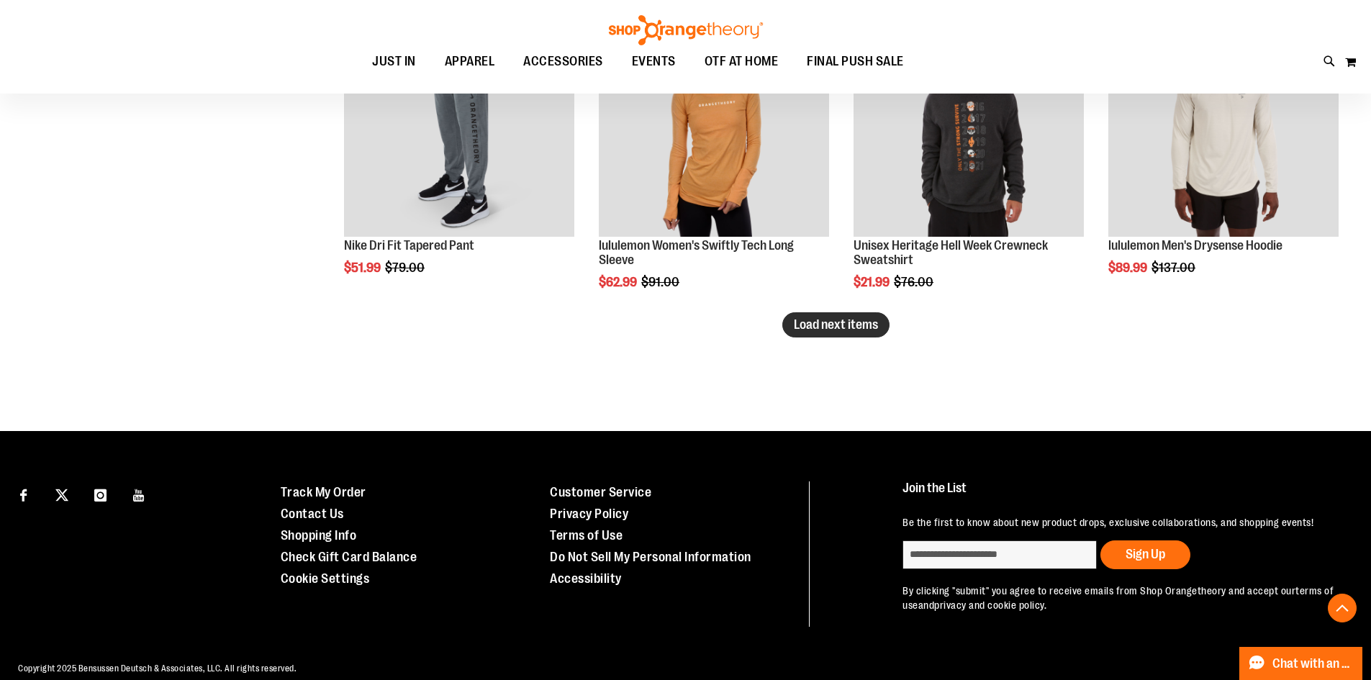
click at [876, 322] on span "Load next items" at bounding box center [836, 324] width 84 height 14
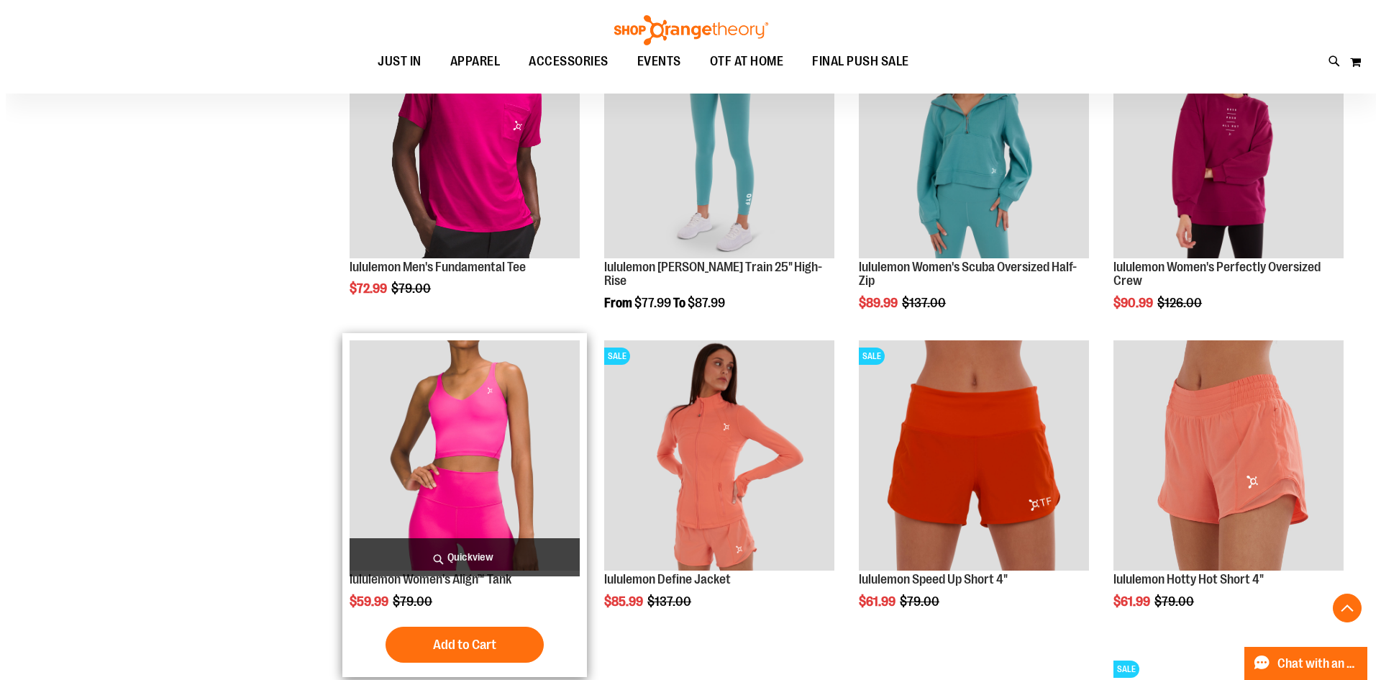
scroll to position [8777, 0]
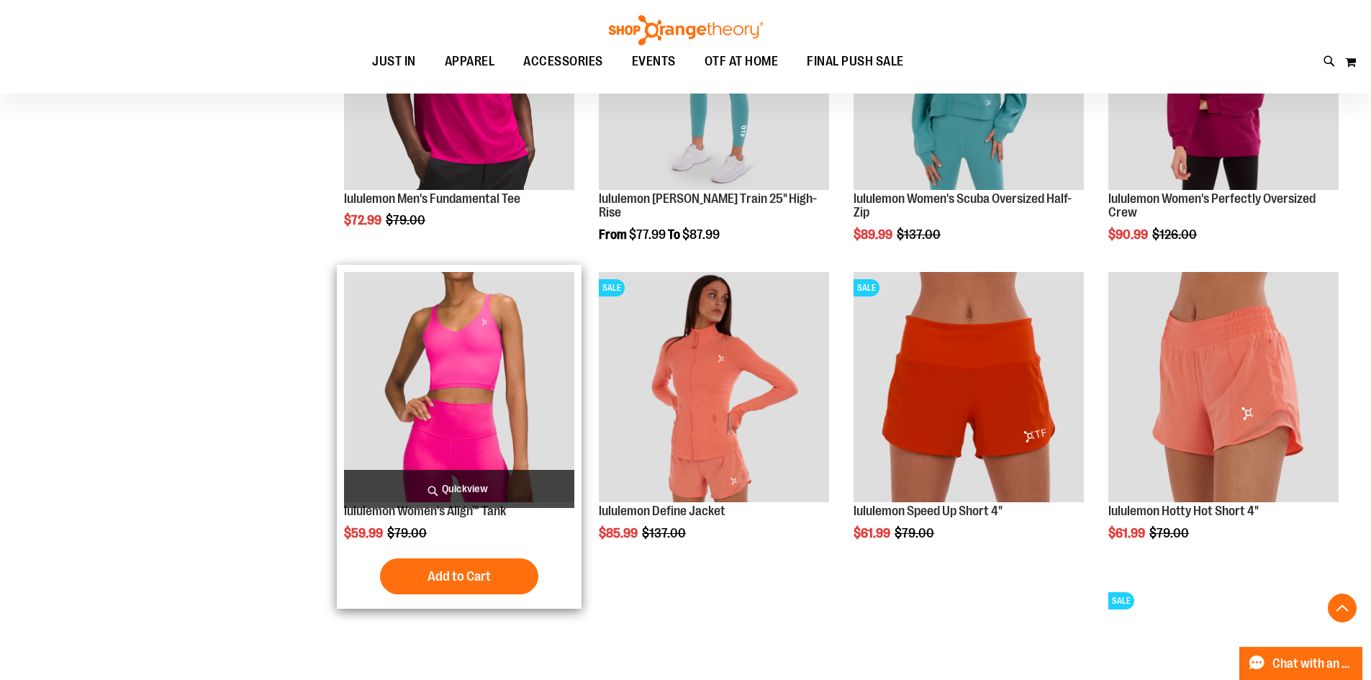
click at [444, 481] on span "Quickview" at bounding box center [459, 489] width 230 height 38
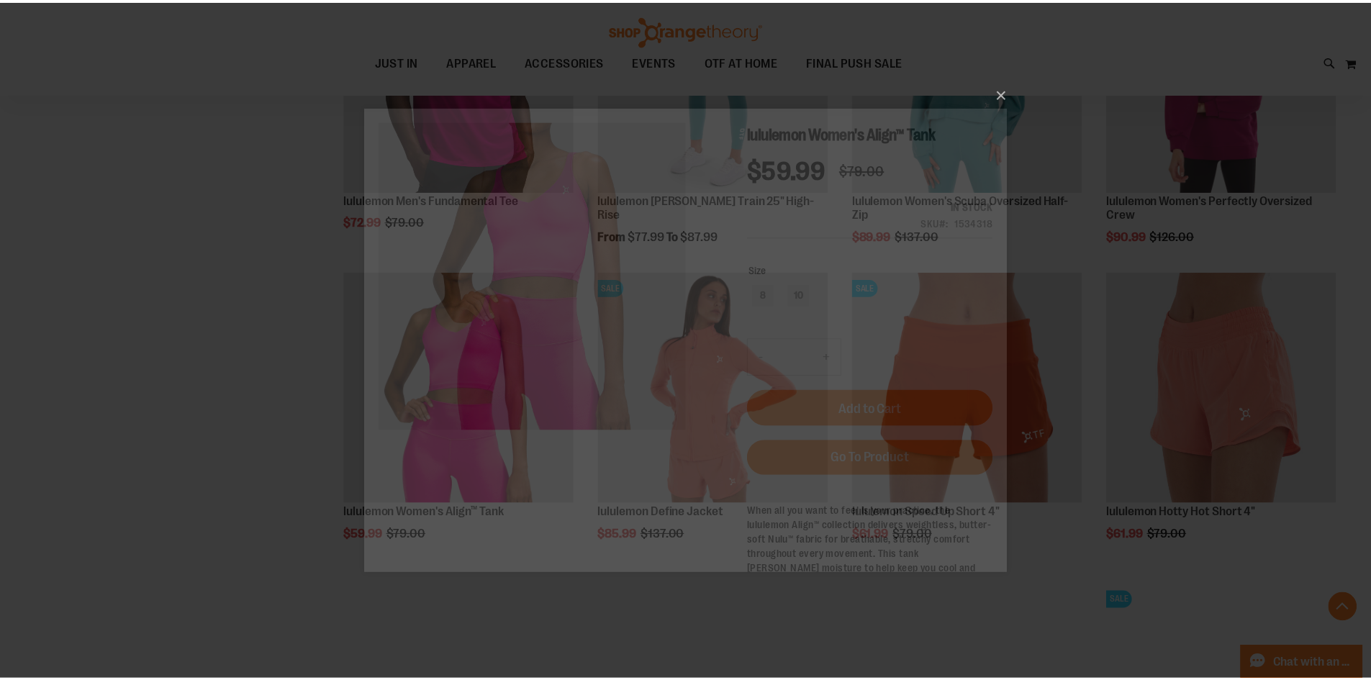
scroll to position [0, 0]
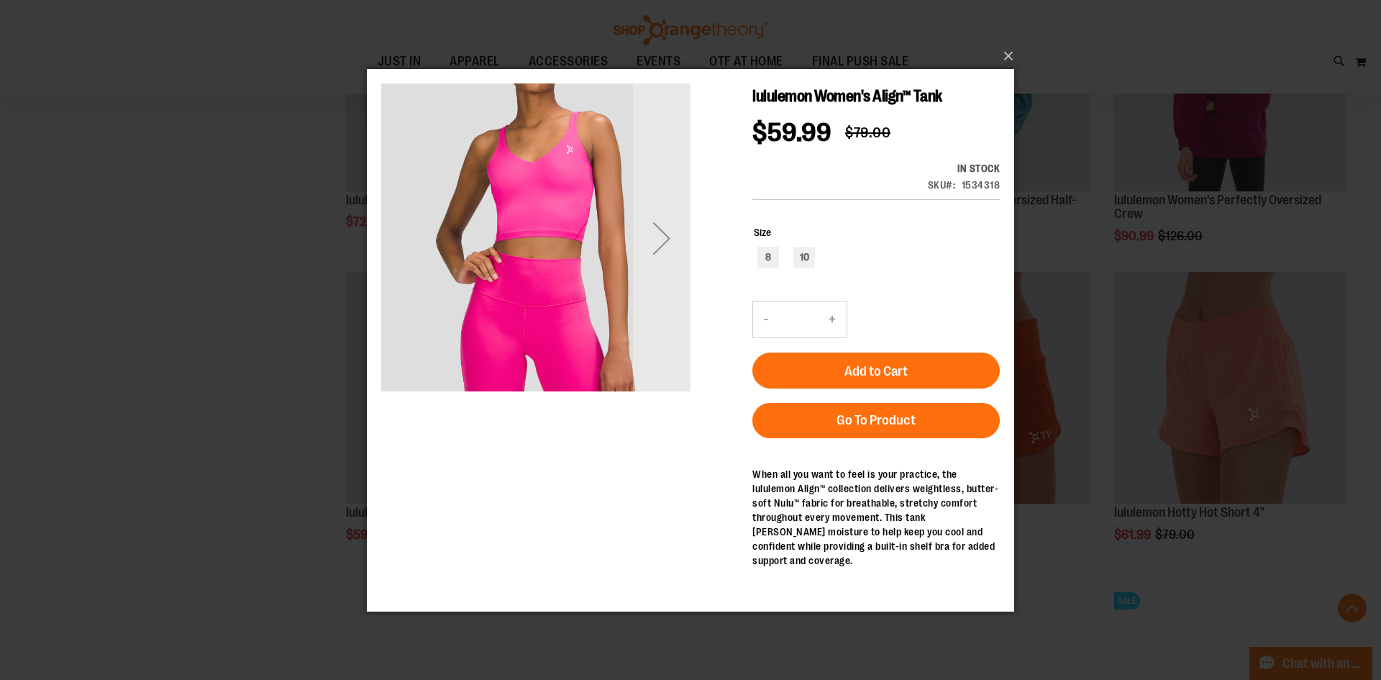
click at [670, 271] on div "Next" at bounding box center [662, 237] width 58 height 309
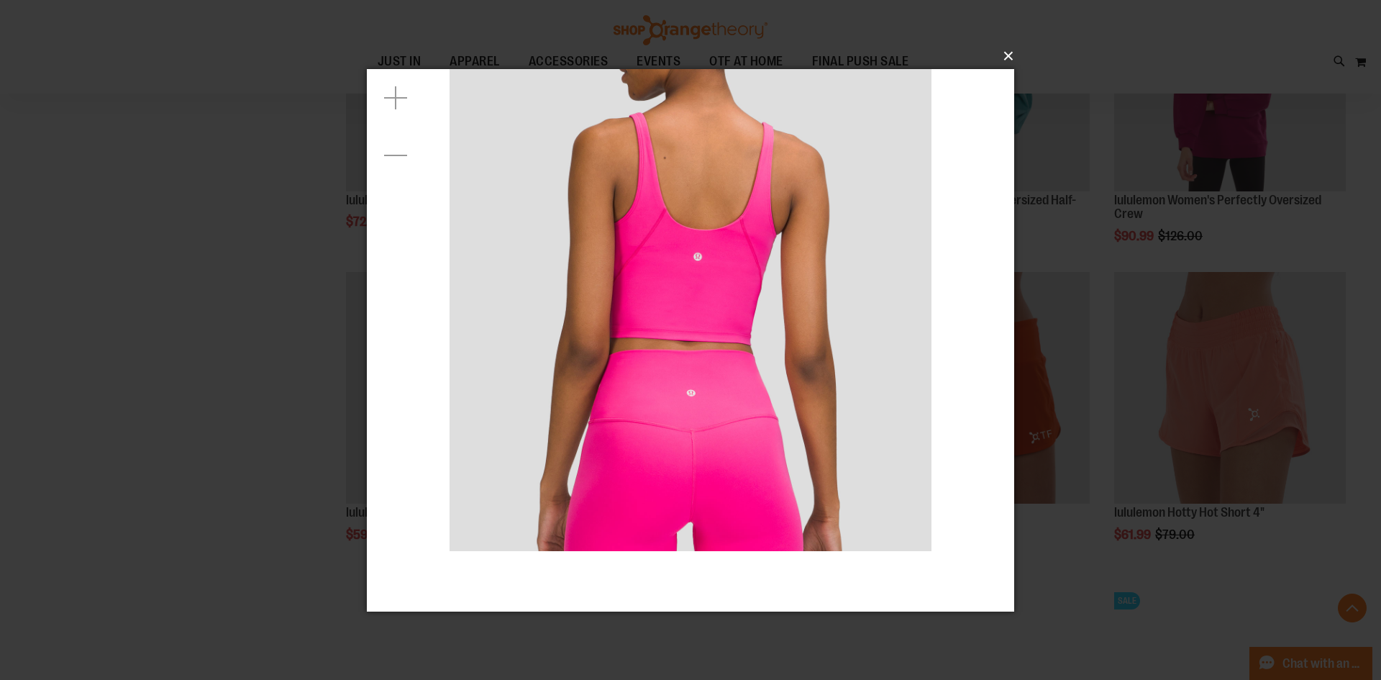
click at [1007, 55] on button "×" at bounding box center [695, 56] width 648 height 32
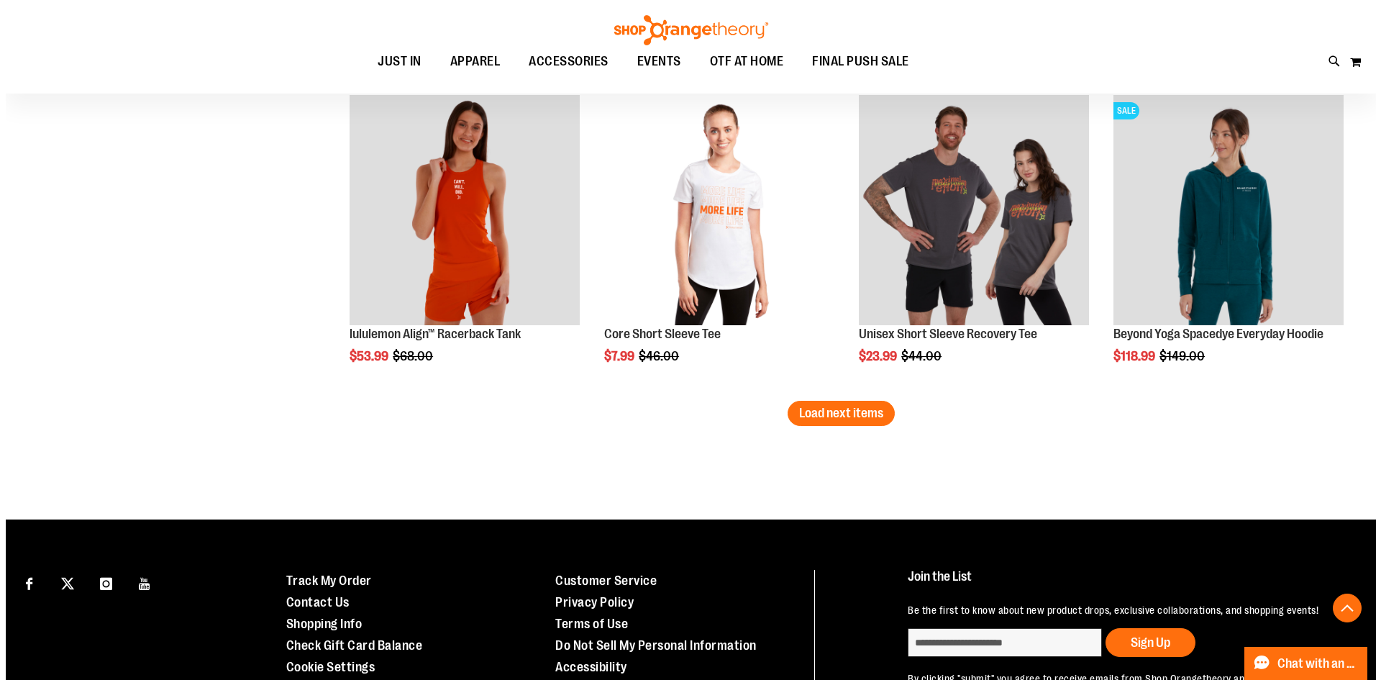
scroll to position [9281, 0]
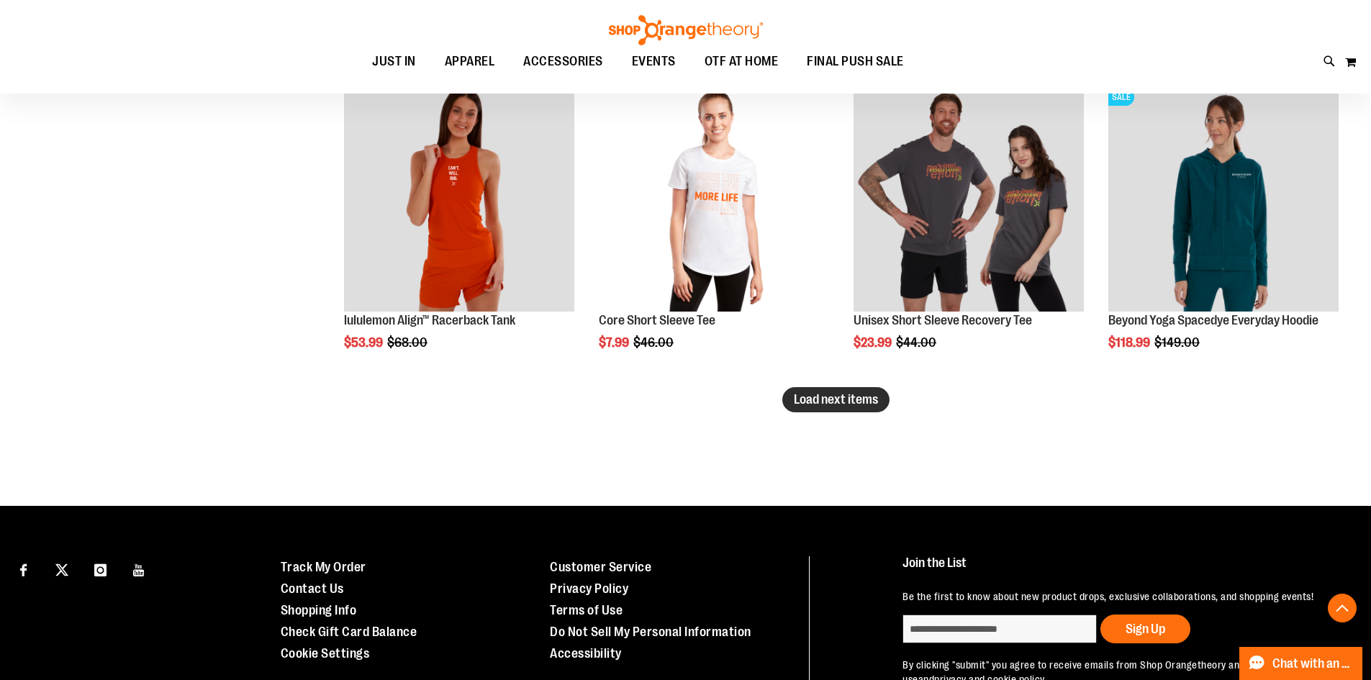
click at [836, 407] on button "Load next items" at bounding box center [835, 399] width 107 height 25
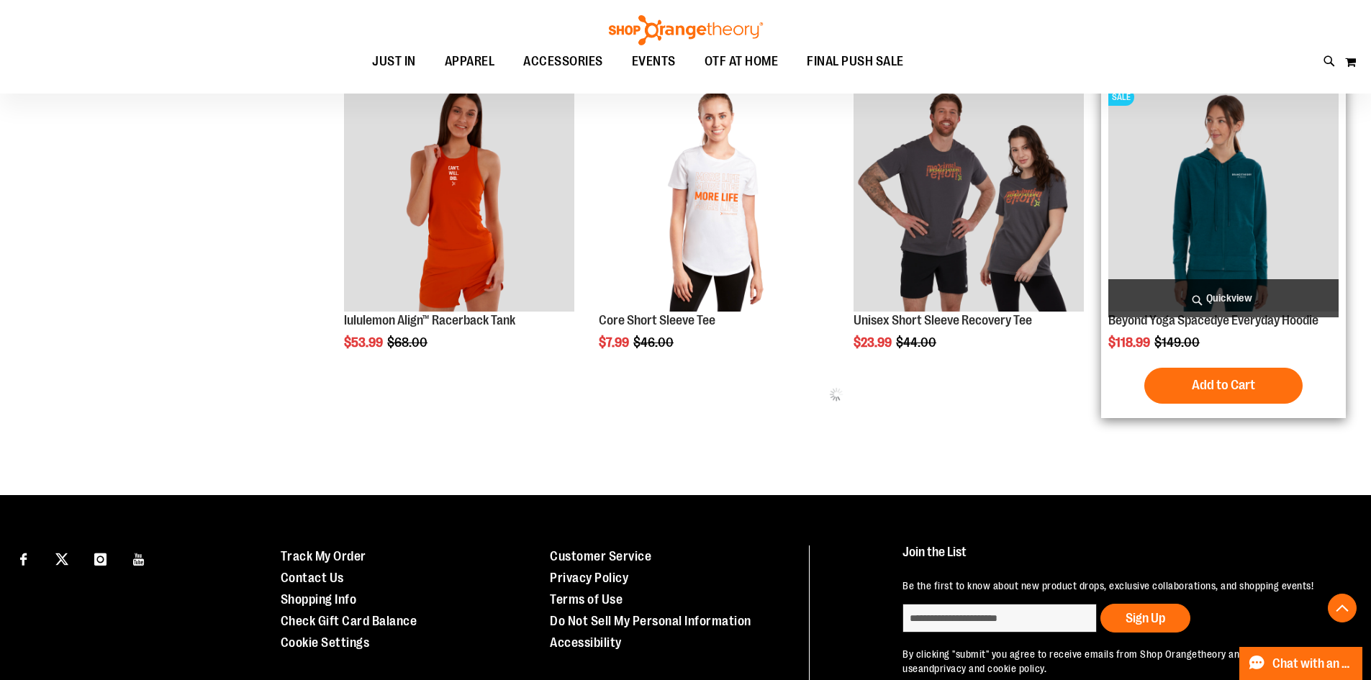
click at [1123, 298] on span "Quickview" at bounding box center [1223, 298] width 230 height 38
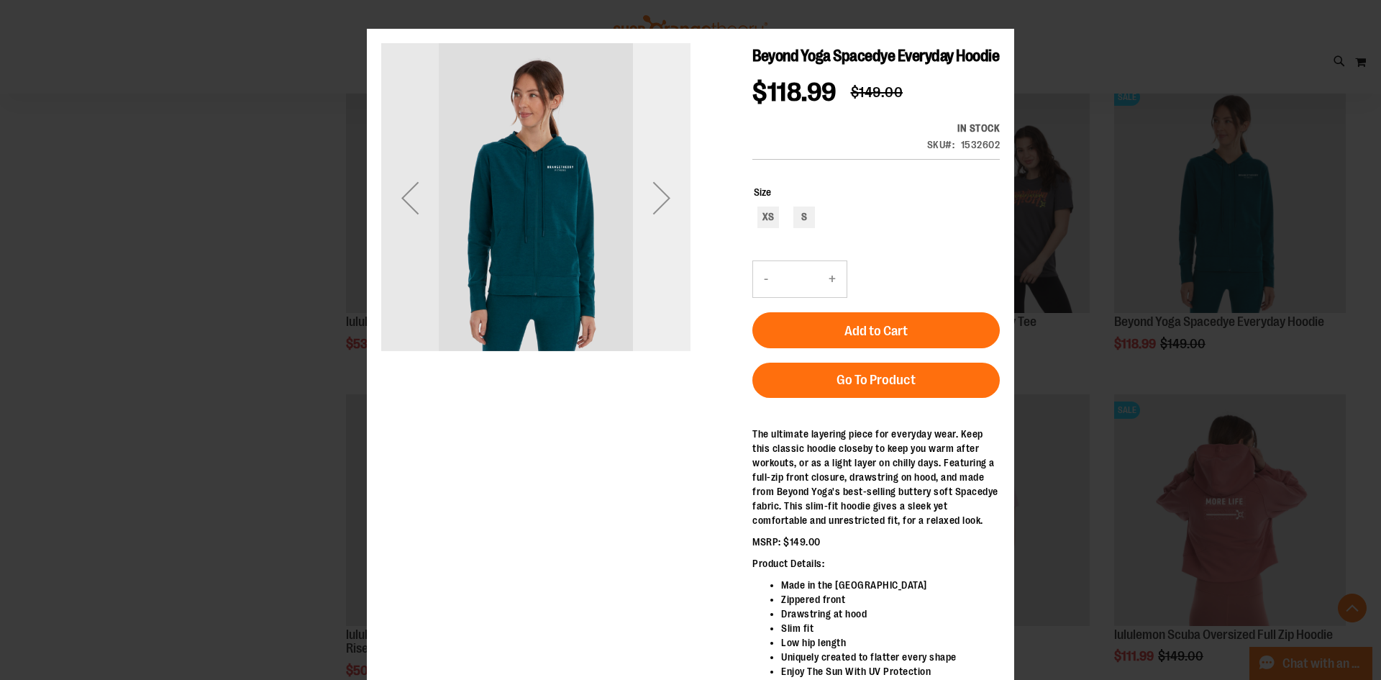
click at [673, 239] on div "Next" at bounding box center [662, 197] width 58 height 309
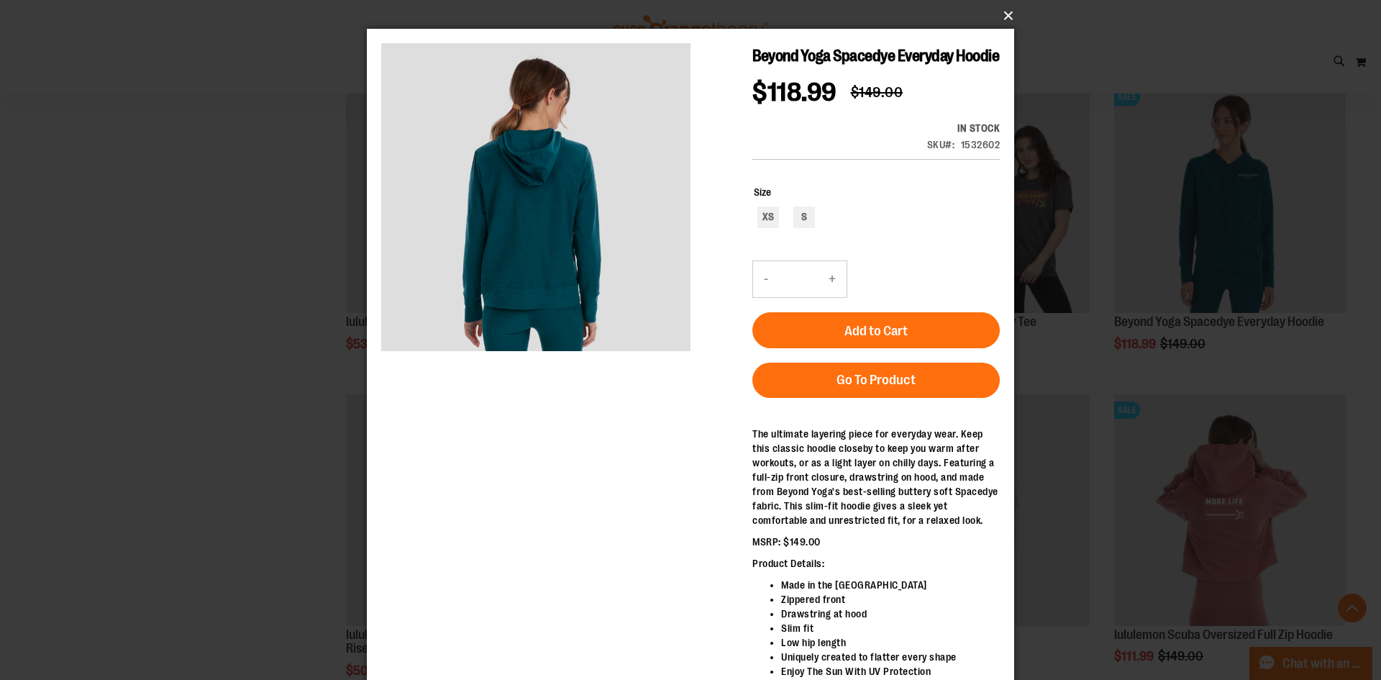
click at [1005, 14] on button "×" at bounding box center [695, 16] width 648 height 32
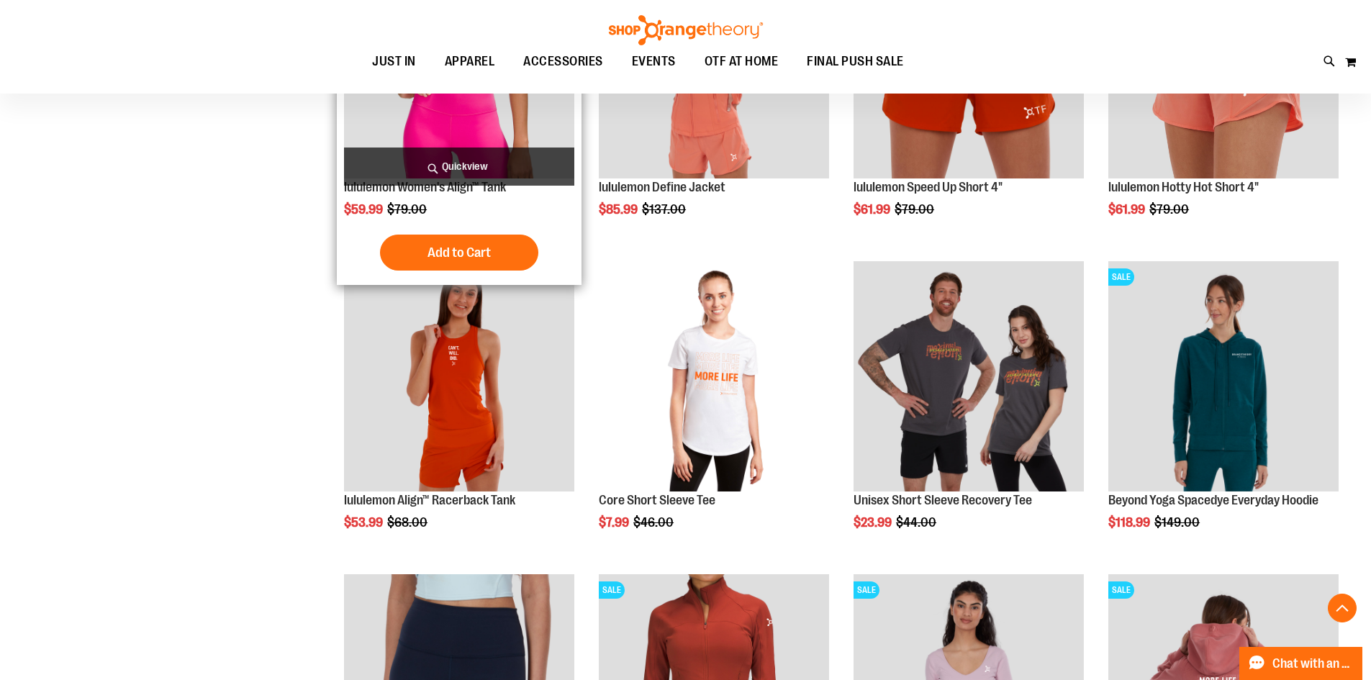
scroll to position [8993, 0]
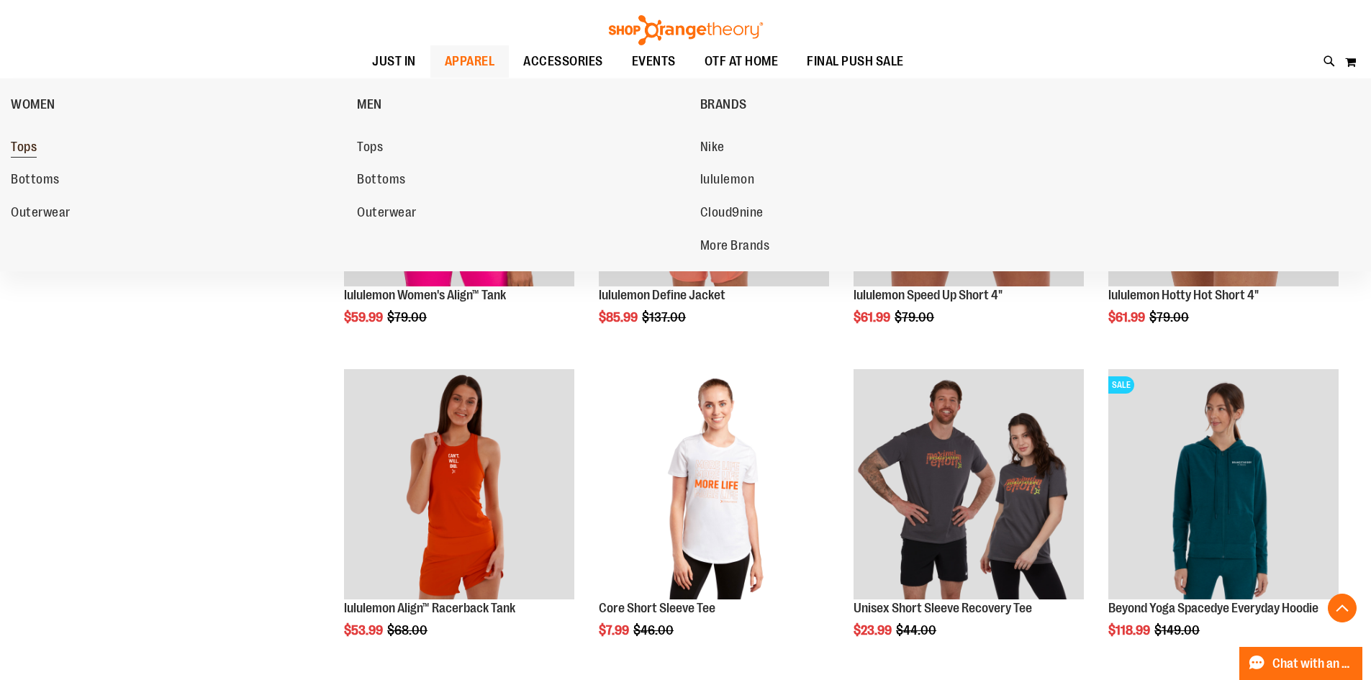
click at [22, 153] on span "Tops" at bounding box center [24, 149] width 26 height 18
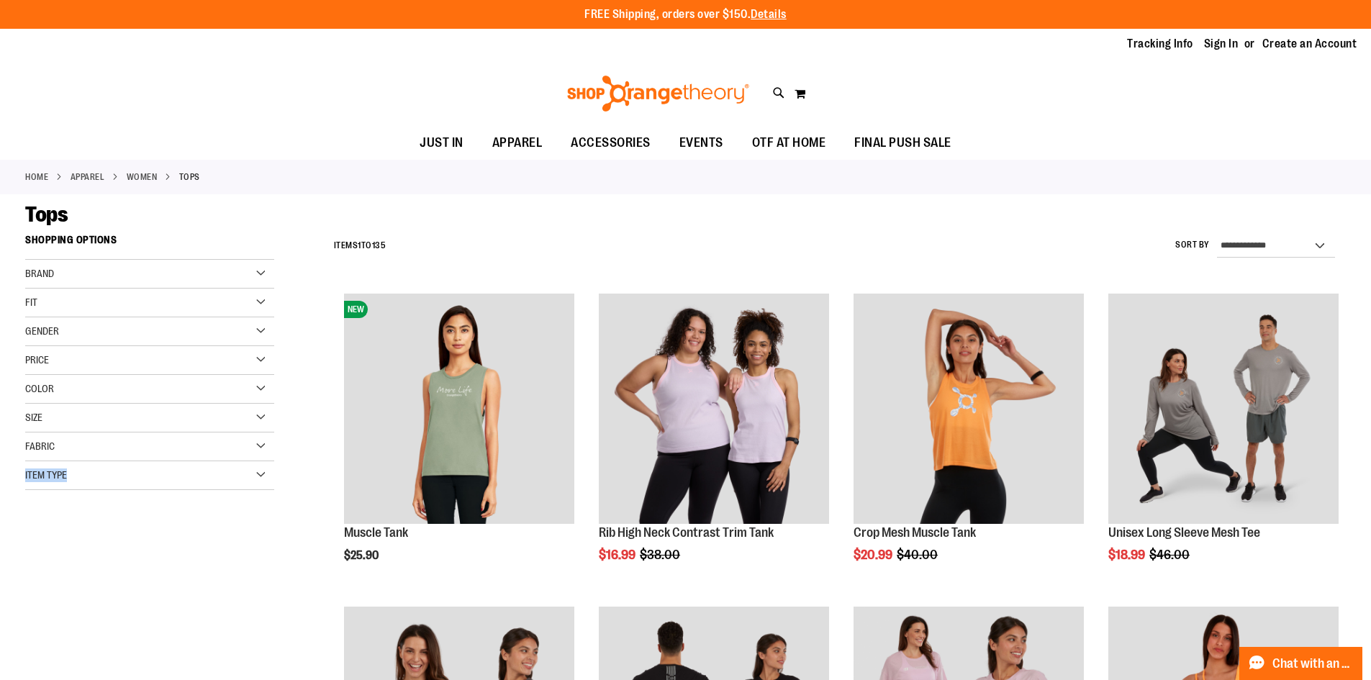
drag, startPoint x: 235, startPoint y: 463, endPoint x: 233, endPoint y: 453, distance: 10.2
click at [233, 455] on div "Brand Nike lululemon Orangetheory Beyond Yoga" at bounding box center [149, 375] width 249 height 230
click at [234, 448] on div "Fabric" at bounding box center [149, 446] width 249 height 29
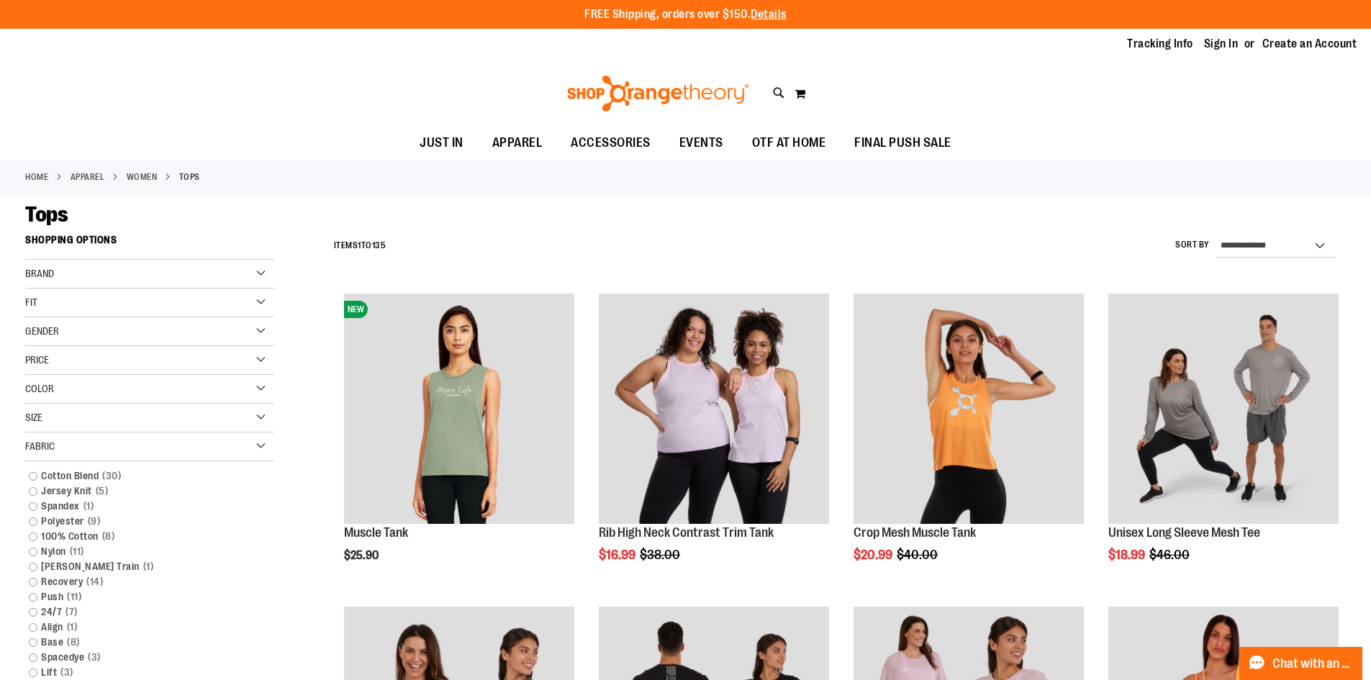
click at [253, 445] on div "Fabric" at bounding box center [149, 446] width 249 height 29
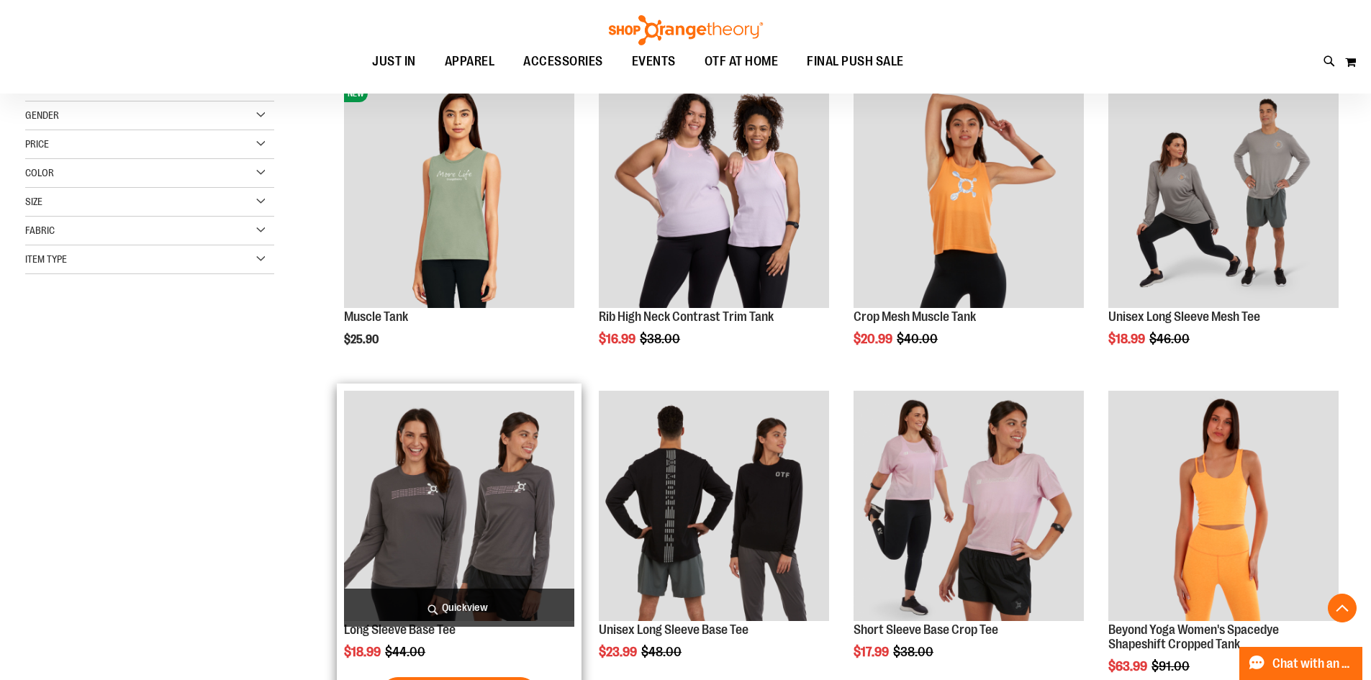
scroll to position [431, 0]
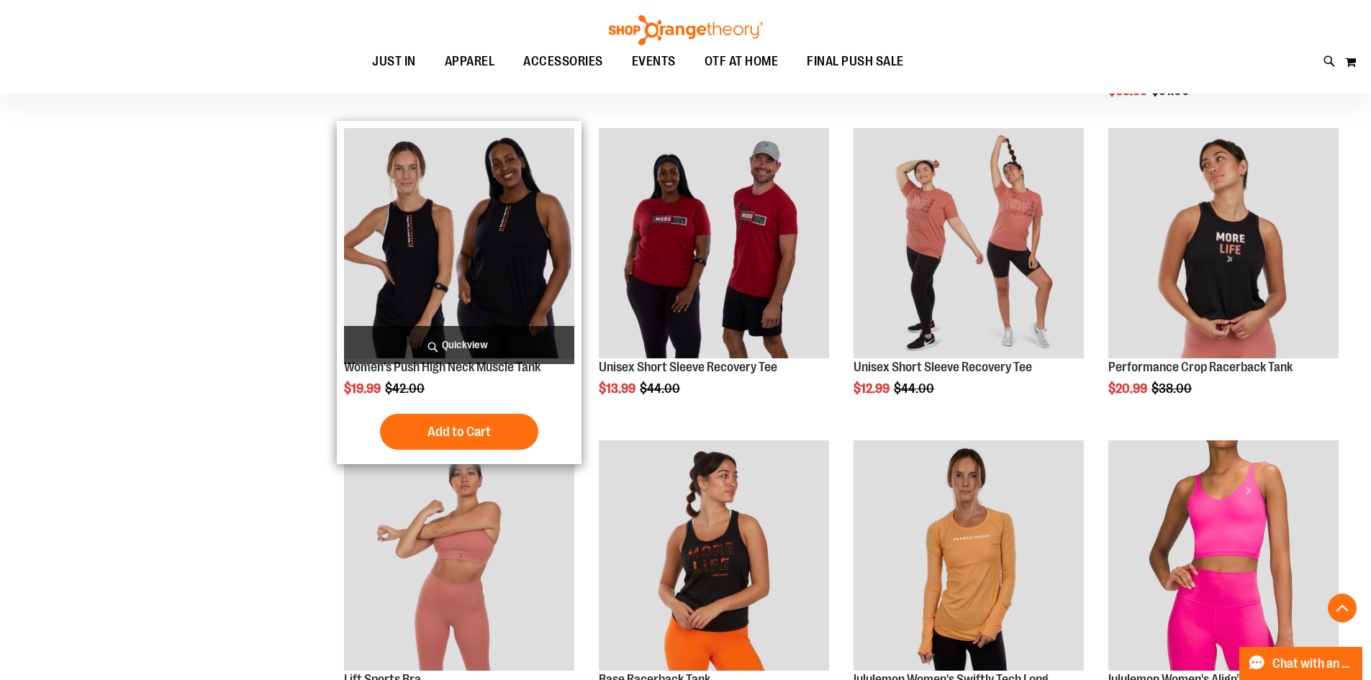
scroll to position [1078, 0]
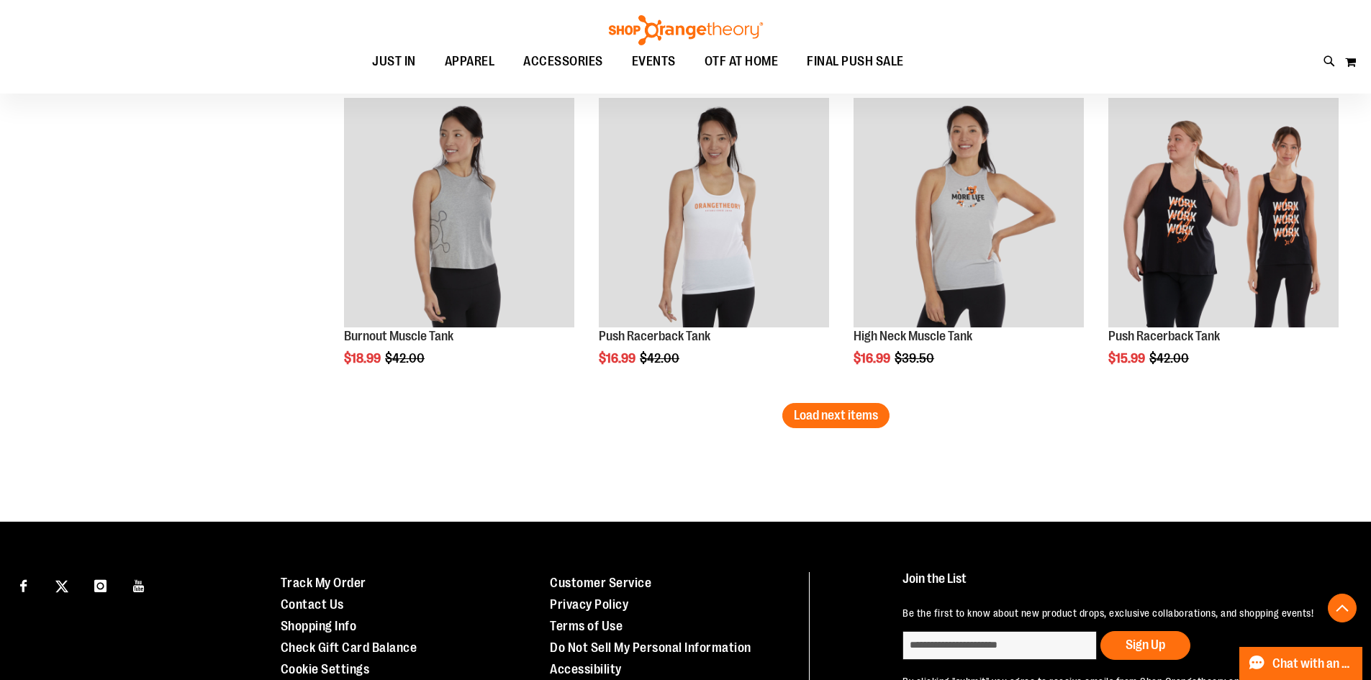
scroll to position [2678, 0]
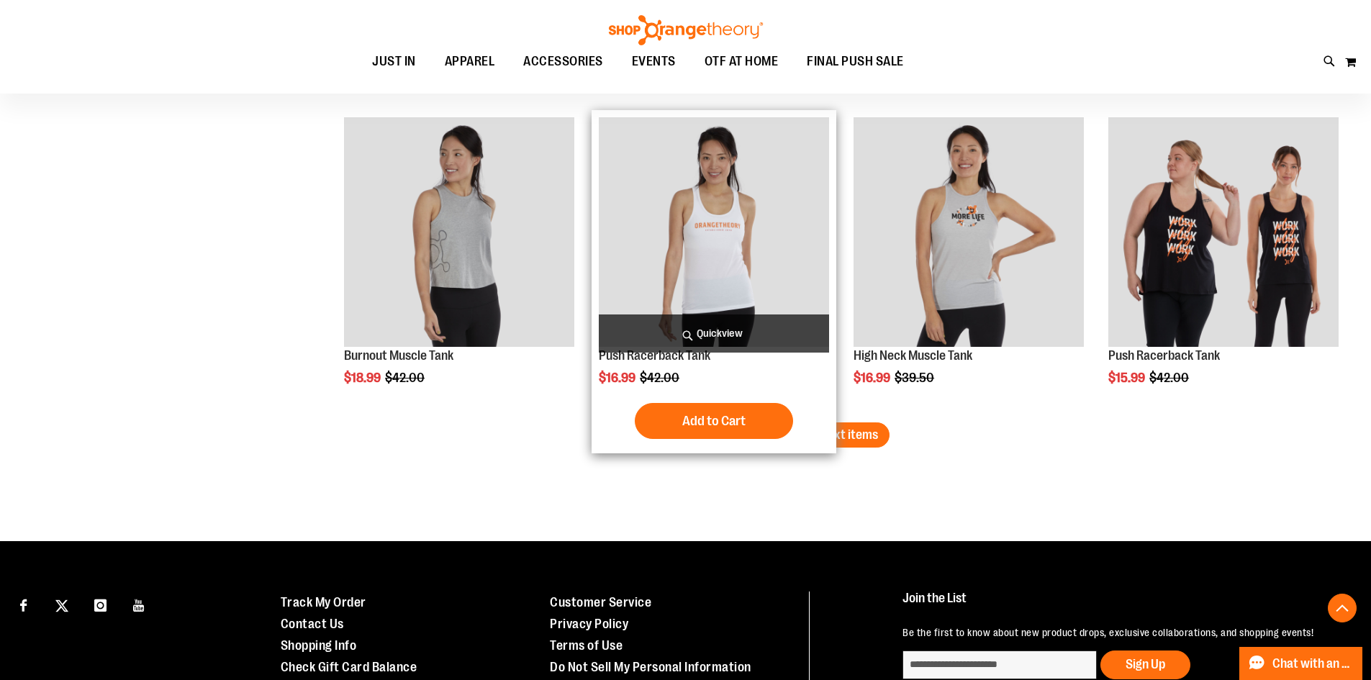
click at [801, 418] on div "Add to Cart In stock" at bounding box center [714, 421] width 230 height 36
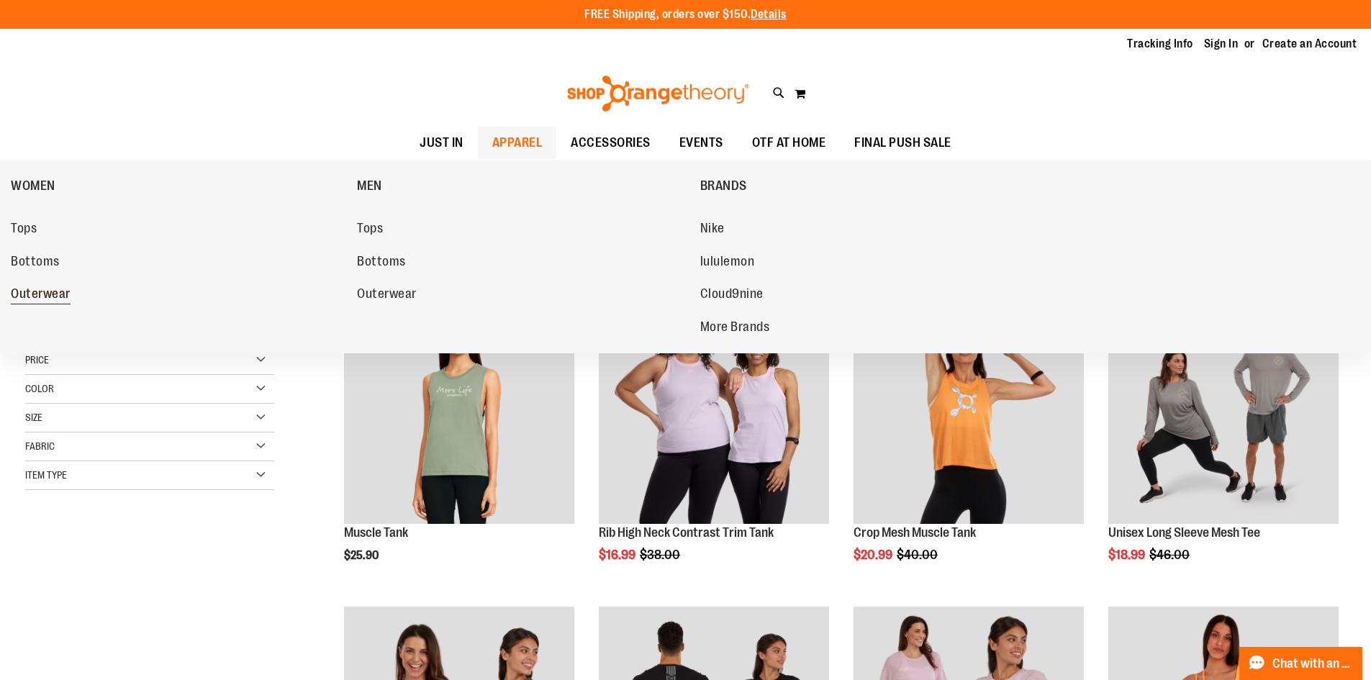
click at [51, 294] on span "Outerwear" at bounding box center [41, 295] width 60 height 18
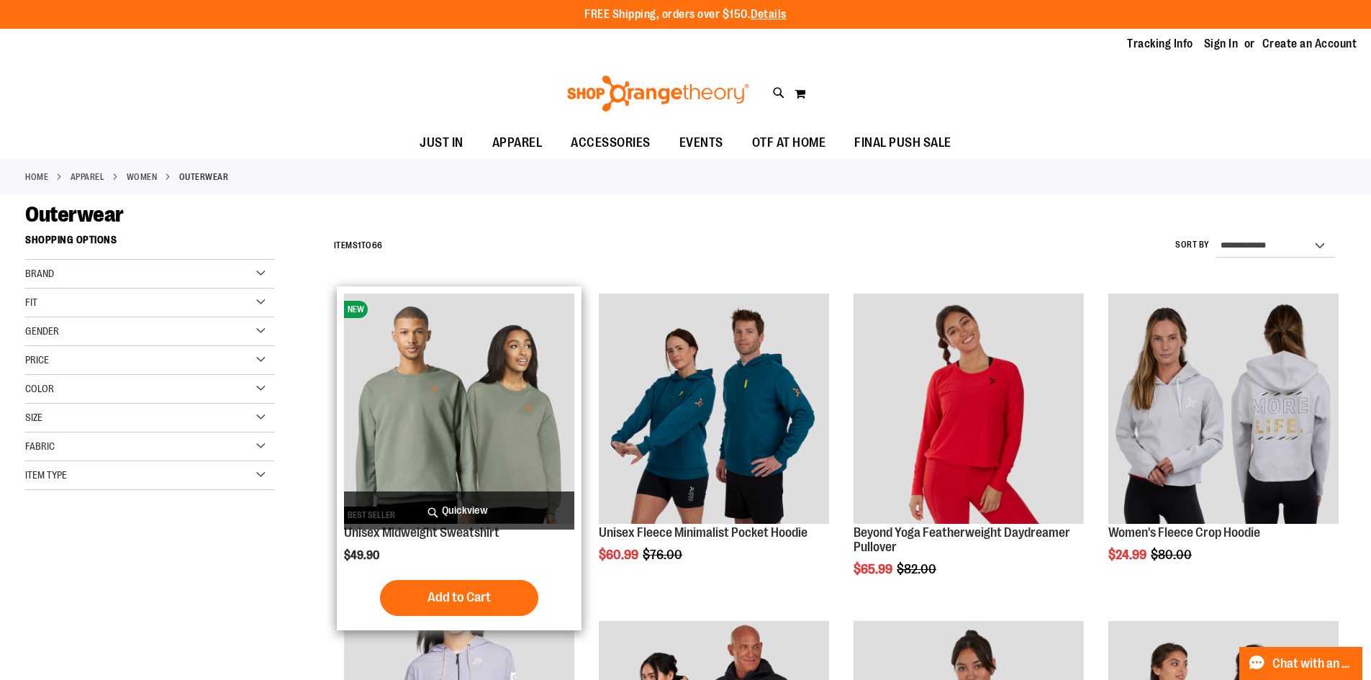
click at [487, 512] on span "Quickview" at bounding box center [459, 510] width 230 height 38
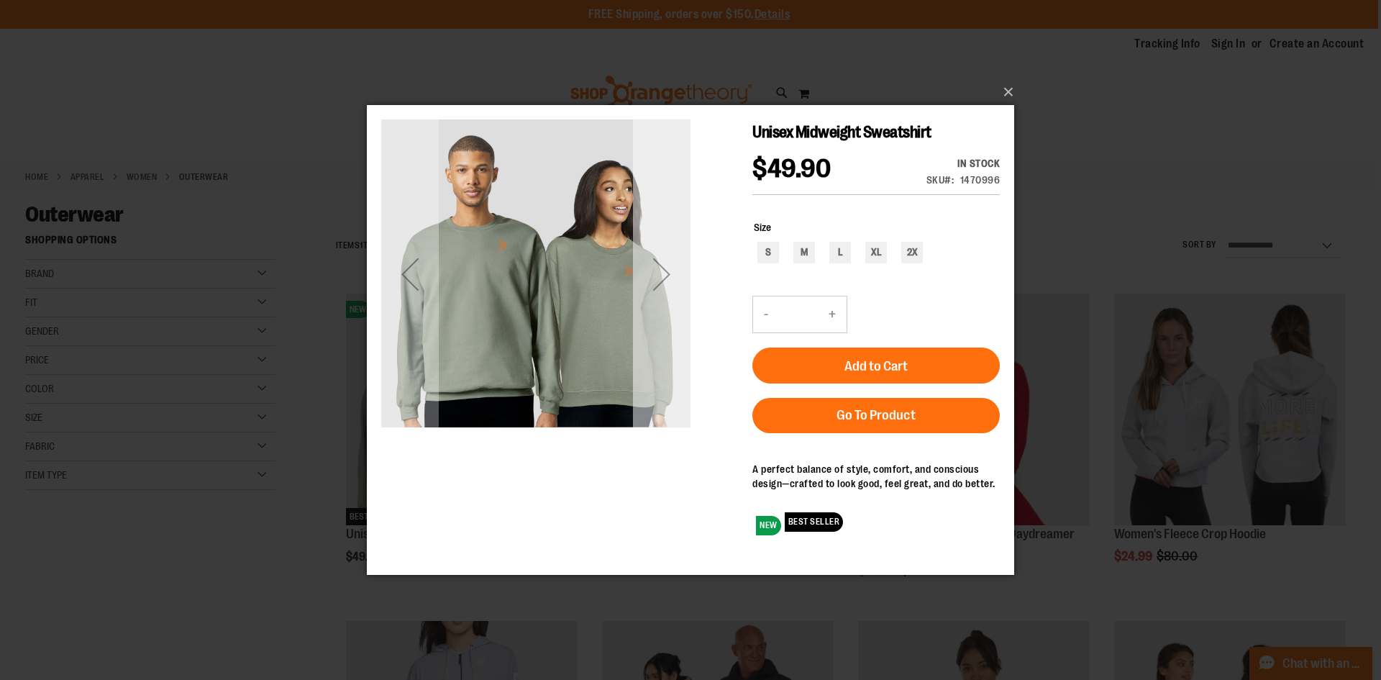
click at [656, 310] on div "Next" at bounding box center [662, 273] width 58 height 309
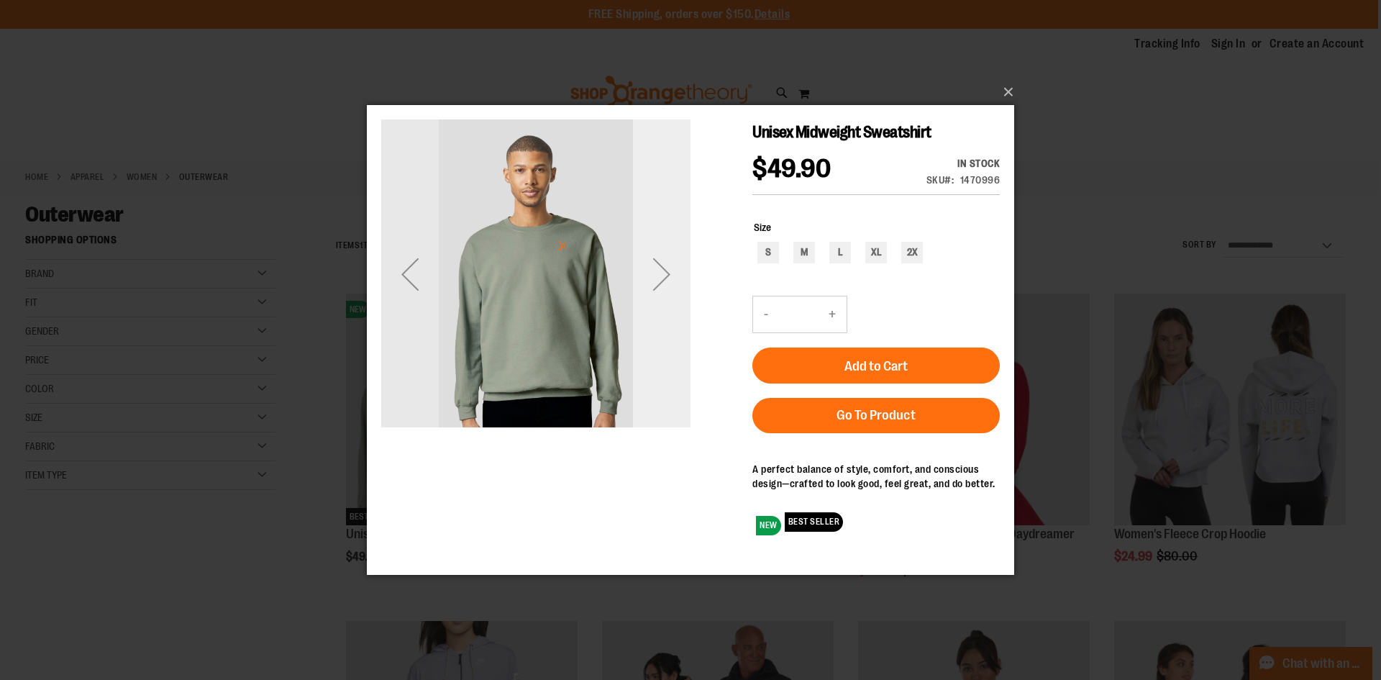
click at [656, 310] on div "Next" at bounding box center [662, 273] width 58 height 309
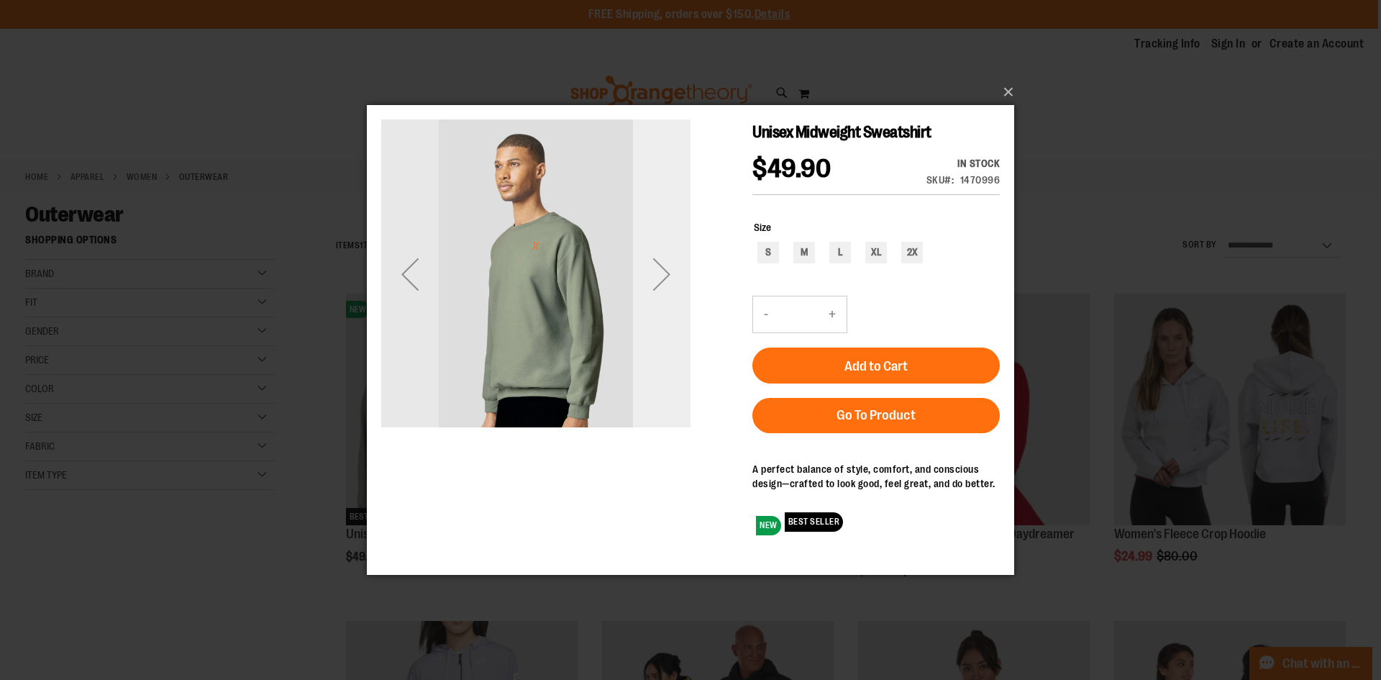
drag, startPoint x: 655, startPoint y: 310, endPoint x: 654, endPoint y: 325, distance: 15.2
click at [654, 325] on div "Next" at bounding box center [662, 273] width 58 height 309
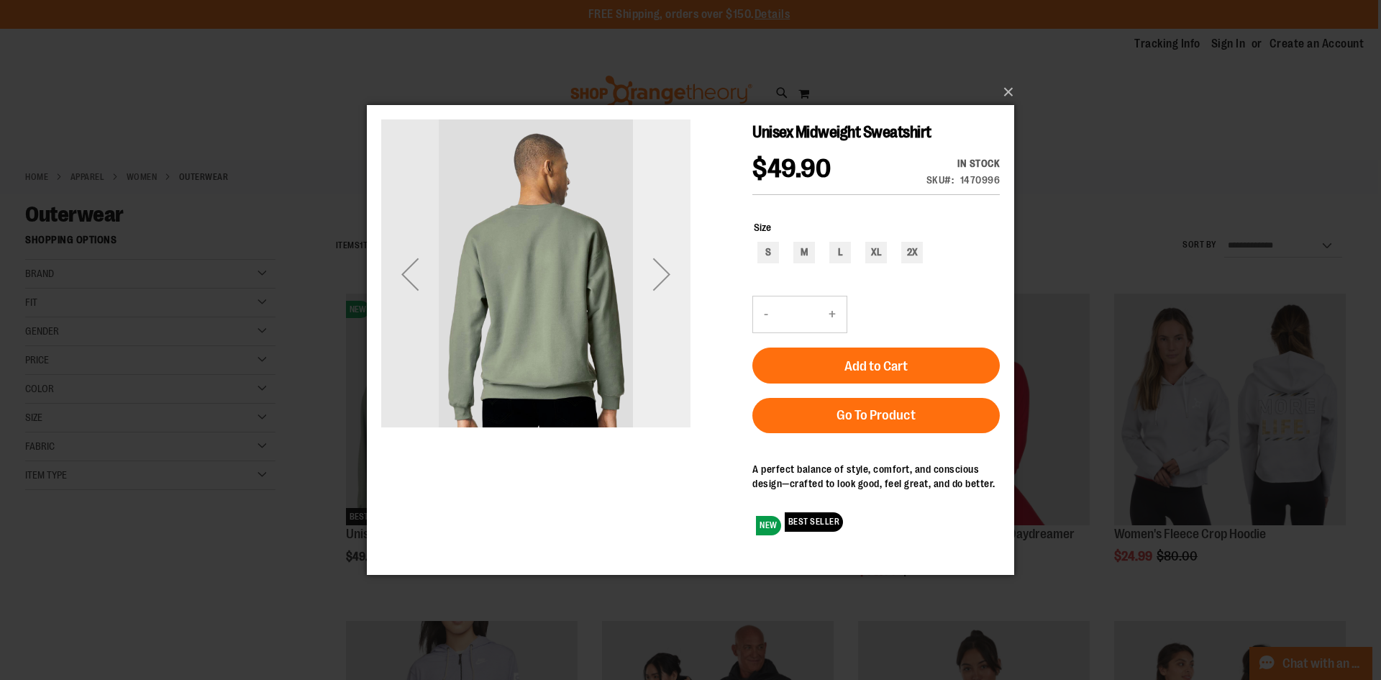
click at [654, 325] on div "Next" at bounding box center [662, 273] width 58 height 309
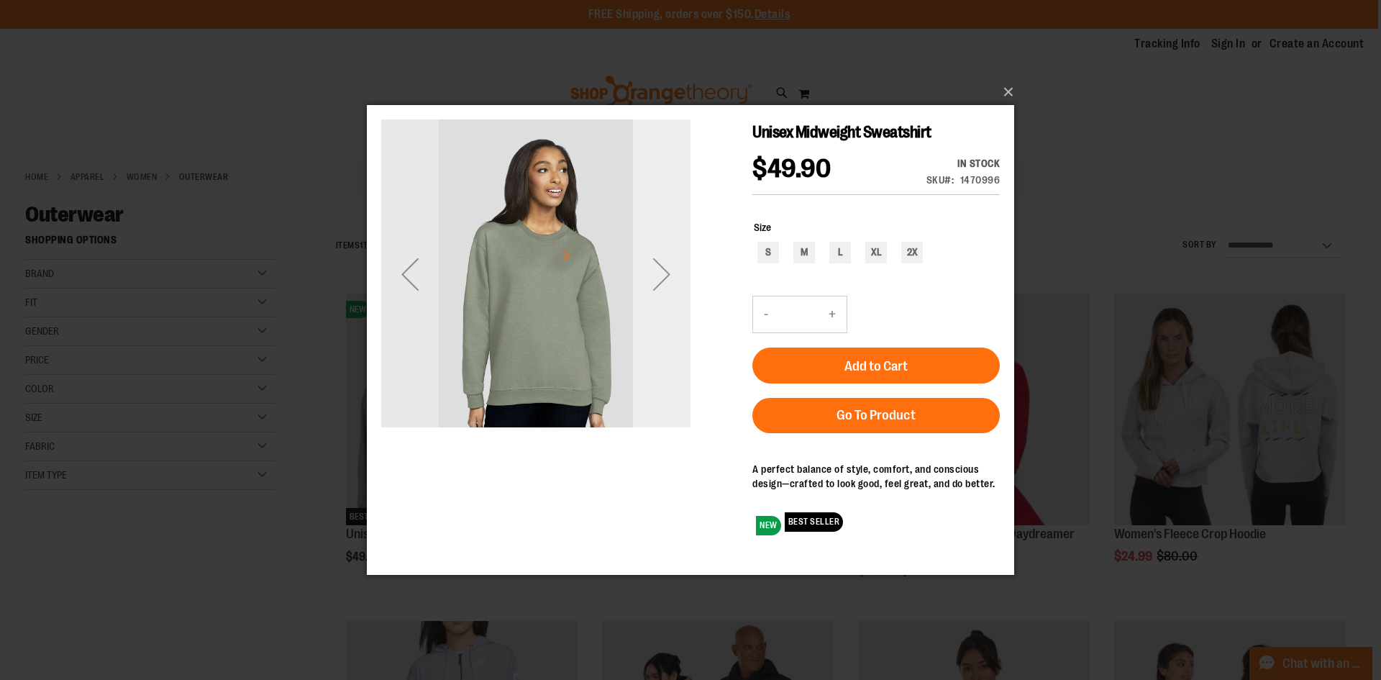
click at [654, 325] on div "Next" at bounding box center [662, 273] width 58 height 309
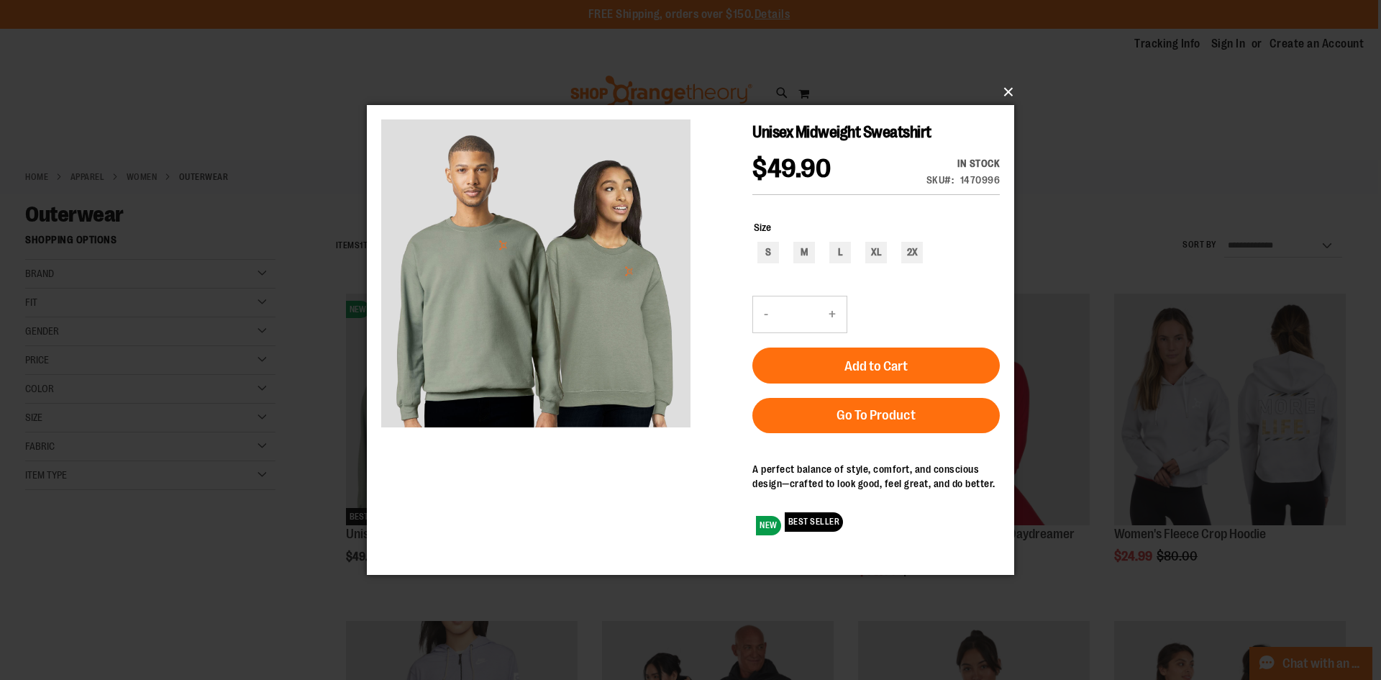
click at [1005, 99] on button "×" at bounding box center [695, 92] width 648 height 32
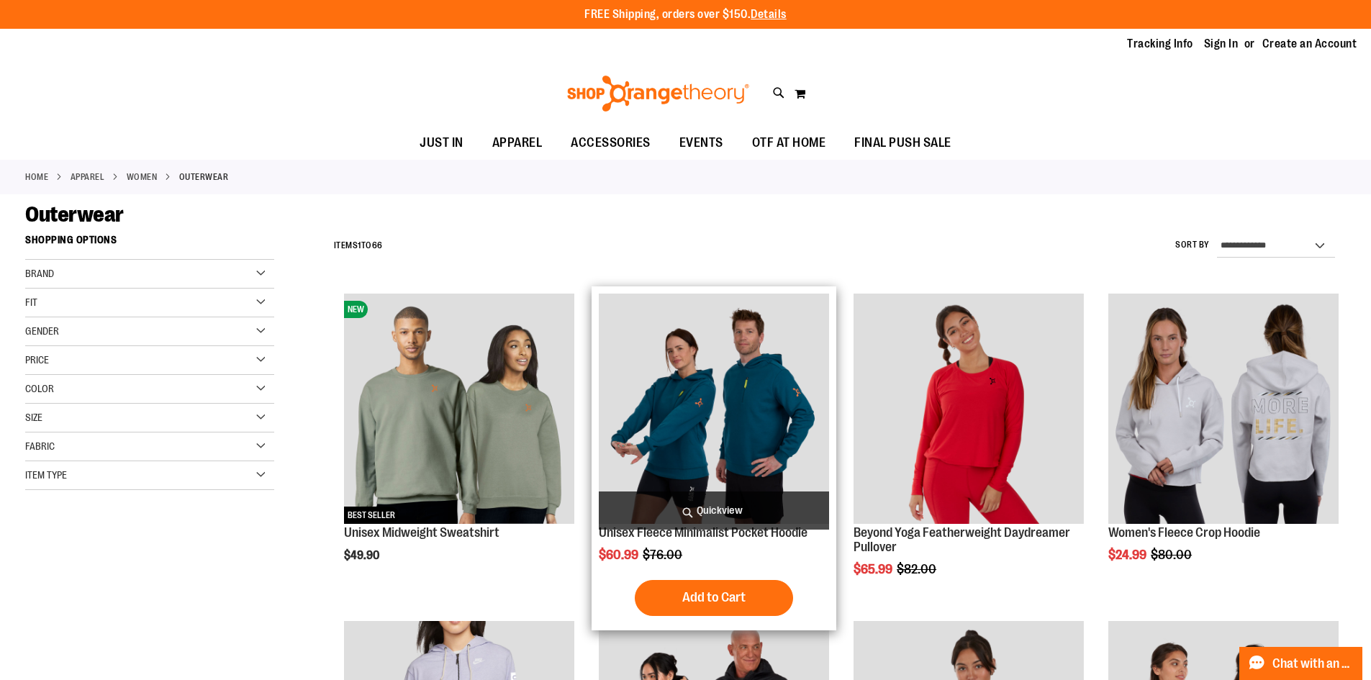
click at [778, 506] on span "Quickview" at bounding box center [714, 510] width 230 height 38
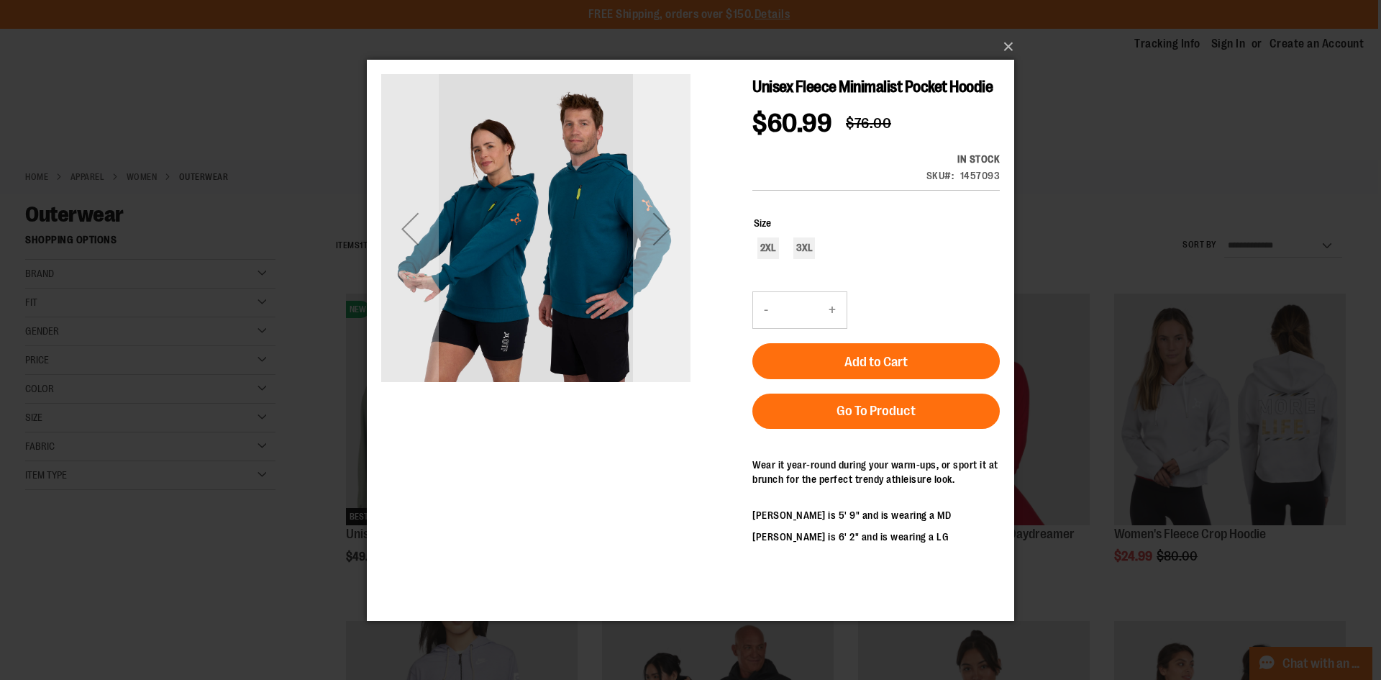
click at [649, 253] on div "Next" at bounding box center [662, 228] width 58 height 58
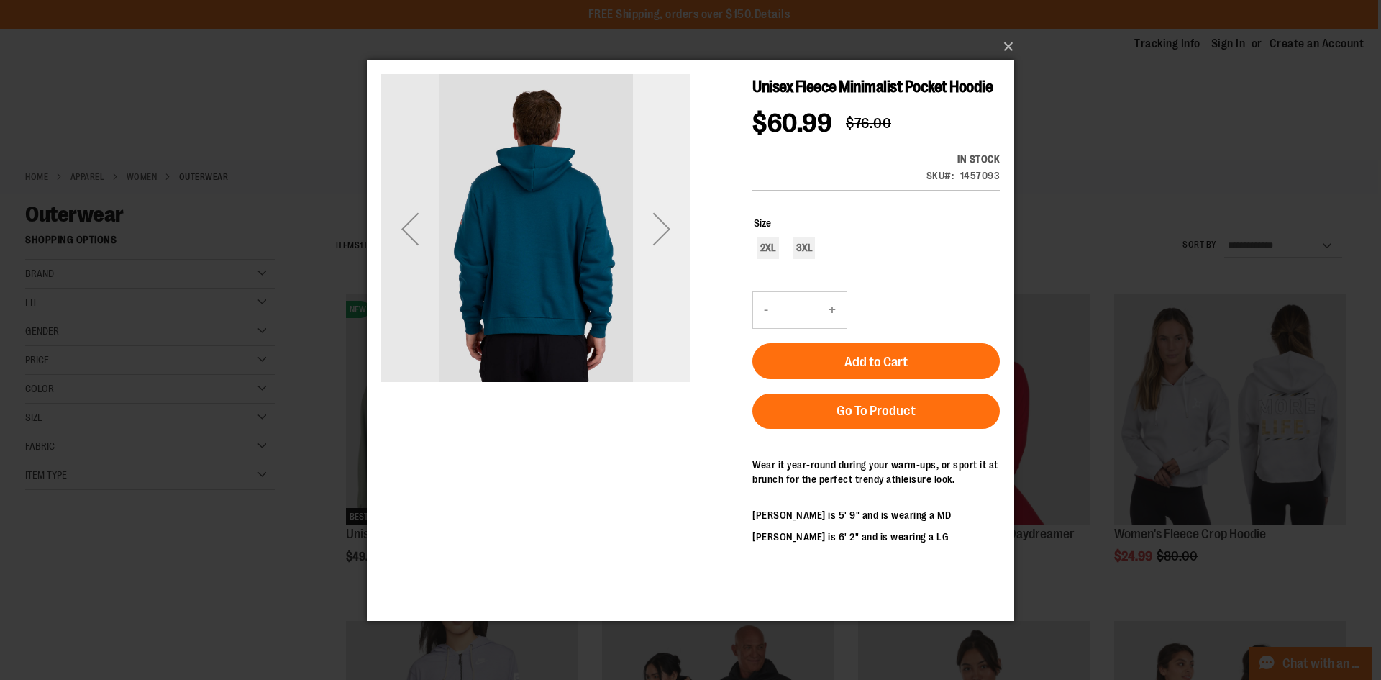
click at [650, 250] on div "Next" at bounding box center [662, 228] width 58 height 58
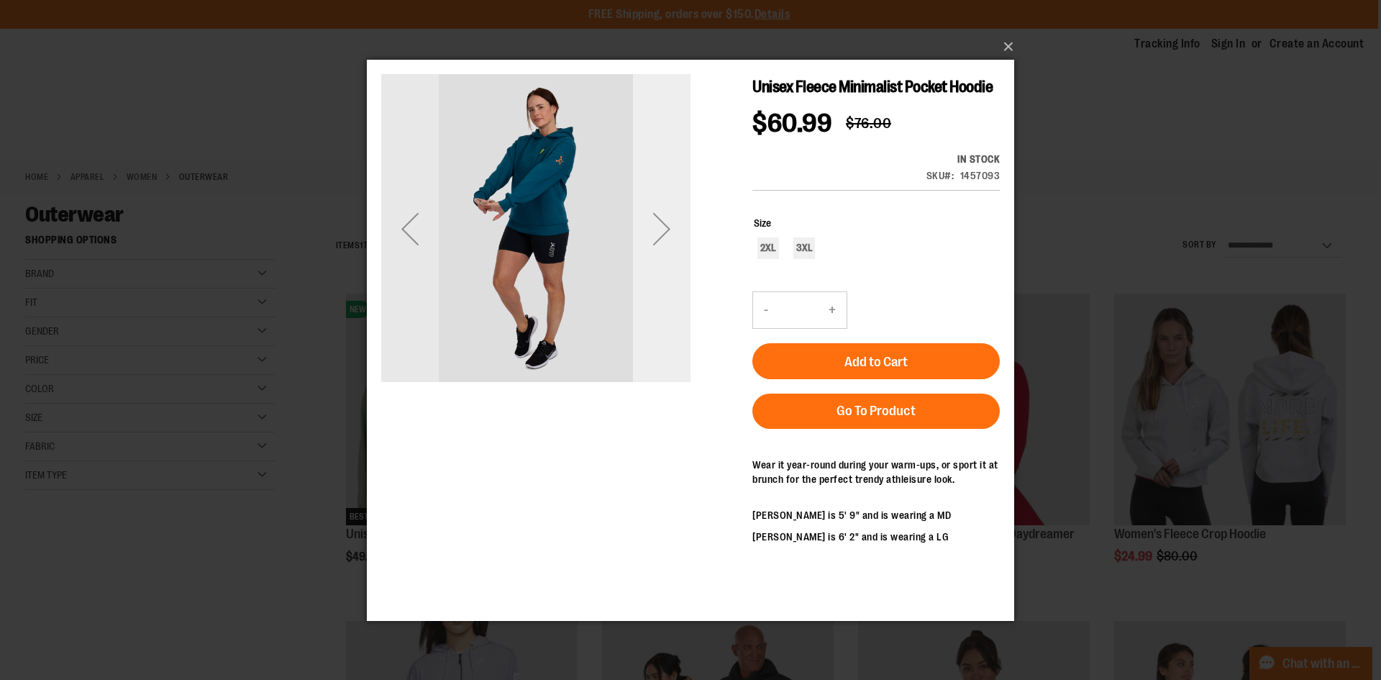
click at [650, 248] on div "Next" at bounding box center [662, 228] width 58 height 58
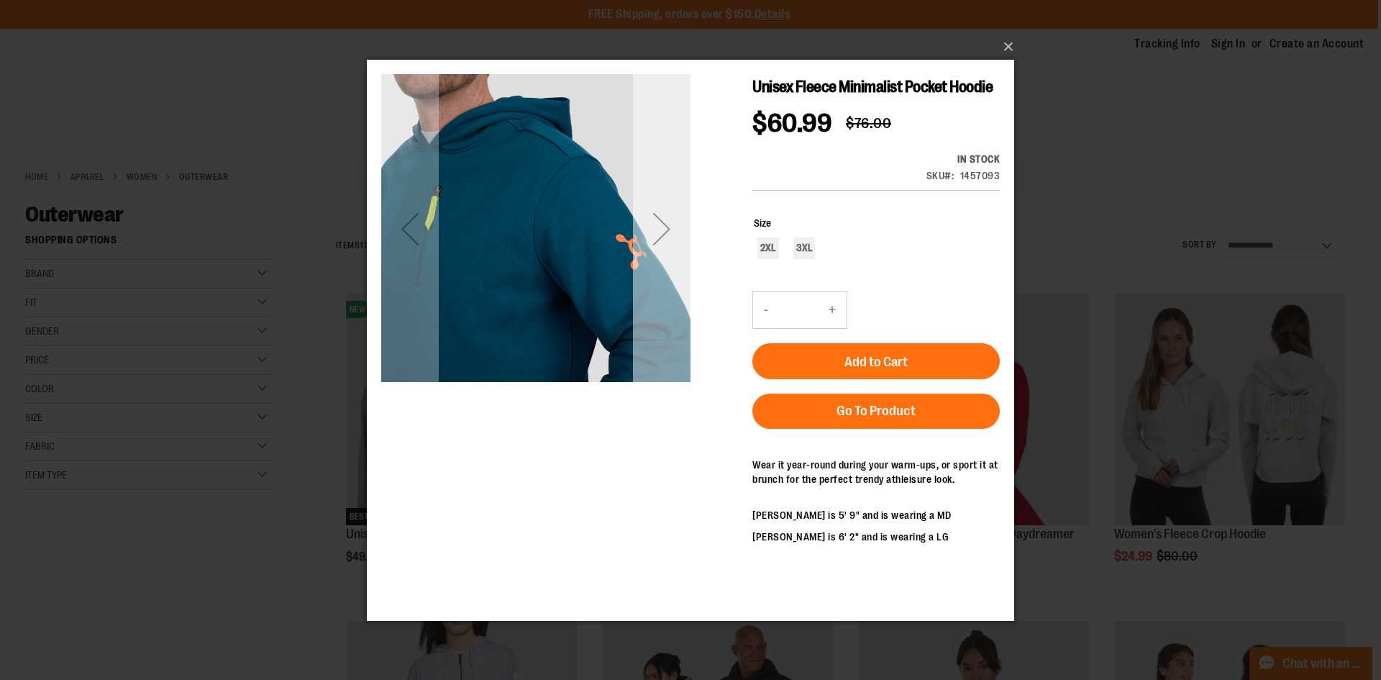
click at [668, 249] on div "Next" at bounding box center [662, 228] width 58 height 58
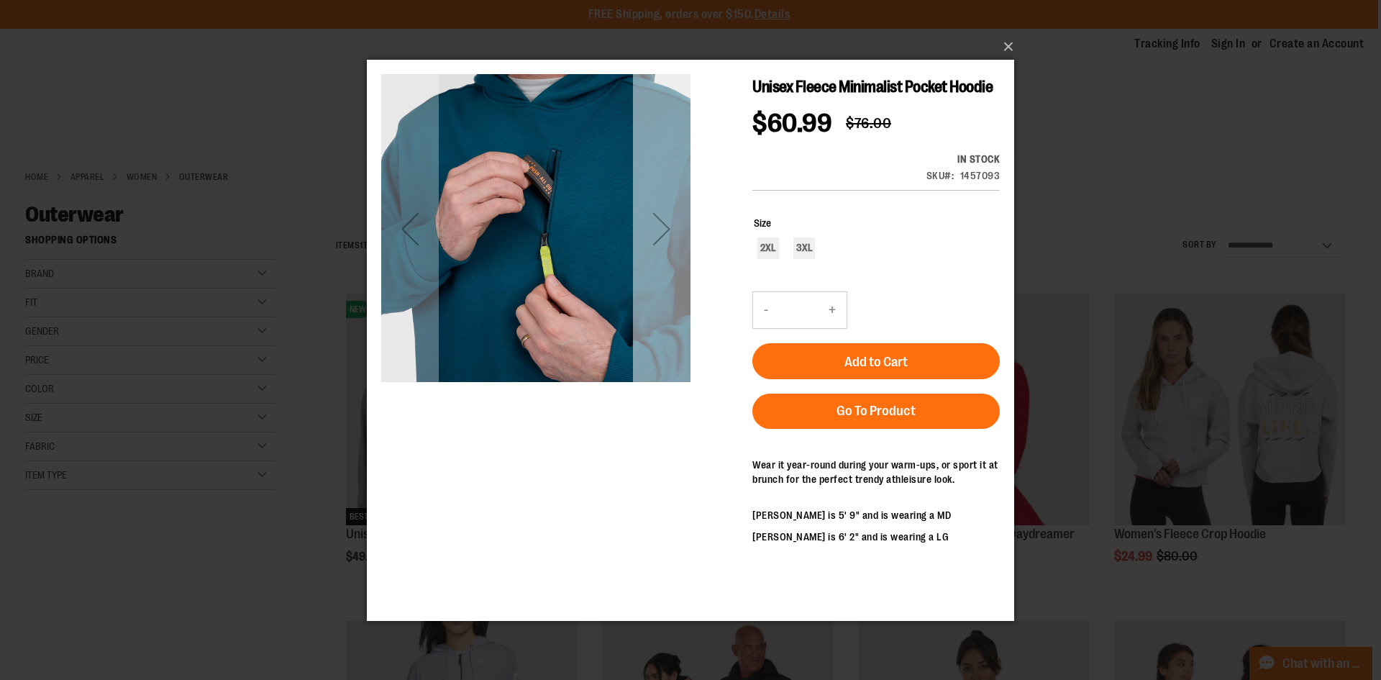
click at [668, 247] on div "Next" at bounding box center [662, 228] width 58 height 58
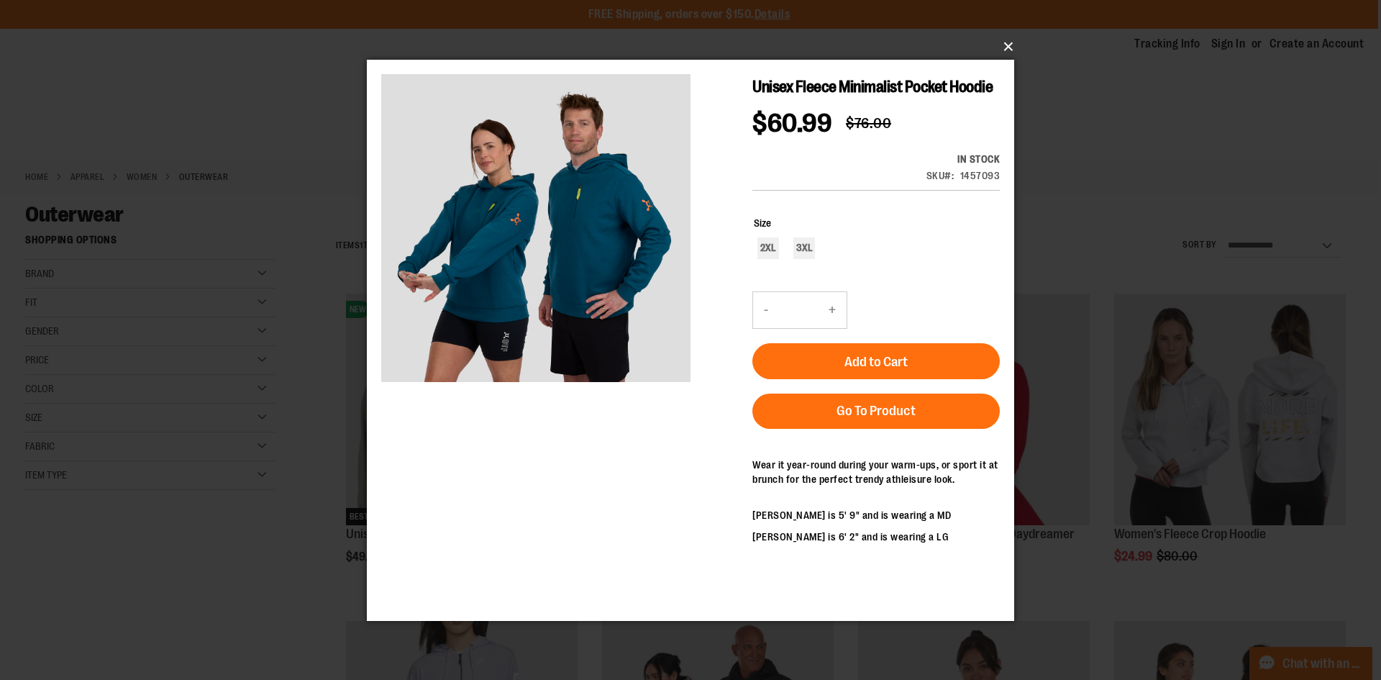
click at [1011, 52] on button "×" at bounding box center [695, 47] width 648 height 32
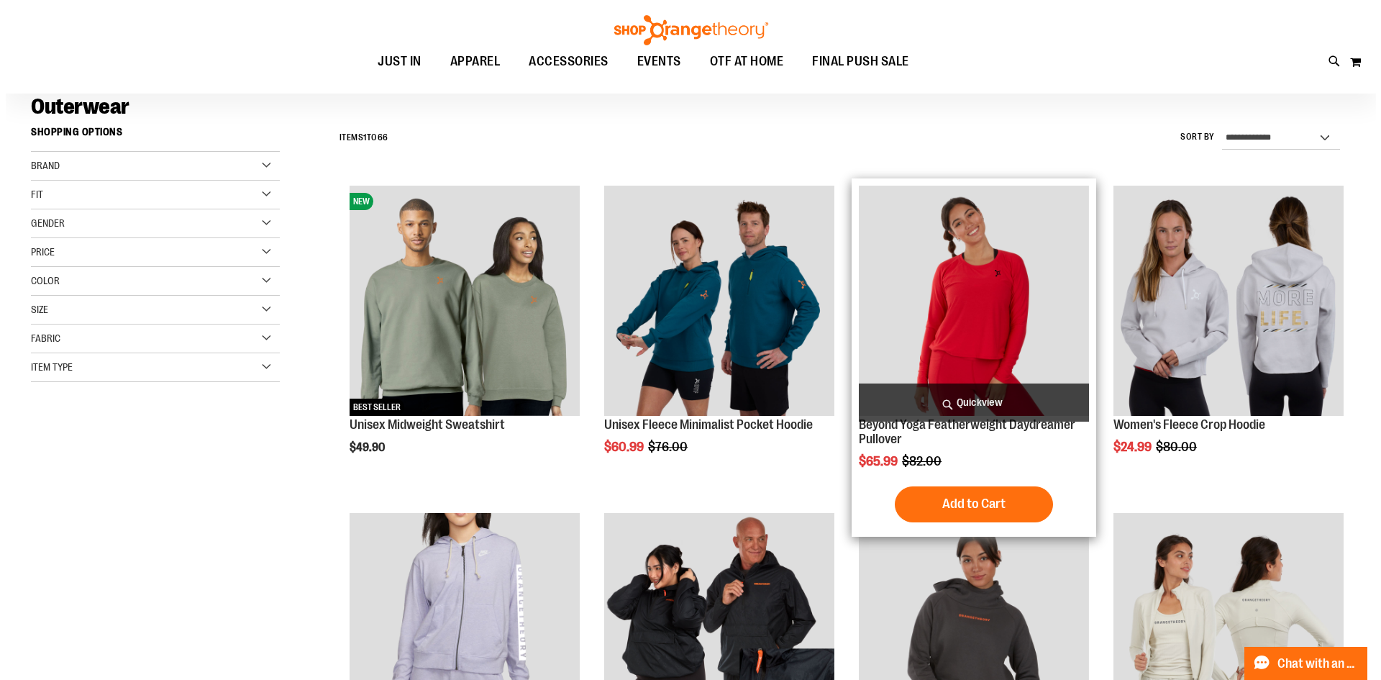
scroll to position [143, 0]
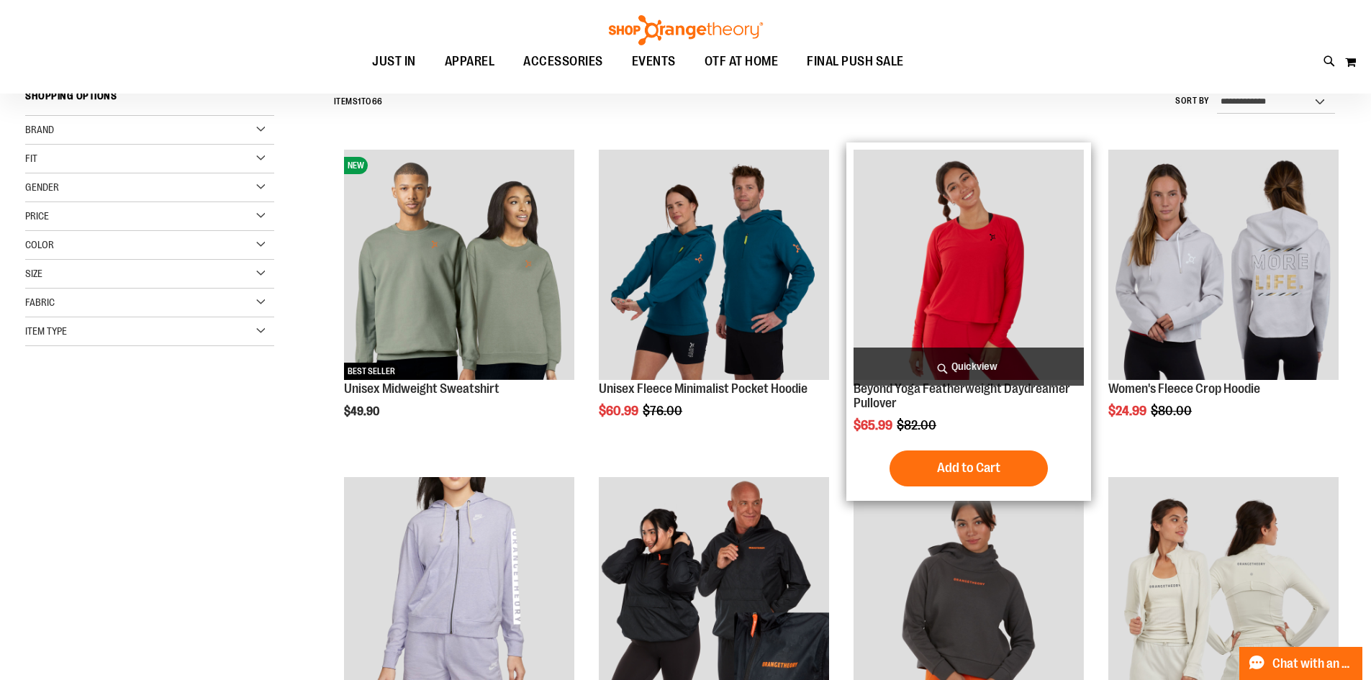
click at [945, 368] on span "Quickview" at bounding box center [968, 367] width 230 height 38
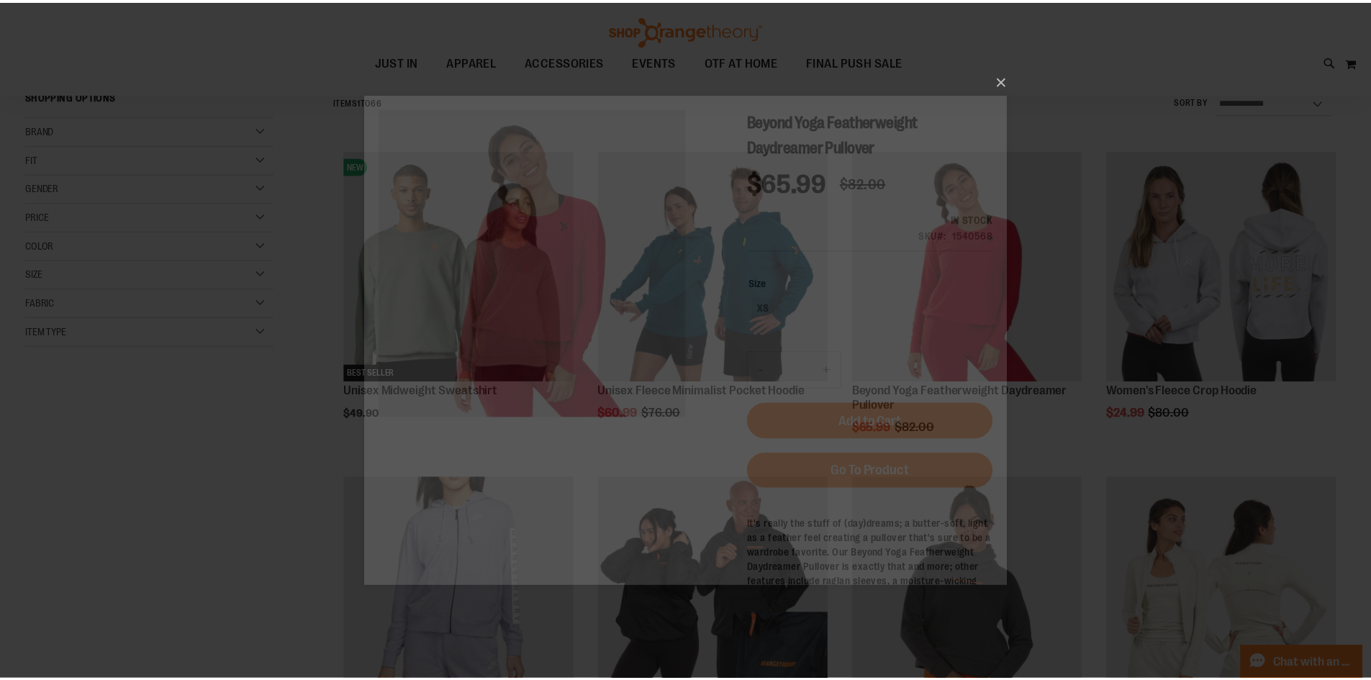
scroll to position [0, 0]
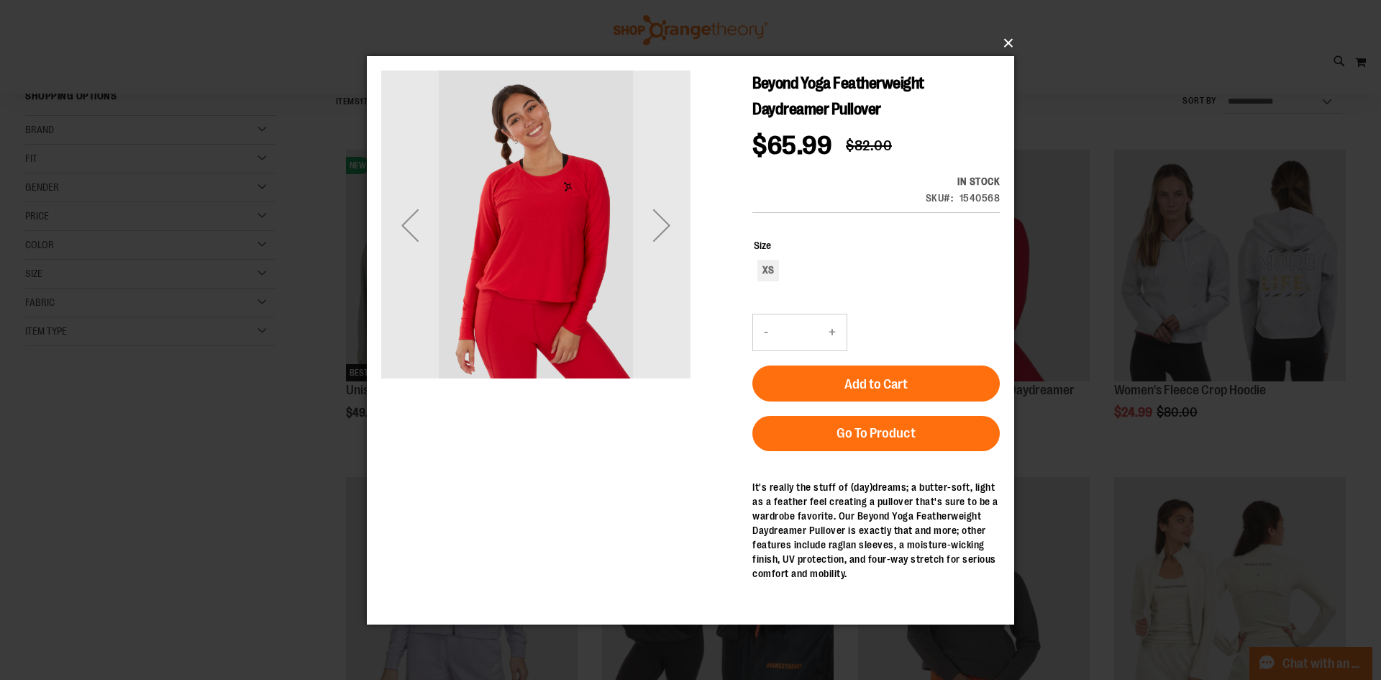
click at [1005, 44] on button "×" at bounding box center [695, 43] width 648 height 32
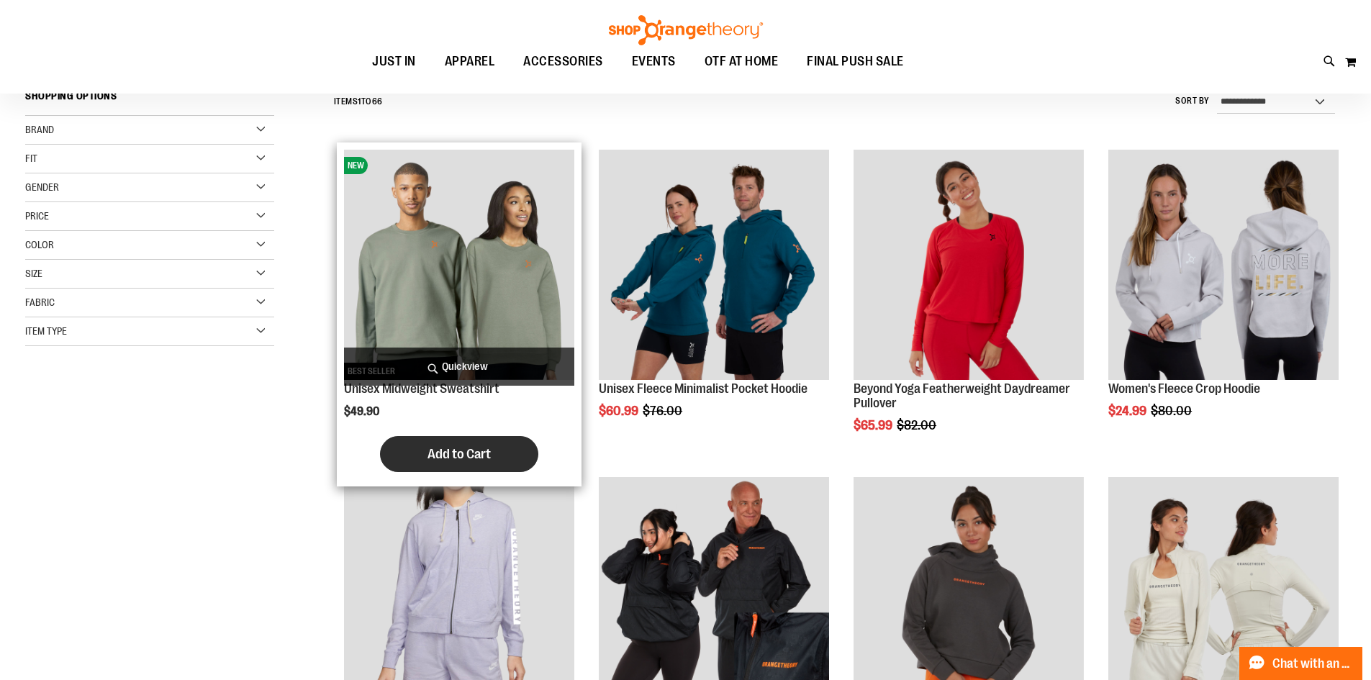
scroll to position [503, 0]
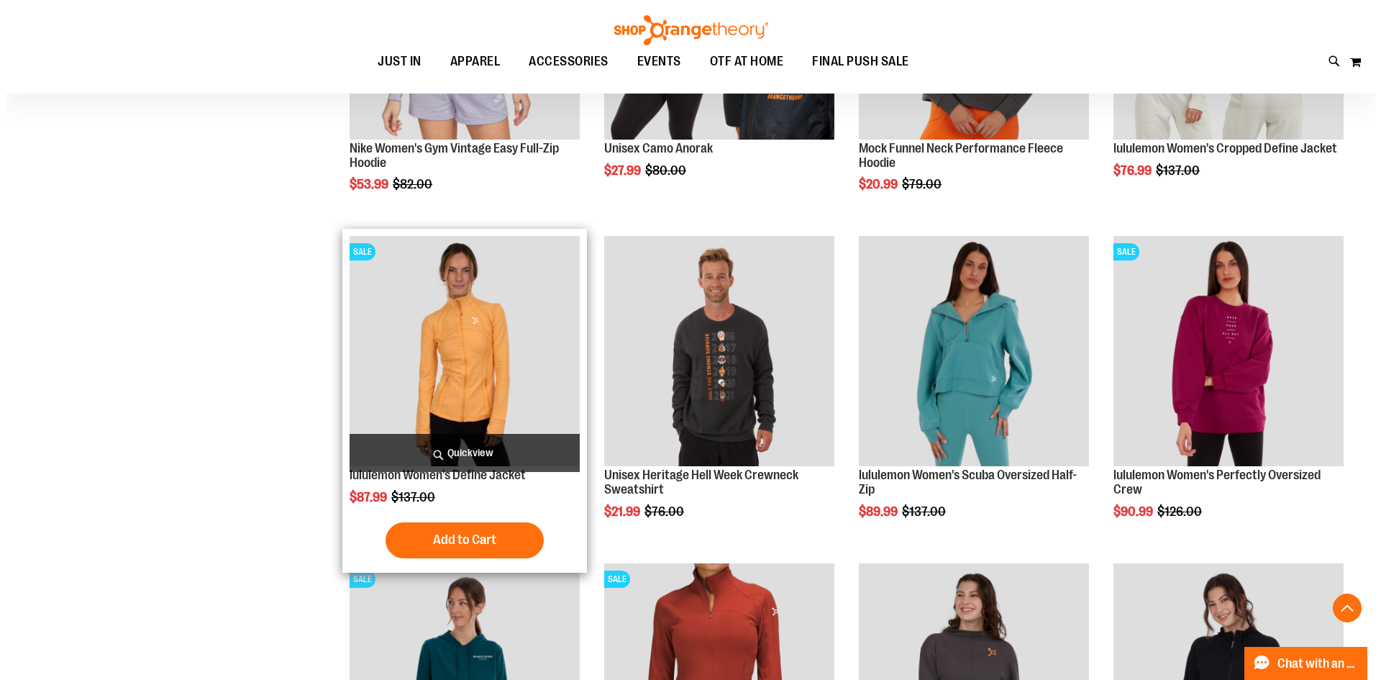
scroll to position [719, 0]
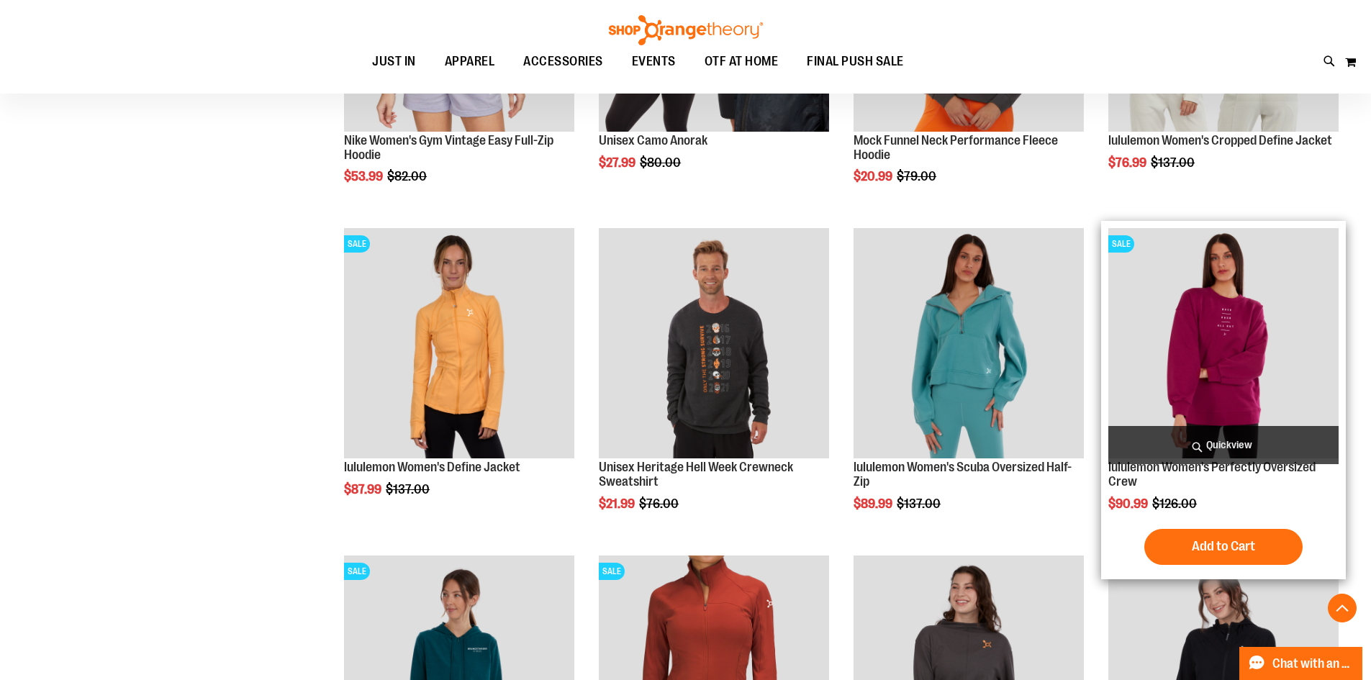
click at [1198, 446] on span "Quickview" at bounding box center [1223, 445] width 230 height 38
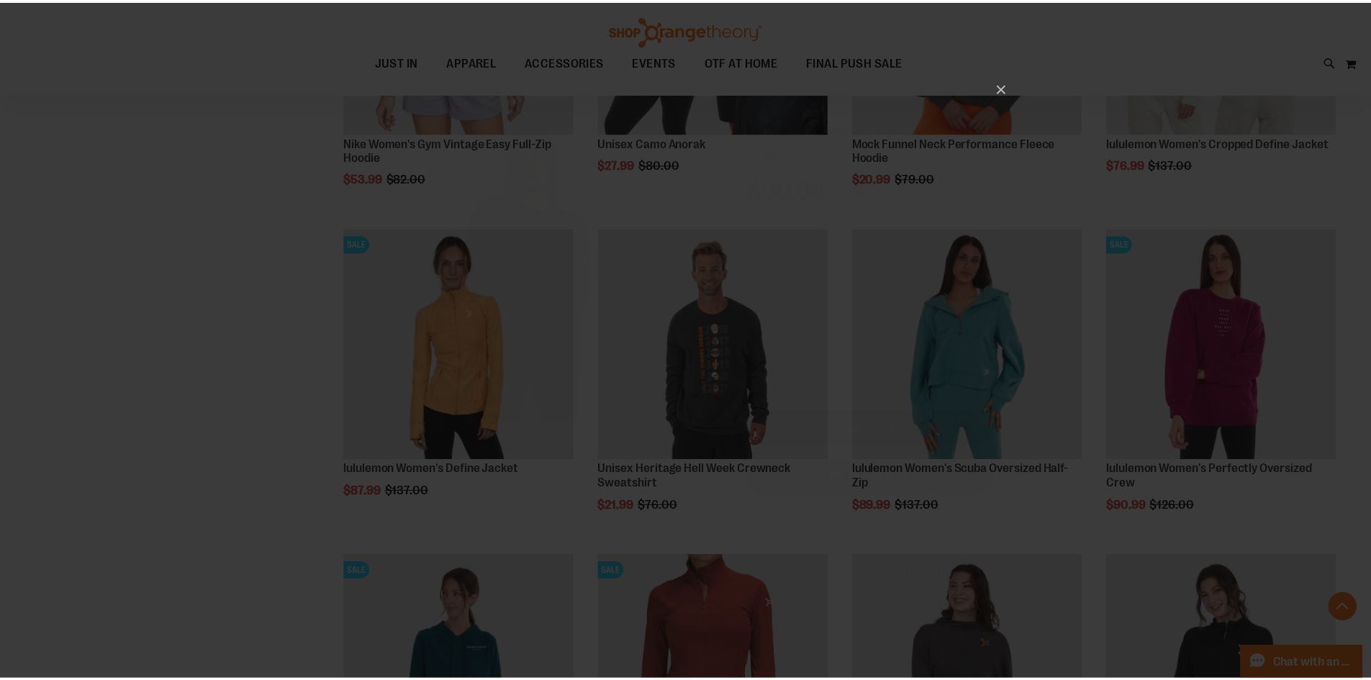
scroll to position [0, 0]
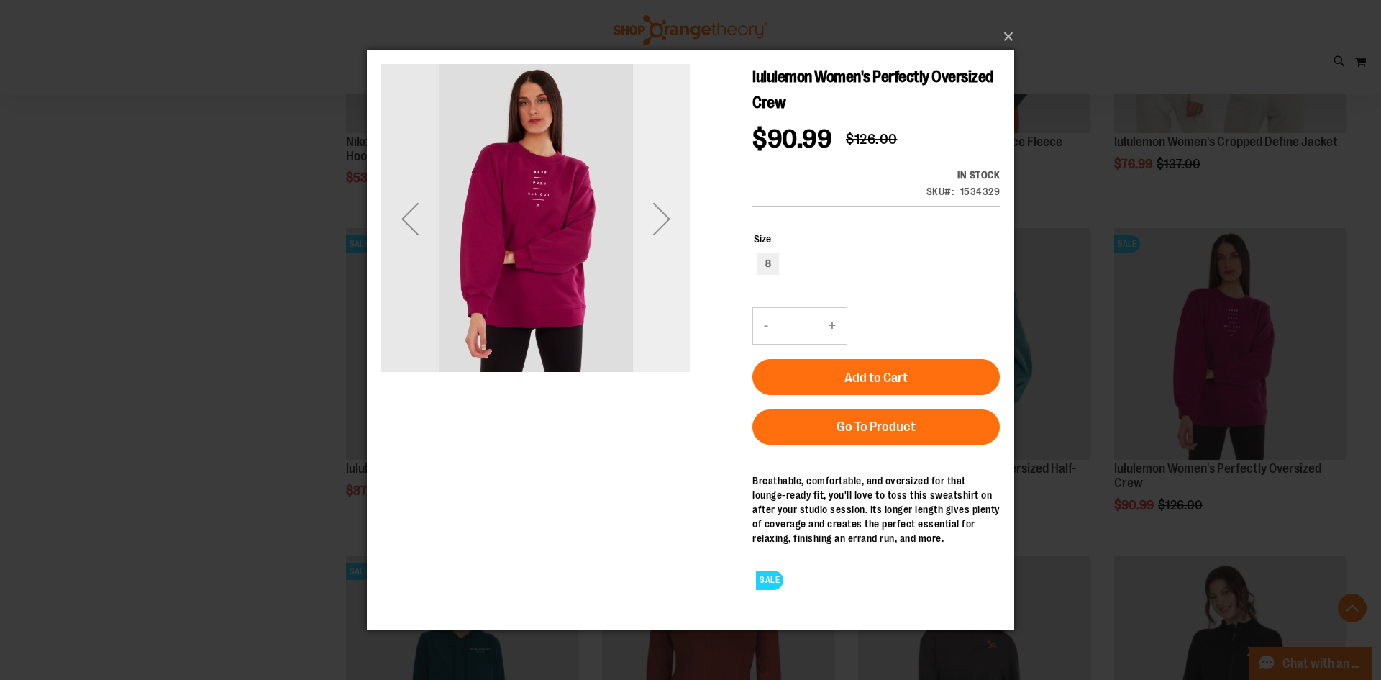
click at [660, 294] on div "Next" at bounding box center [662, 217] width 58 height 309
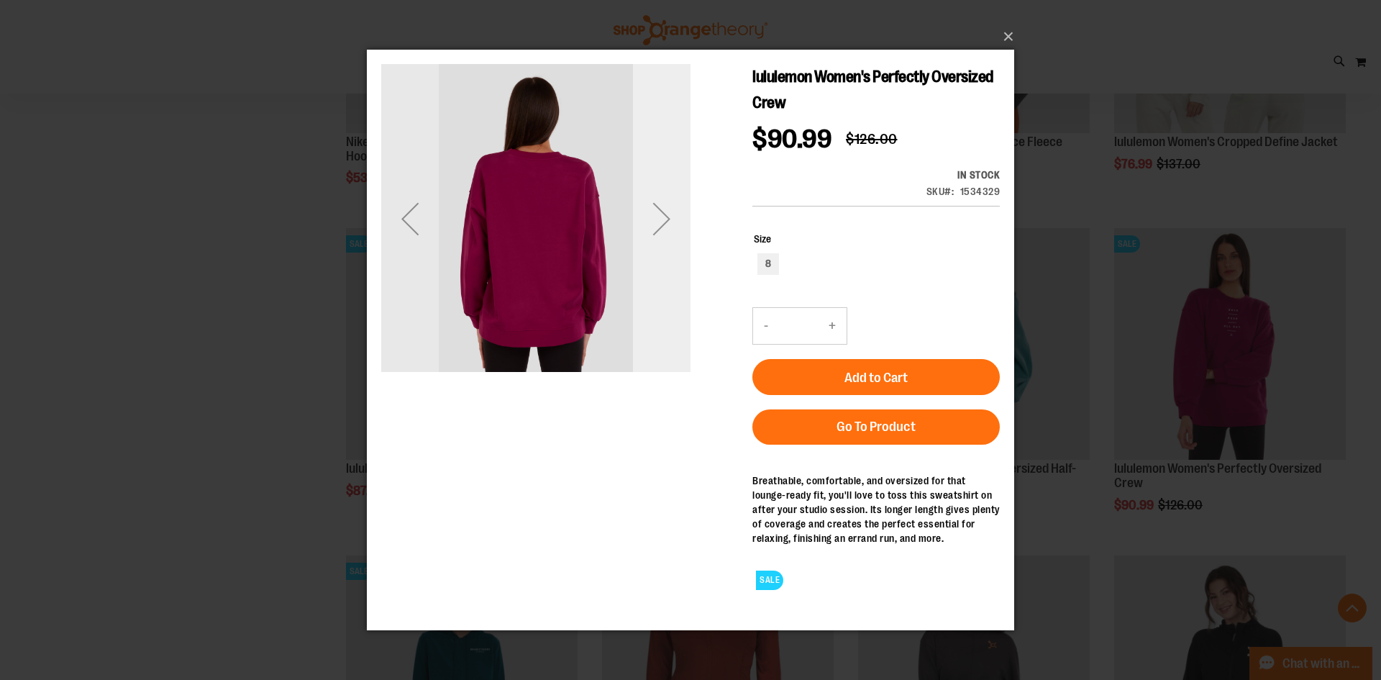
click at [660, 291] on div "Next" at bounding box center [662, 217] width 58 height 309
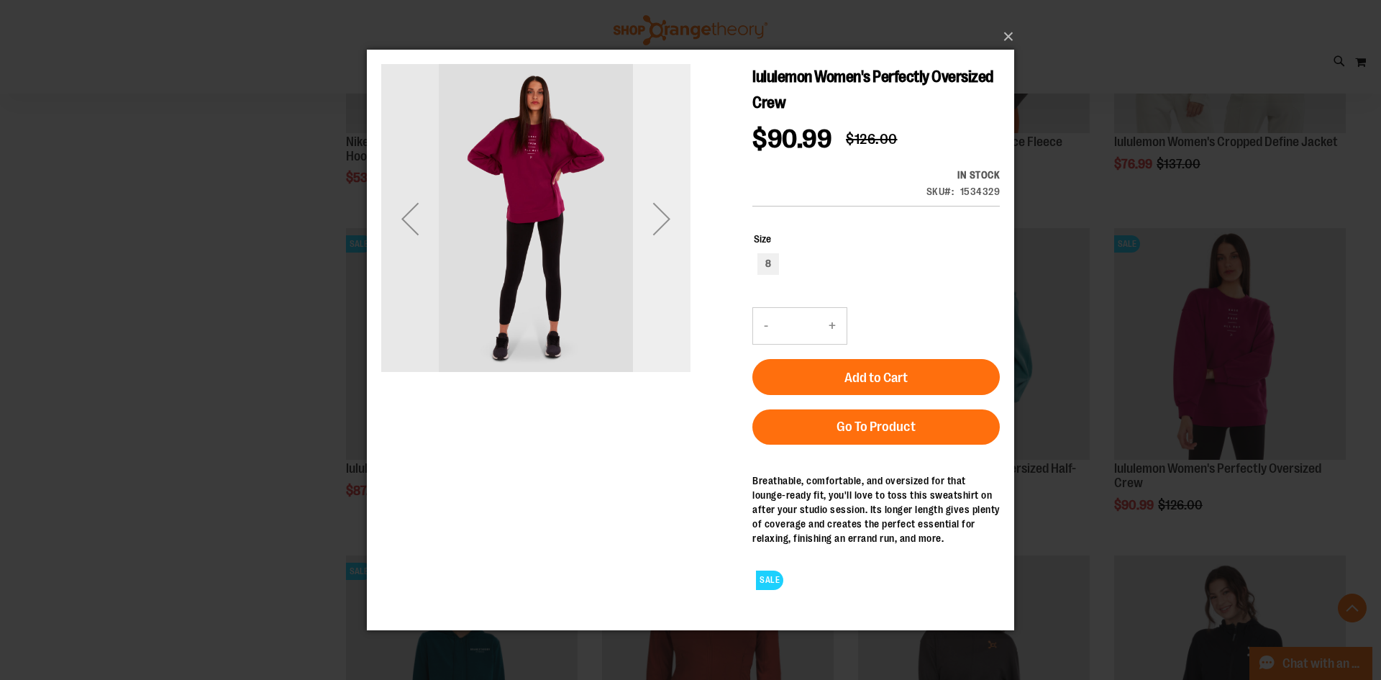
click at [664, 289] on div "Next" at bounding box center [662, 217] width 58 height 309
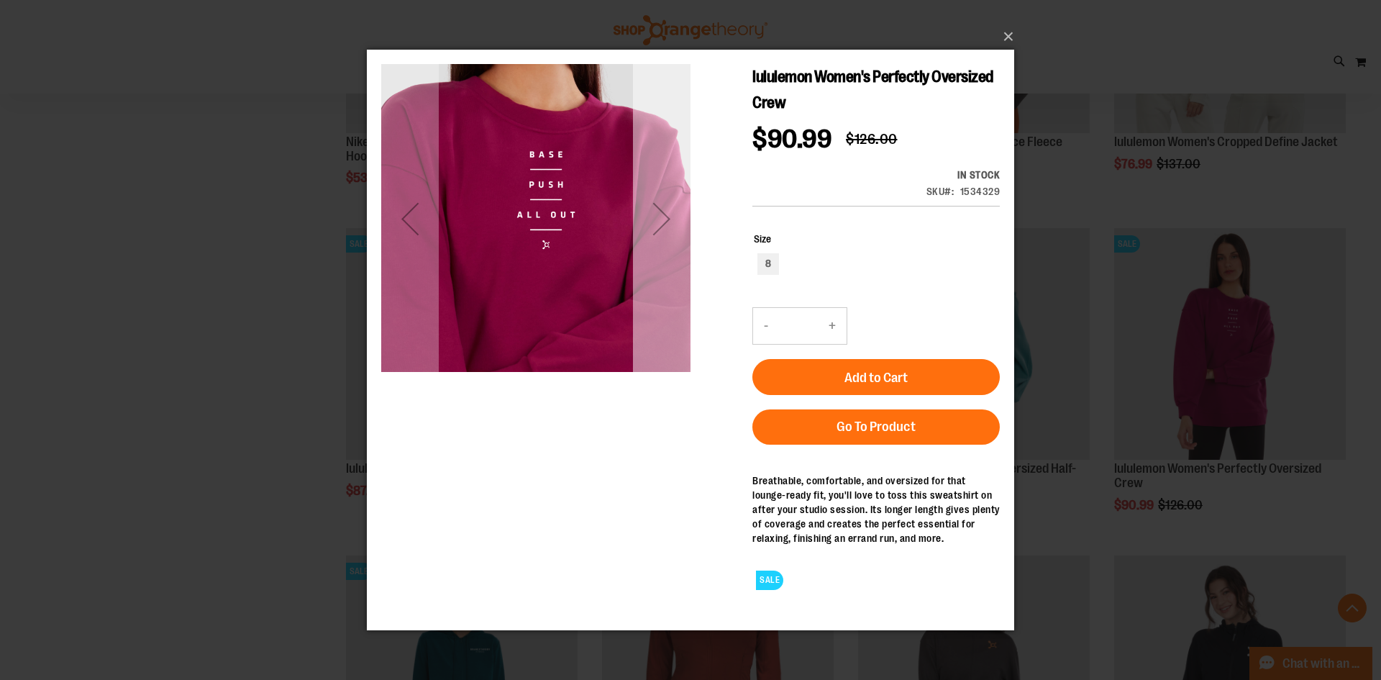
click at [665, 286] on div "Next" at bounding box center [662, 217] width 58 height 309
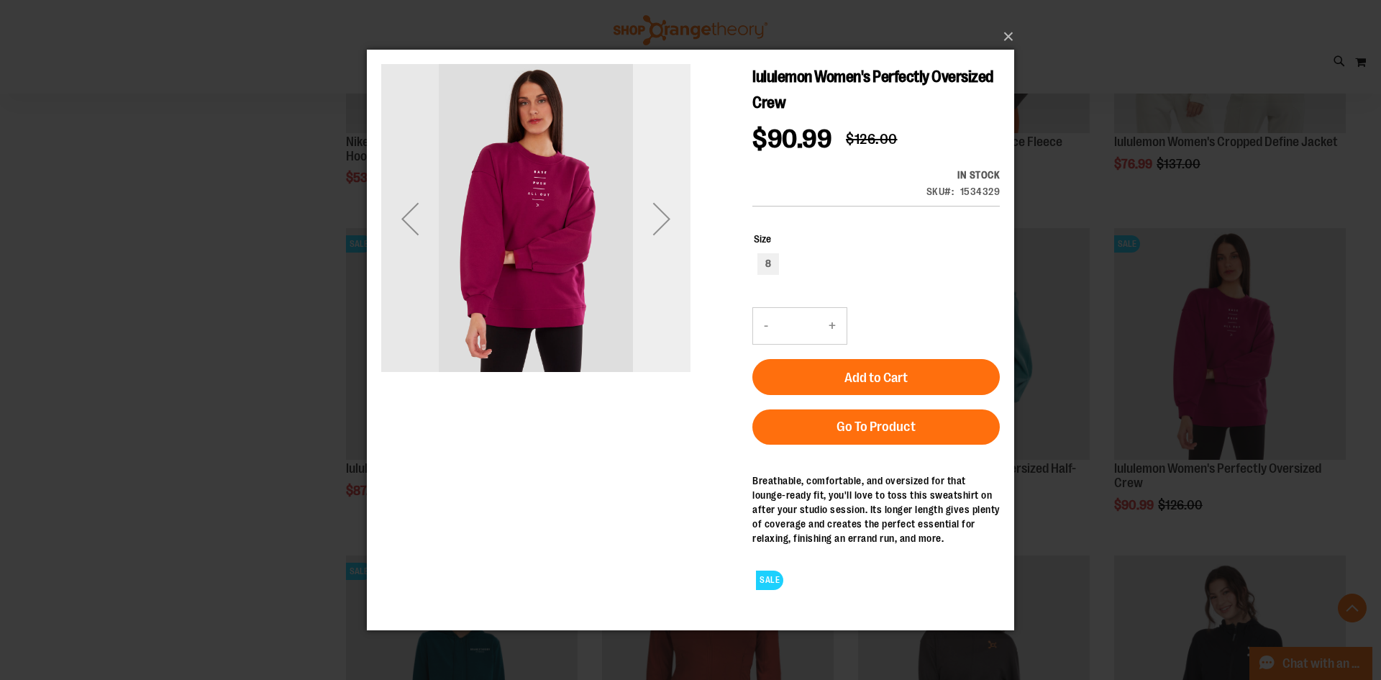
click at [665, 286] on div "Next" at bounding box center [662, 217] width 58 height 309
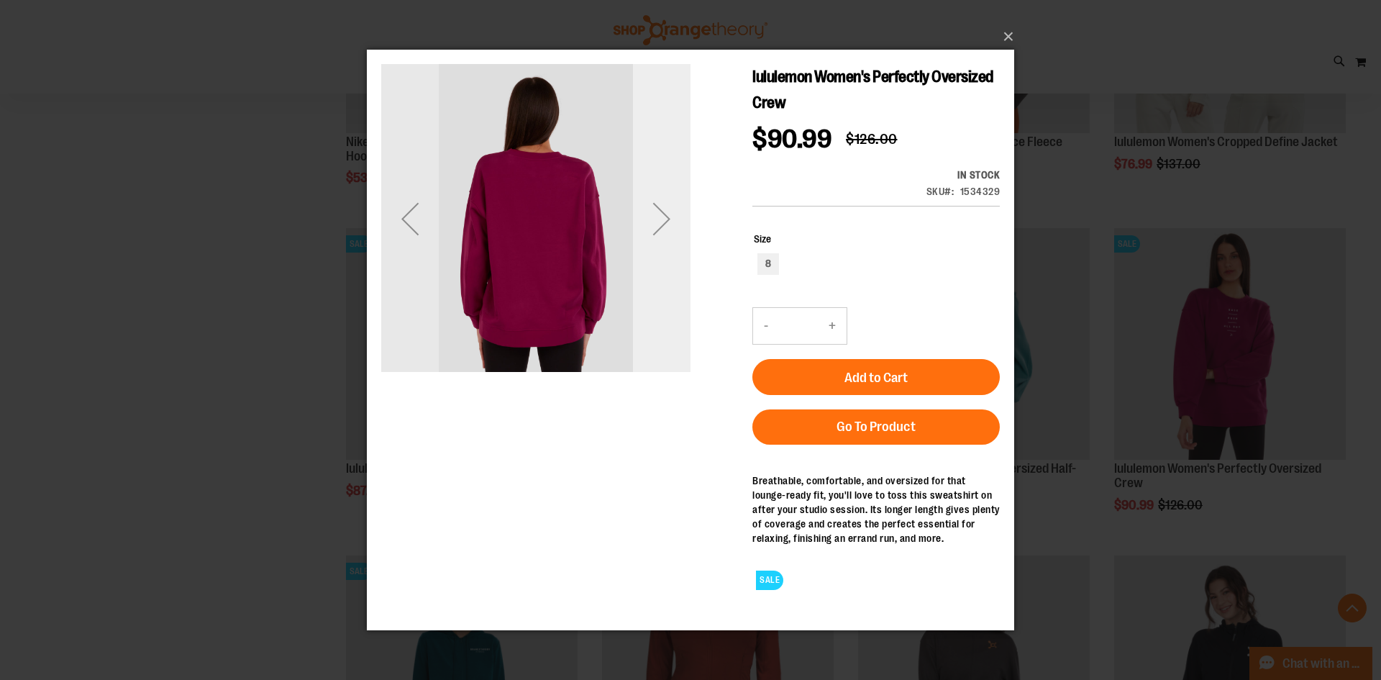
click at [665, 286] on div "Next" at bounding box center [662, 217] width 58 height 309
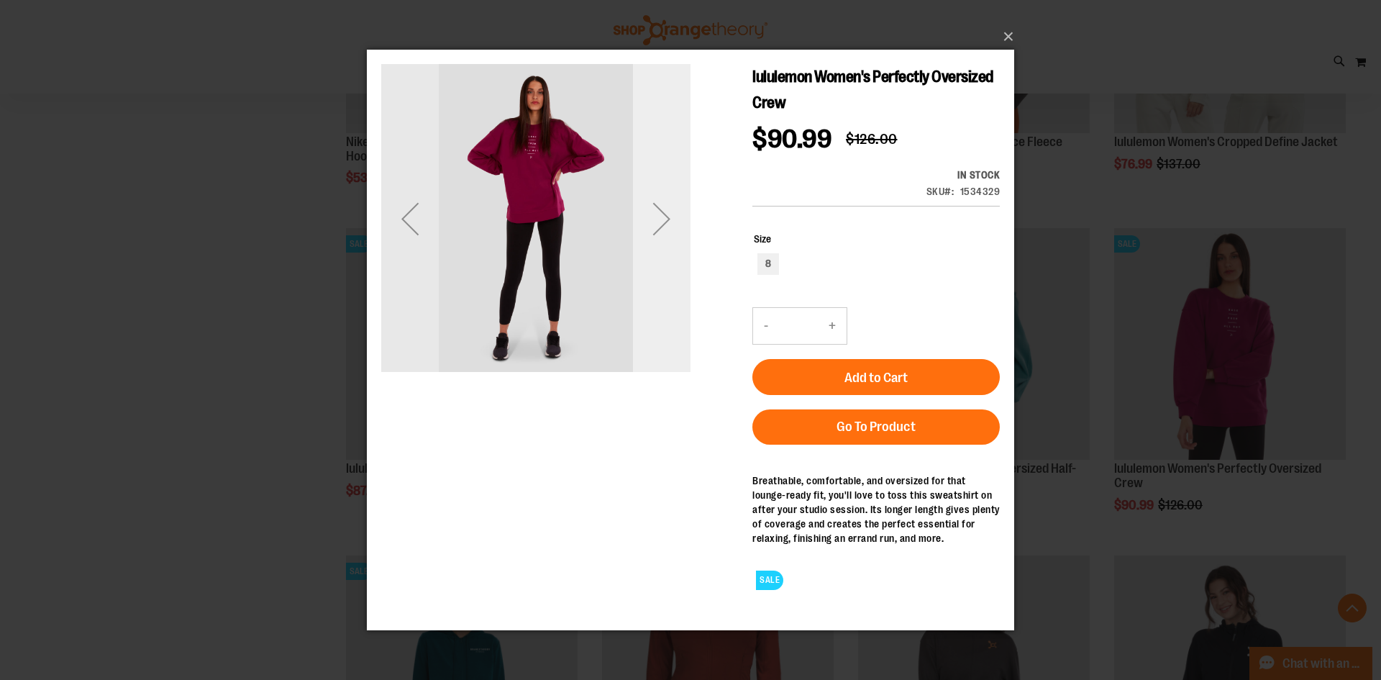
click at [659, 294] on div "Next" at bounding box center [662, 217] width 58 height 309
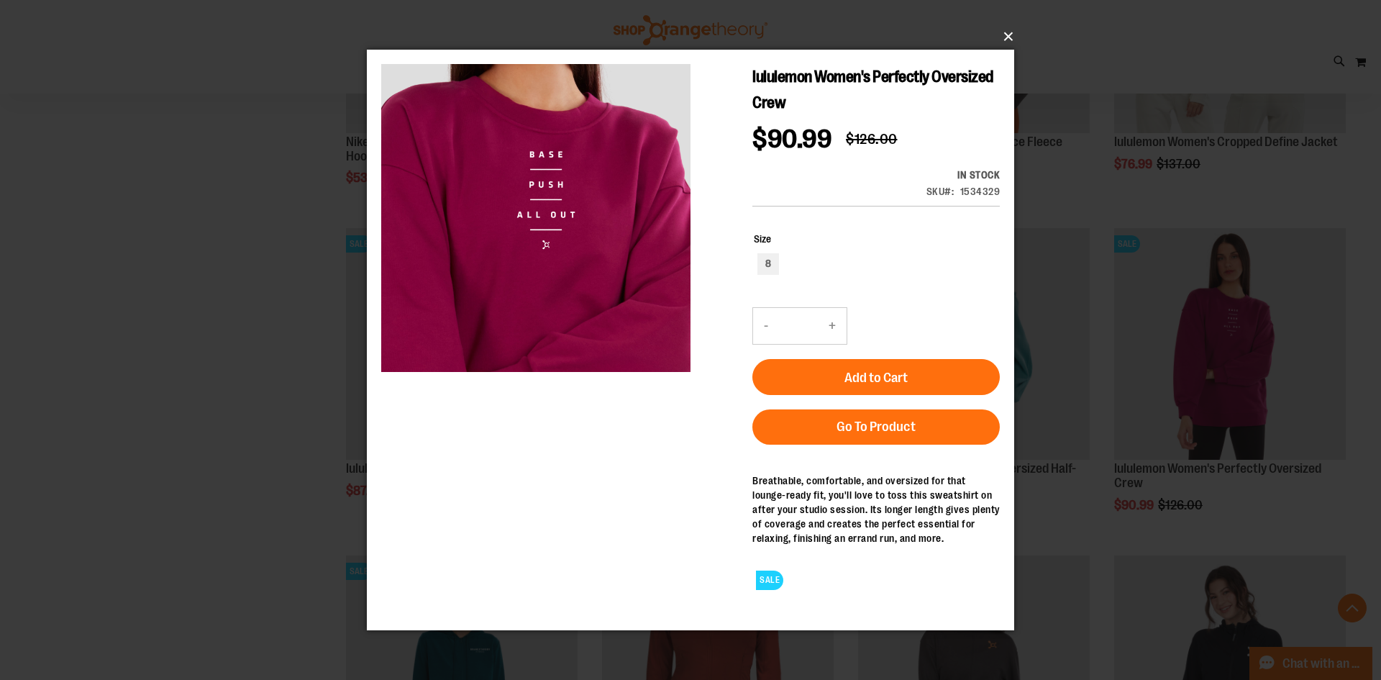
click at [1002, 43] on button "×" at bounding box center [695, 37] width 648 height 32
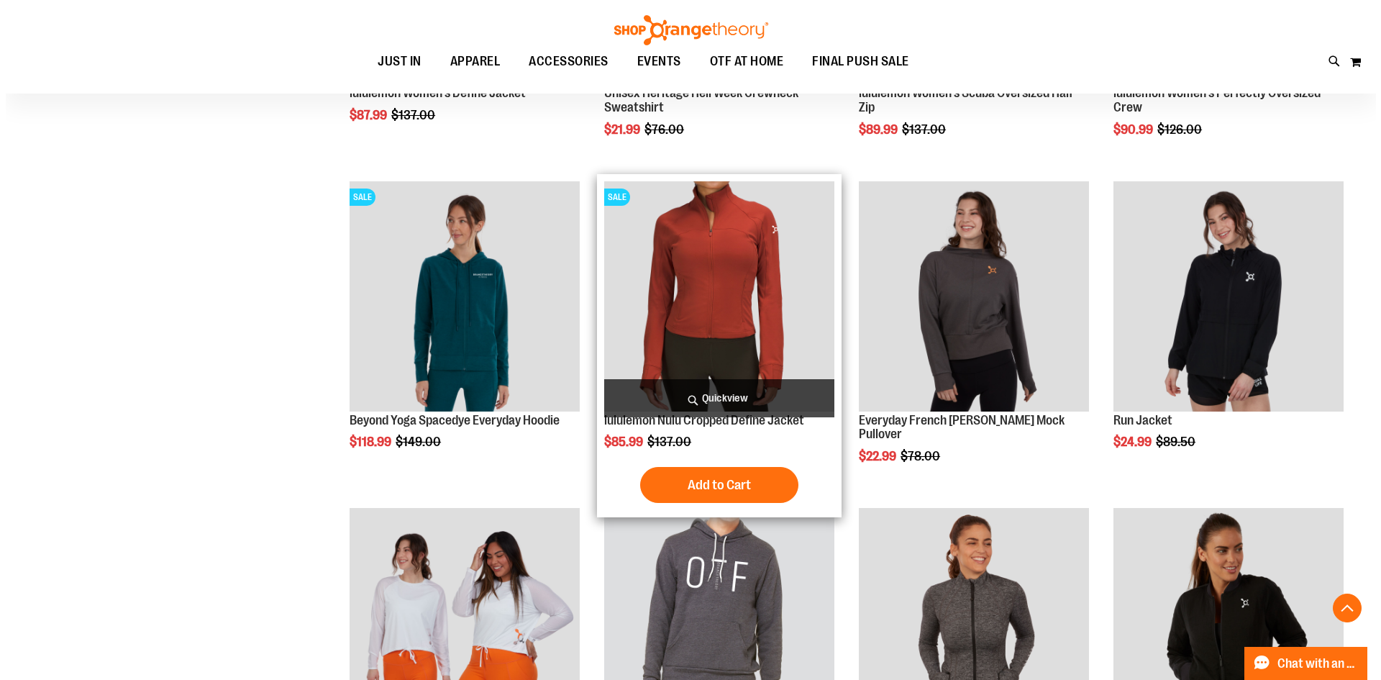
scroll to position [1078, 0]
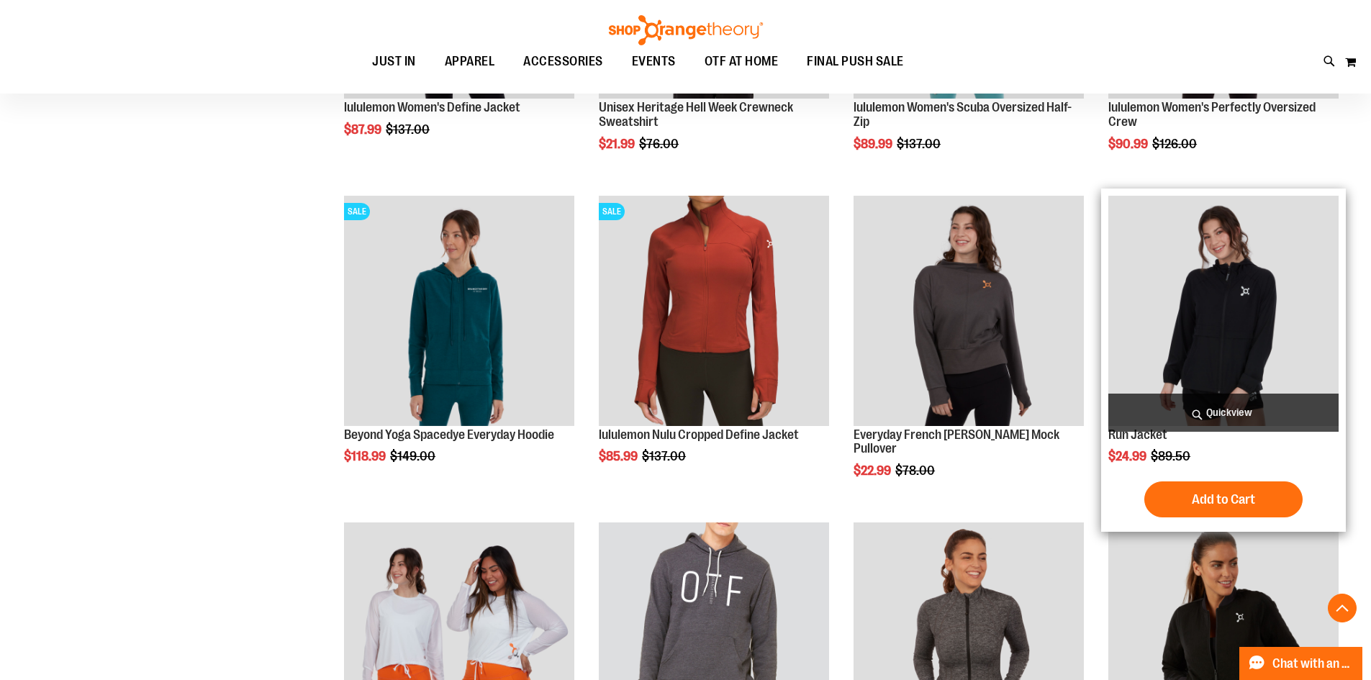
click at [1229, 419] on span "Quickview" at bounding box center [1223, 413] width 230 height 38
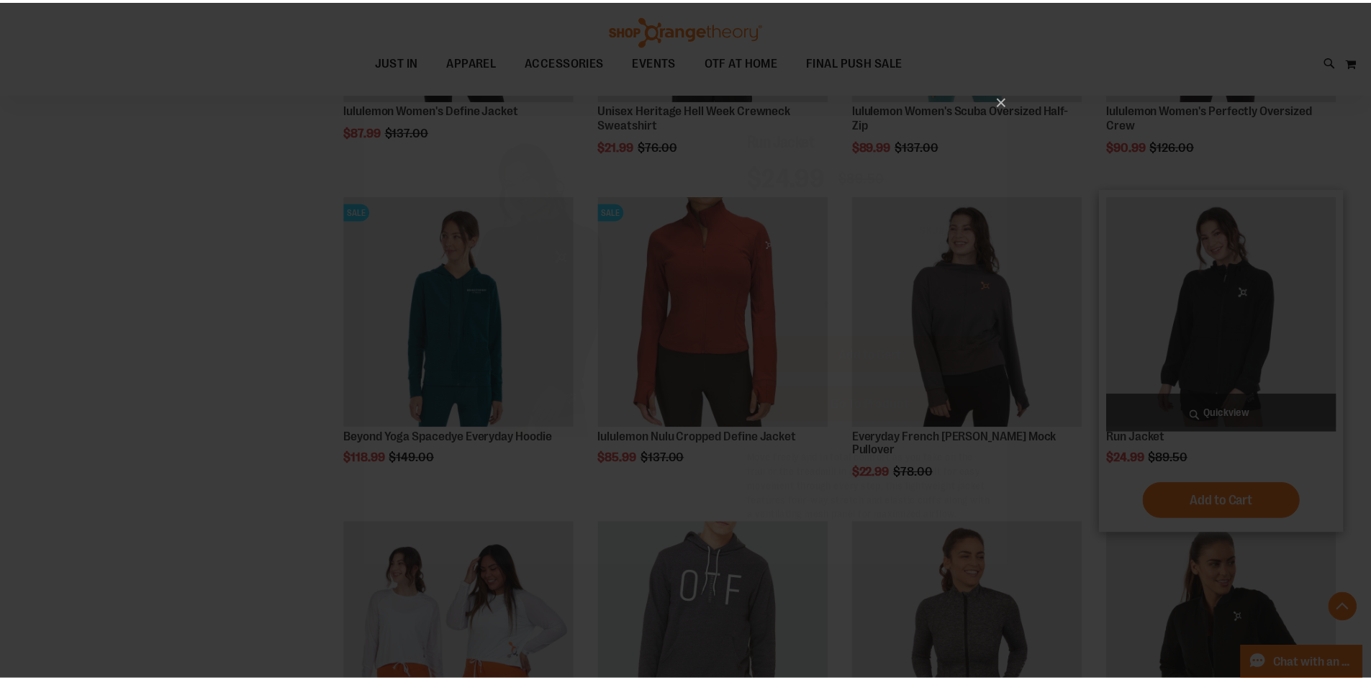
scroll to position [0, 0]
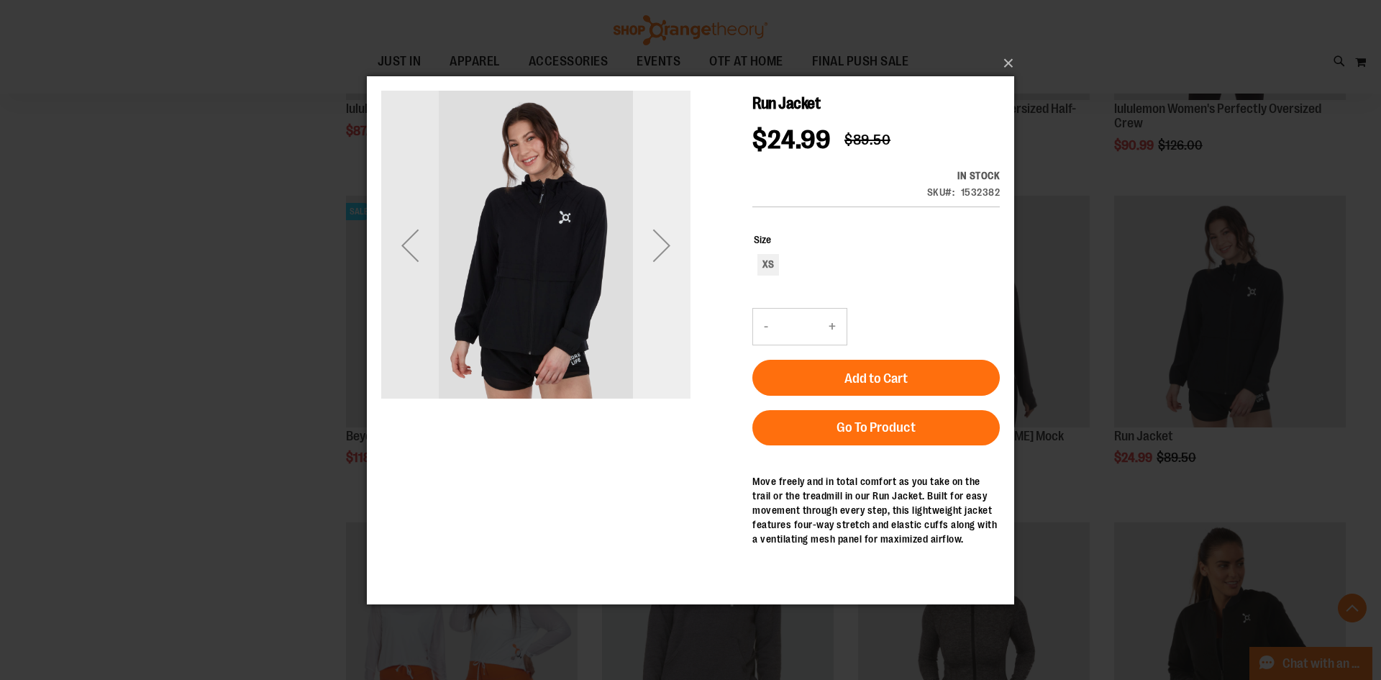
click at [686, 199] on div "Next" at bounding box center [662, 244] width 58 height 309
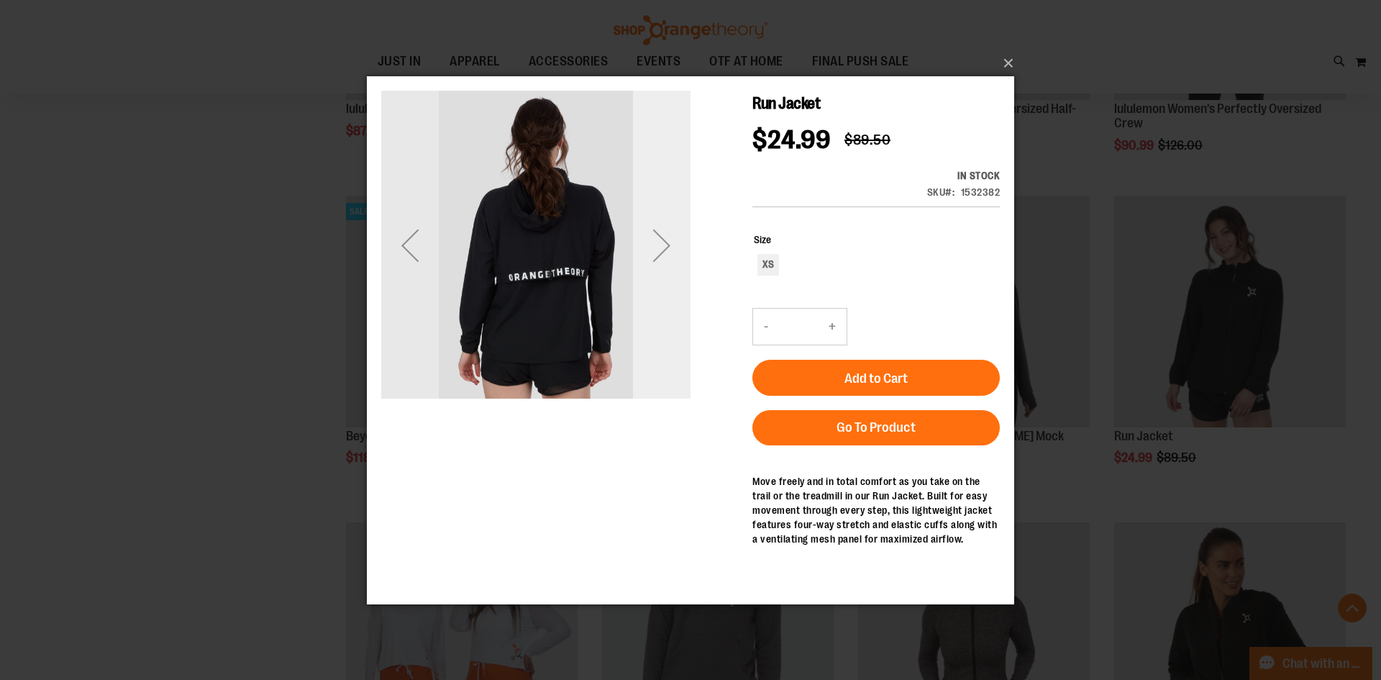
click at [681, 199] on div "Next" at bounding box center [662, 244] width 58 height 309
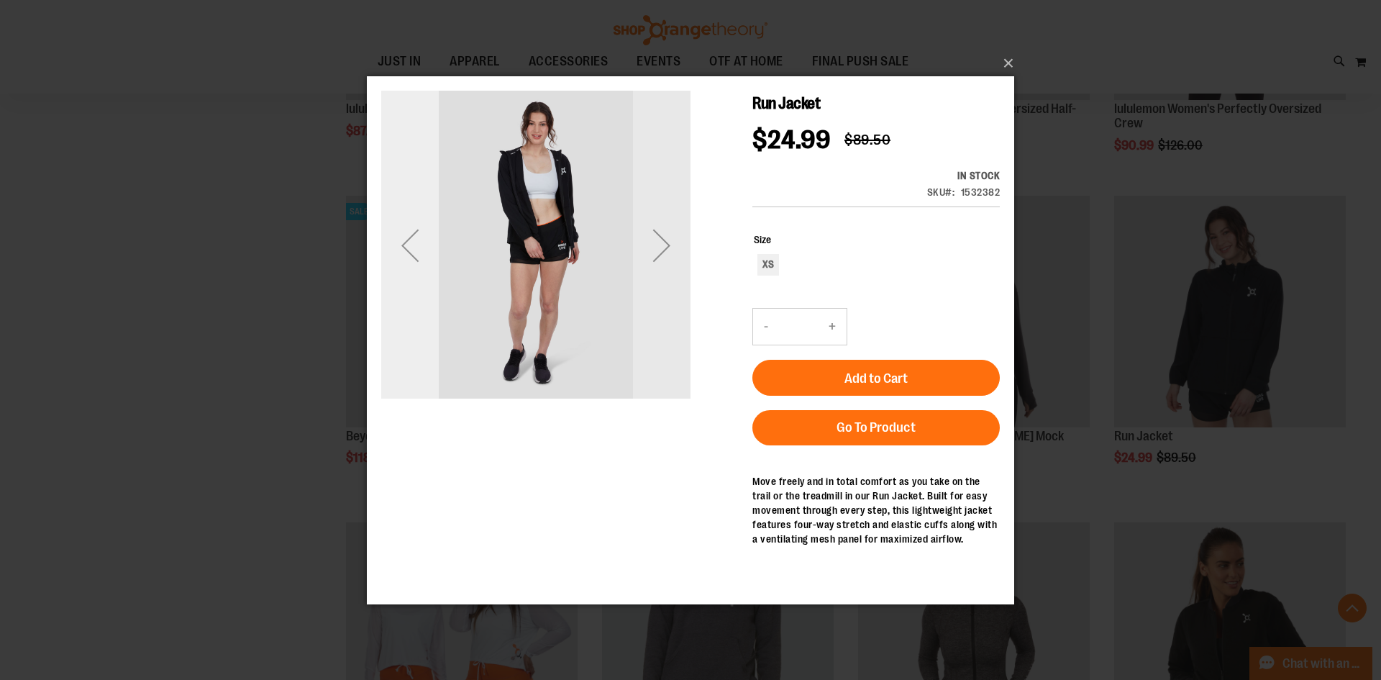
click at [421, 241] on div "Previous" at bounding box center [410, 245] width 58 height 58
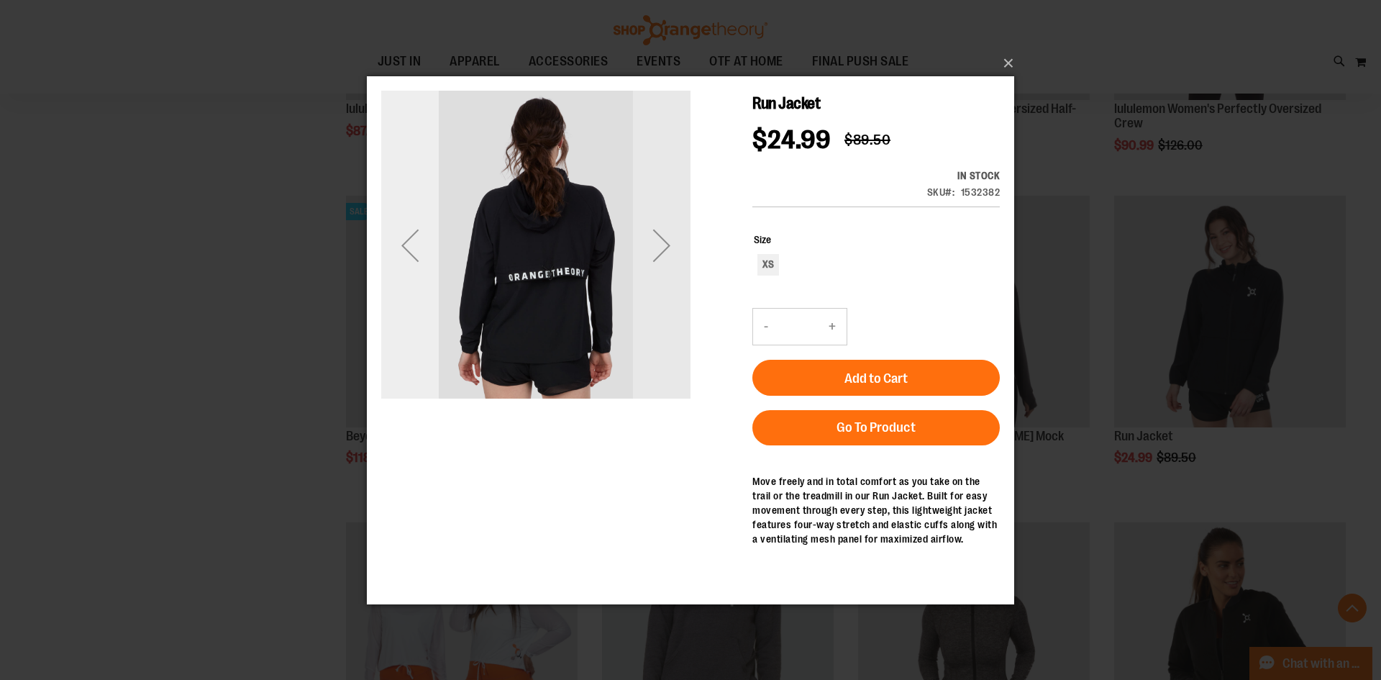
click at [383, 248] on div "Previous" at bounding box center [410, 245] width 58 height 58
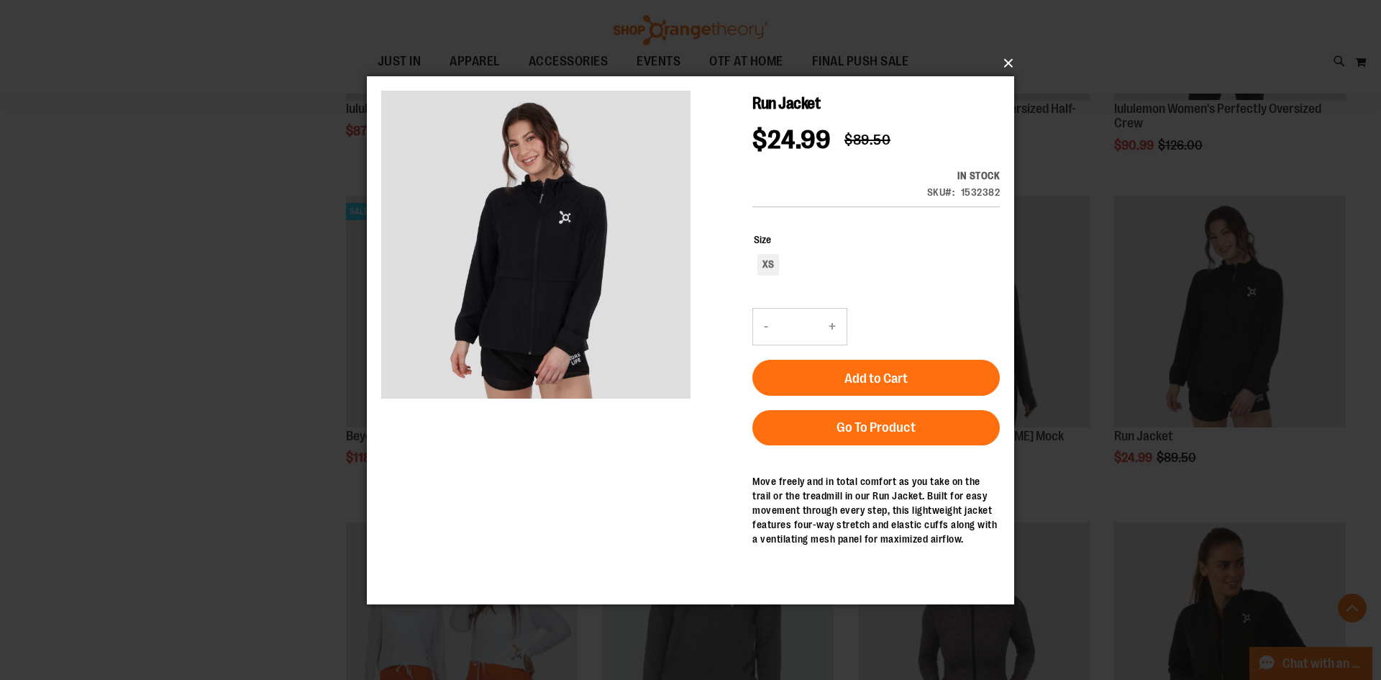
click at [1004, 58] on button "×" at bounding box center [695, 63] width 648 height 32
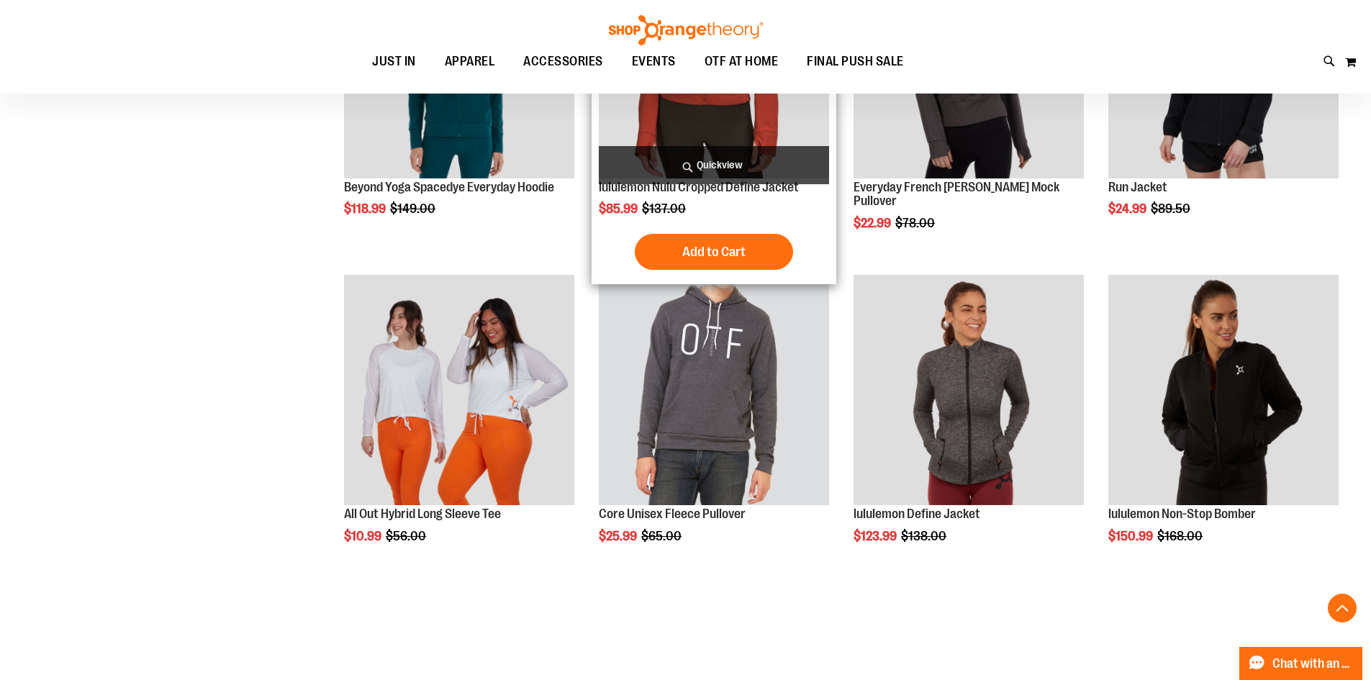
scroll to position [1366, 0]
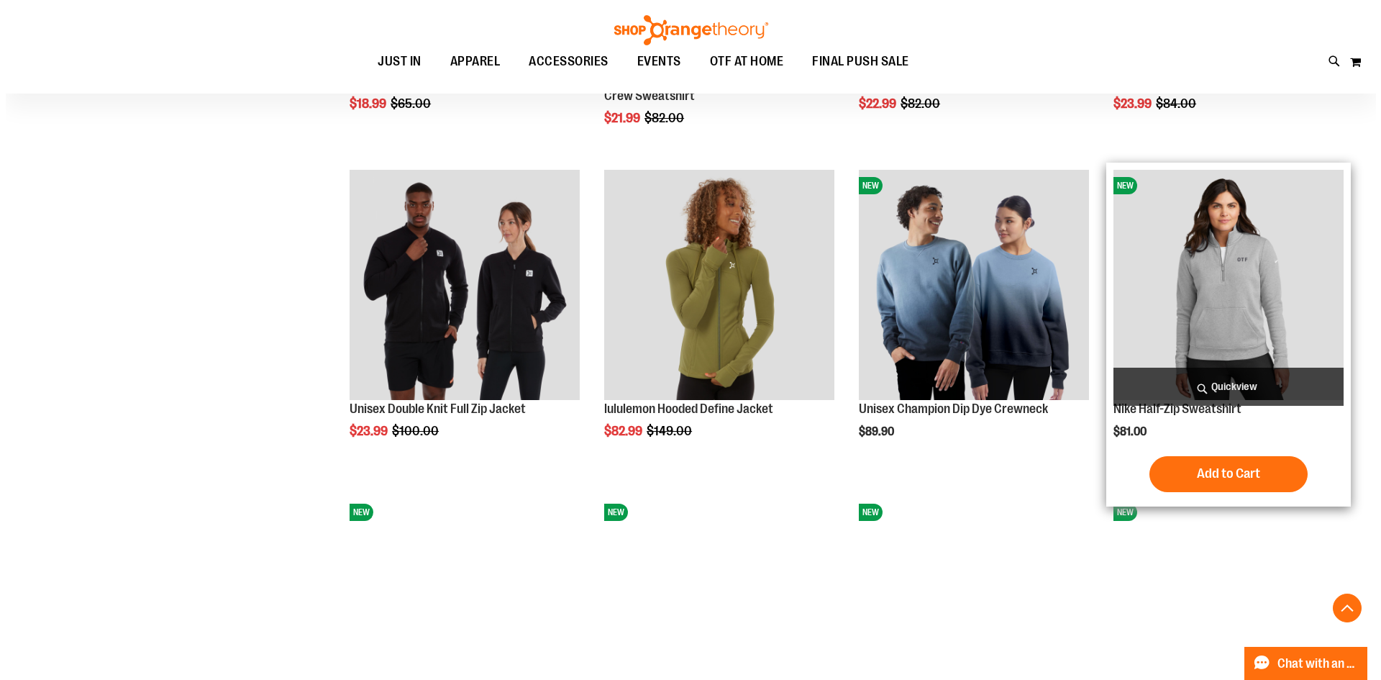
scroll to position [2086, 0]
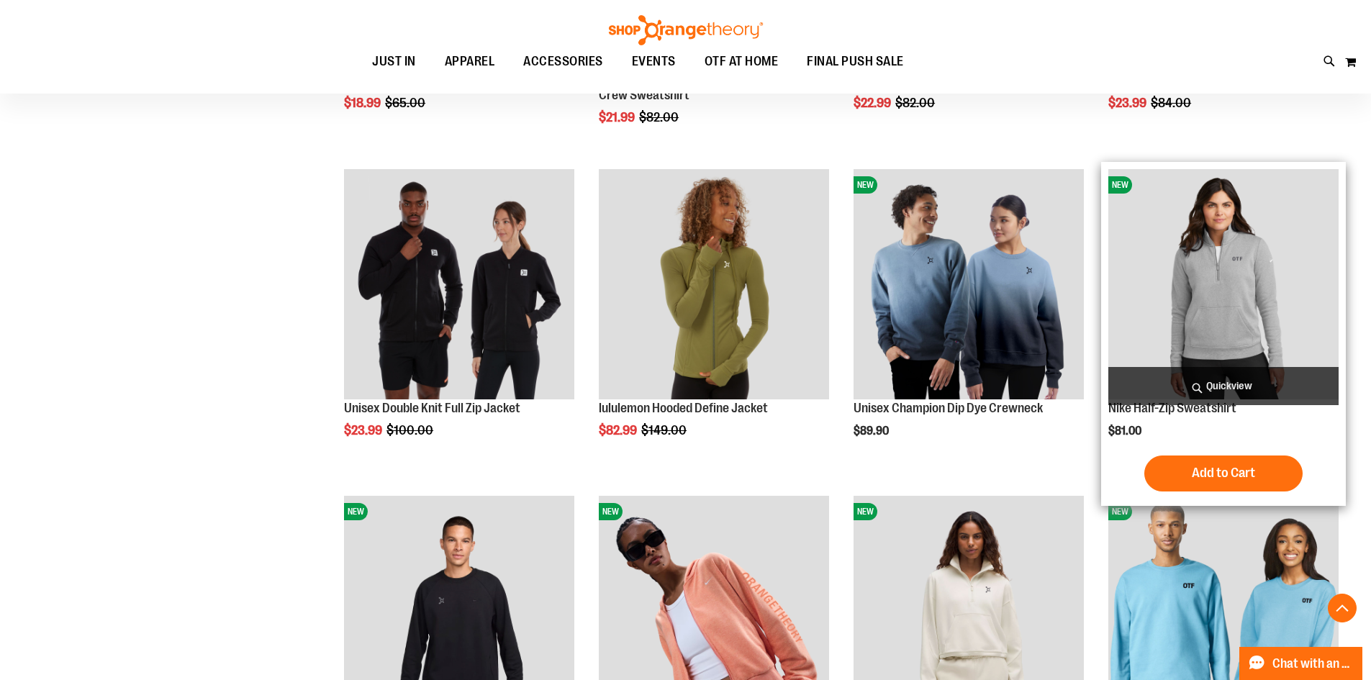
drag, startPoint x: 1311, startPoint y: 342, endPoint x: 1303, endPoint y: 322, distance: 22.3
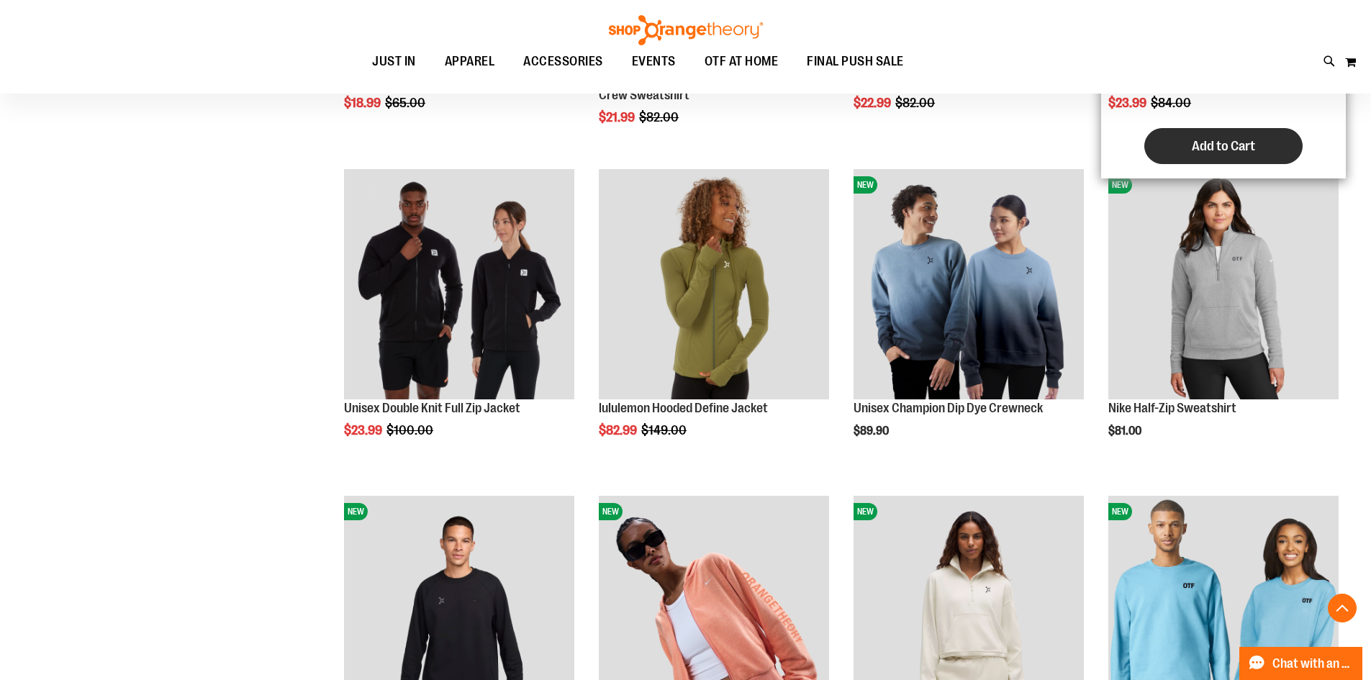
drag, startPoint x: 1303, startPoint y: 322, endPoint x: 1153, endPoint y: 131, distance: 242.4
click at [1153, 131] on div "Mock Funnel Neck 365 Fleece Hoodie $23.99 Regular Price $84.00 [GEOGRAPHIC_DATA…" at bounding box center [1223, 7] width 230 height 330
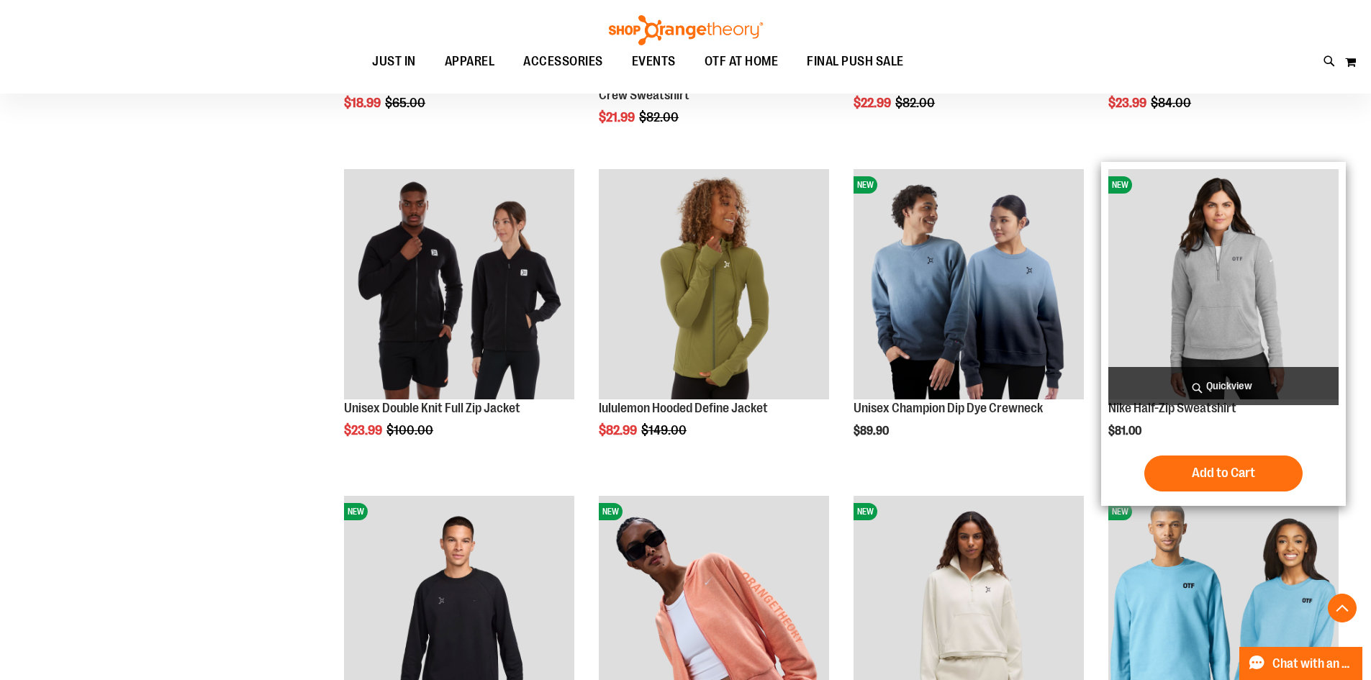
click at [1228, 398] on span "Quickview" at bounding box center [1223, 386] width 230 height 38
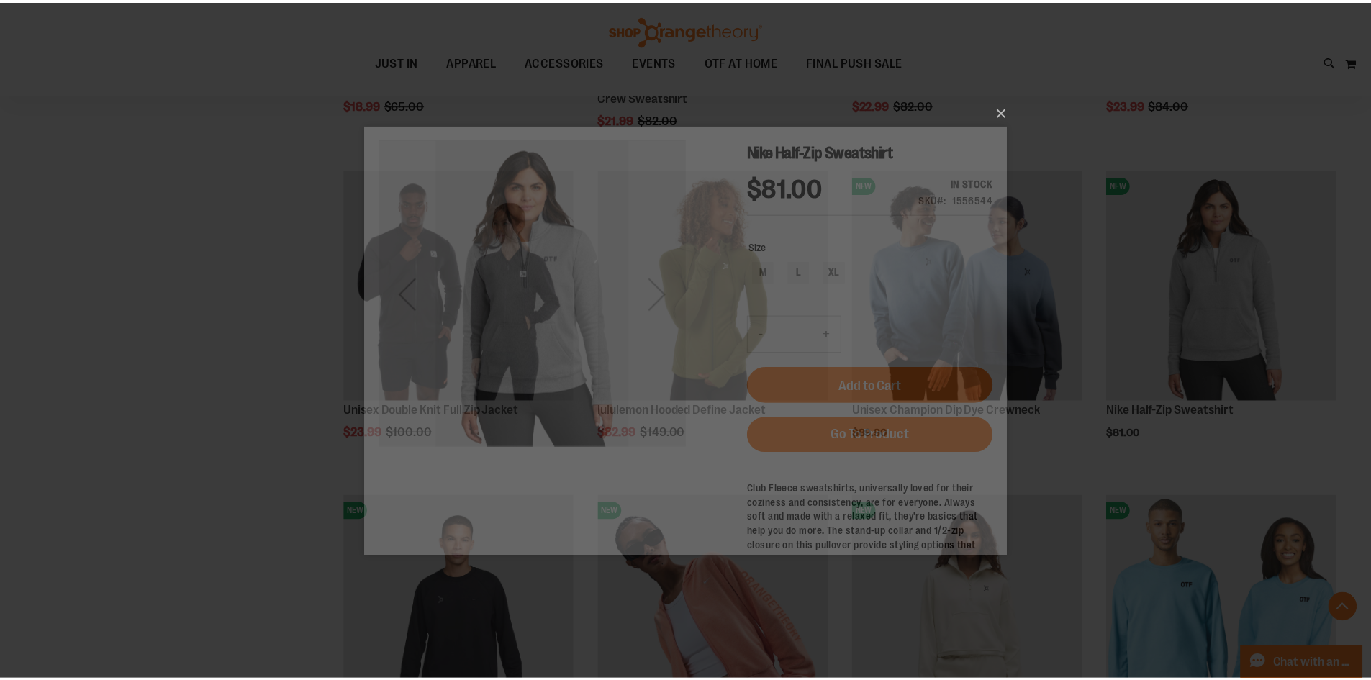
scroll to position [0, 0]
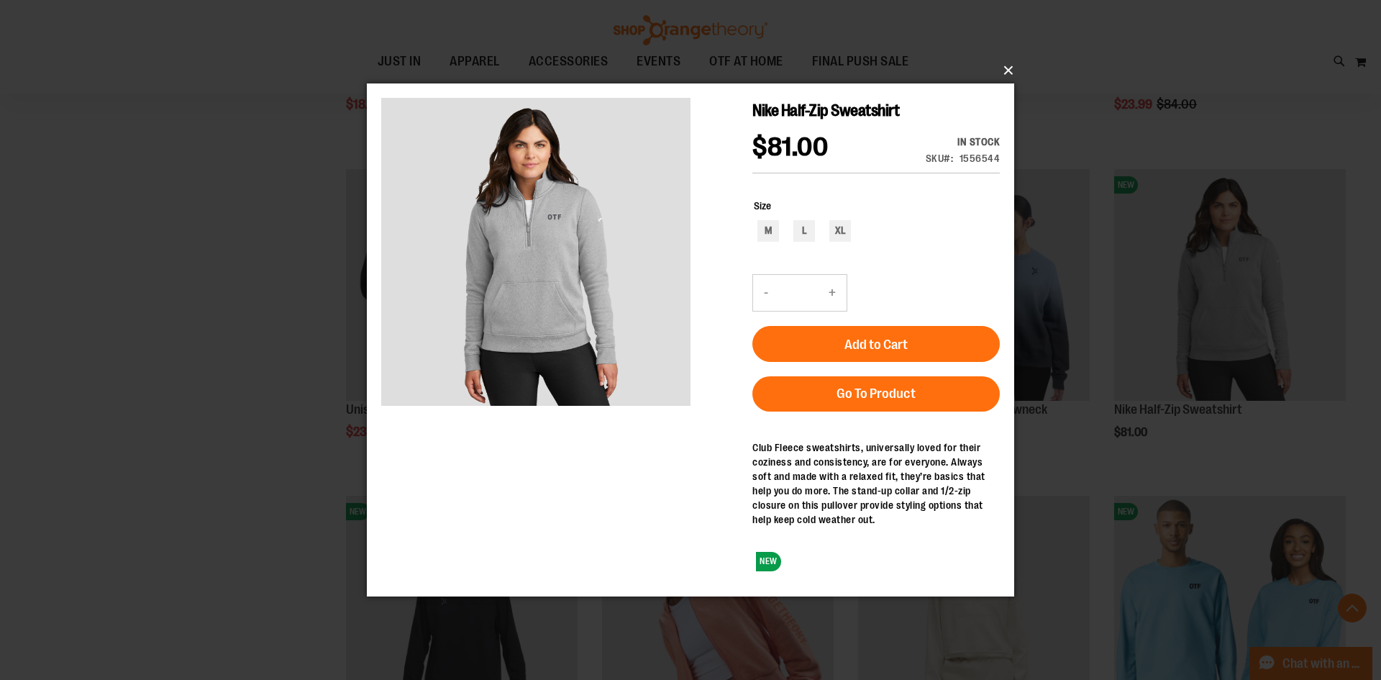
click at [1014, 71] on button "×" at bounding box center [695, 71] width 648 height 32
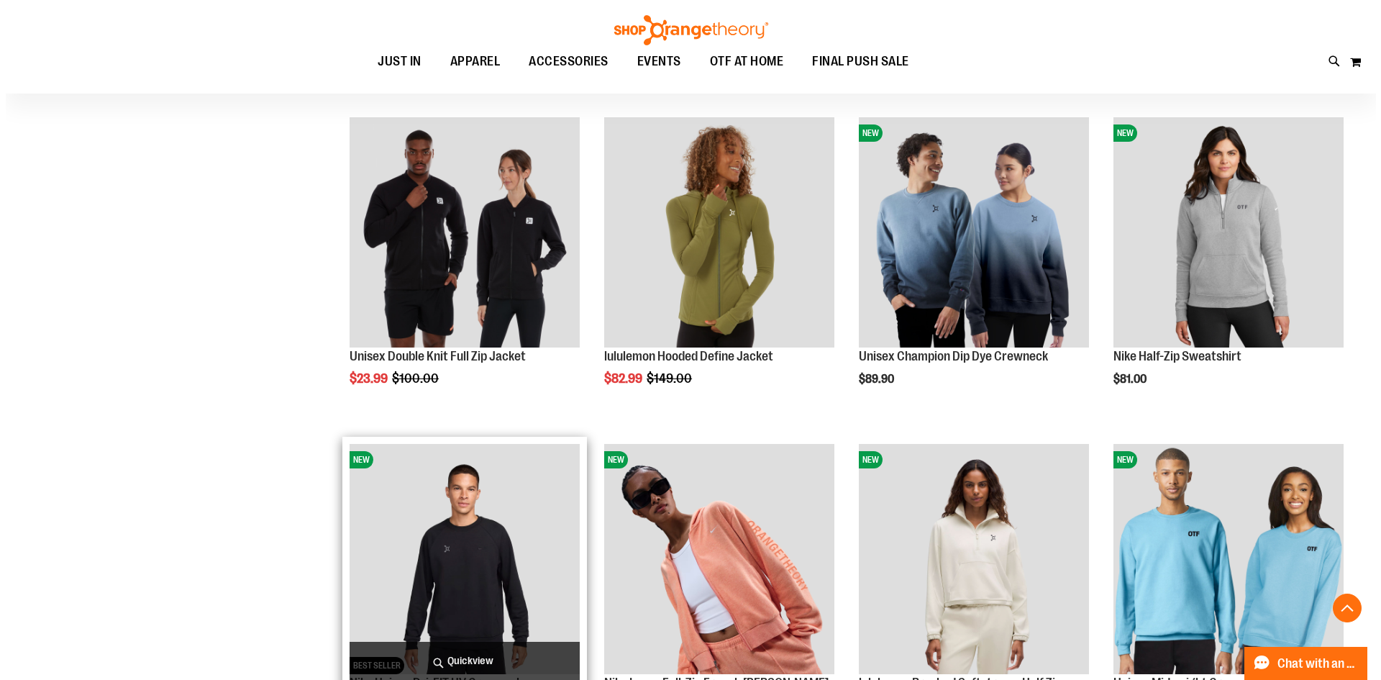
scroll to position [2374, 0]
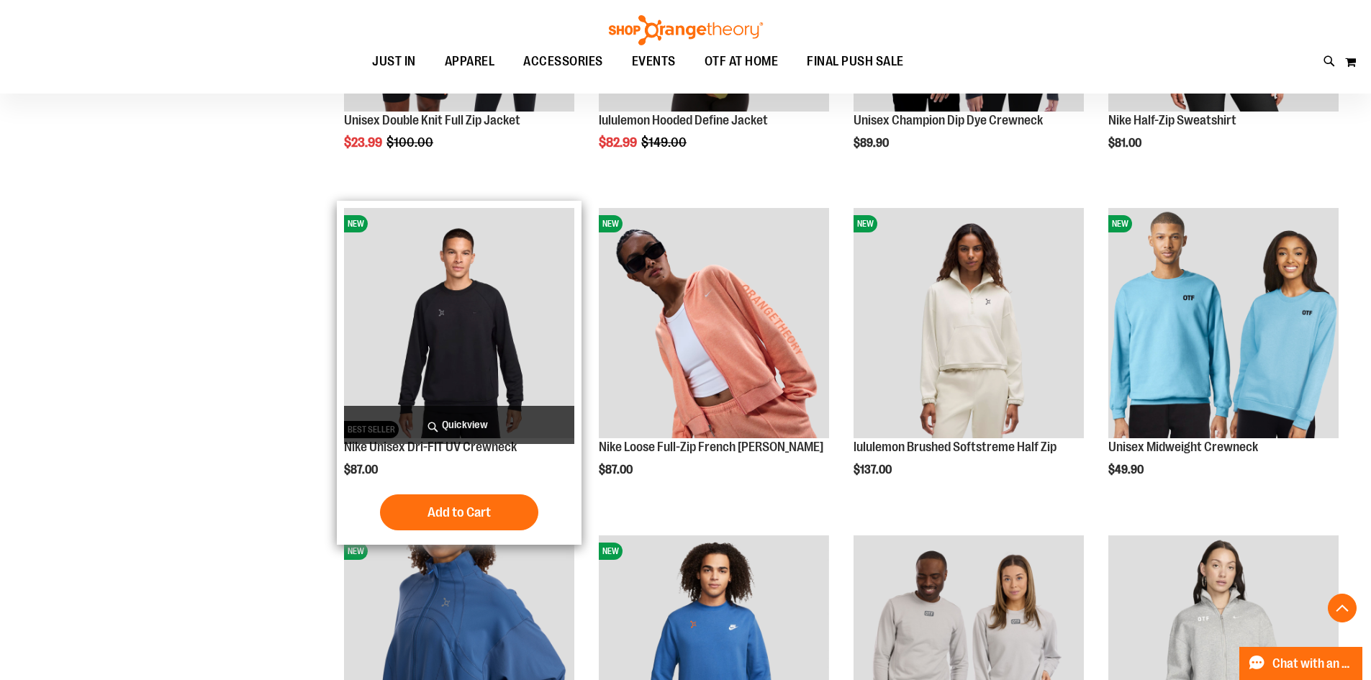
click at [470, 425] on span "Quickview" at bounding box center [459, 425] width 230 height 38
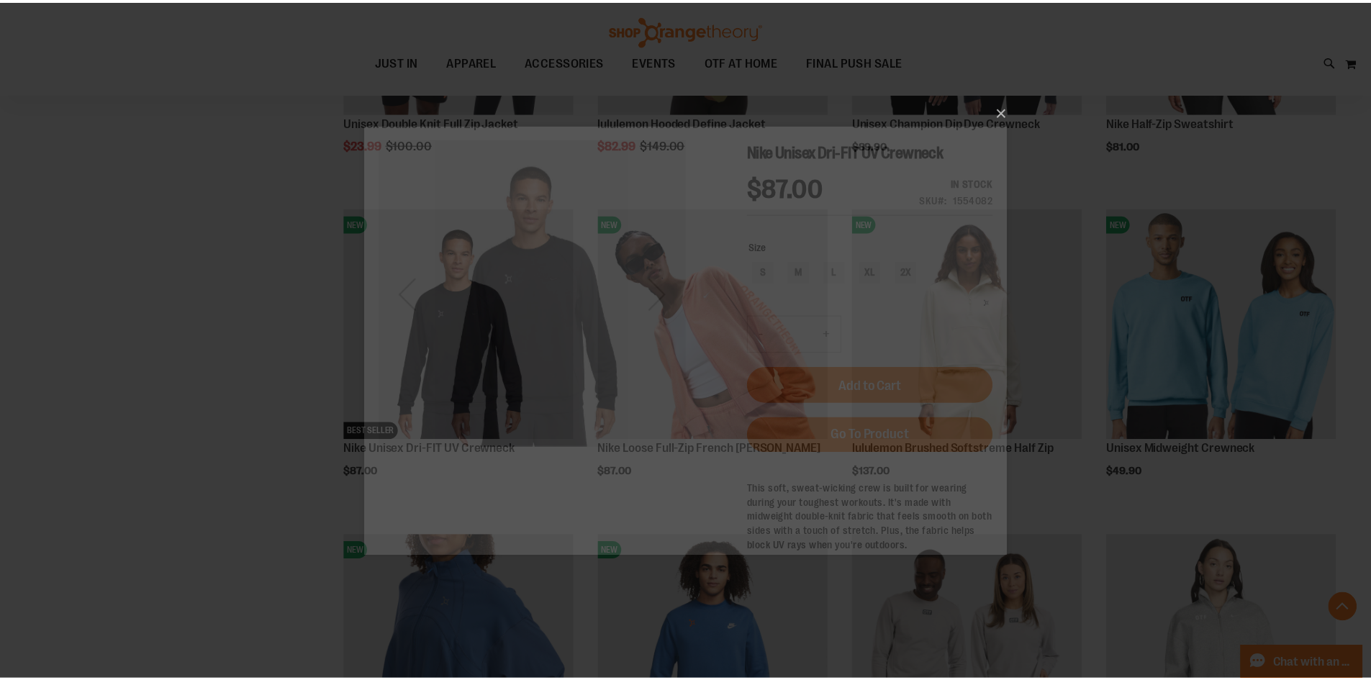
scroll to position [0, 0]
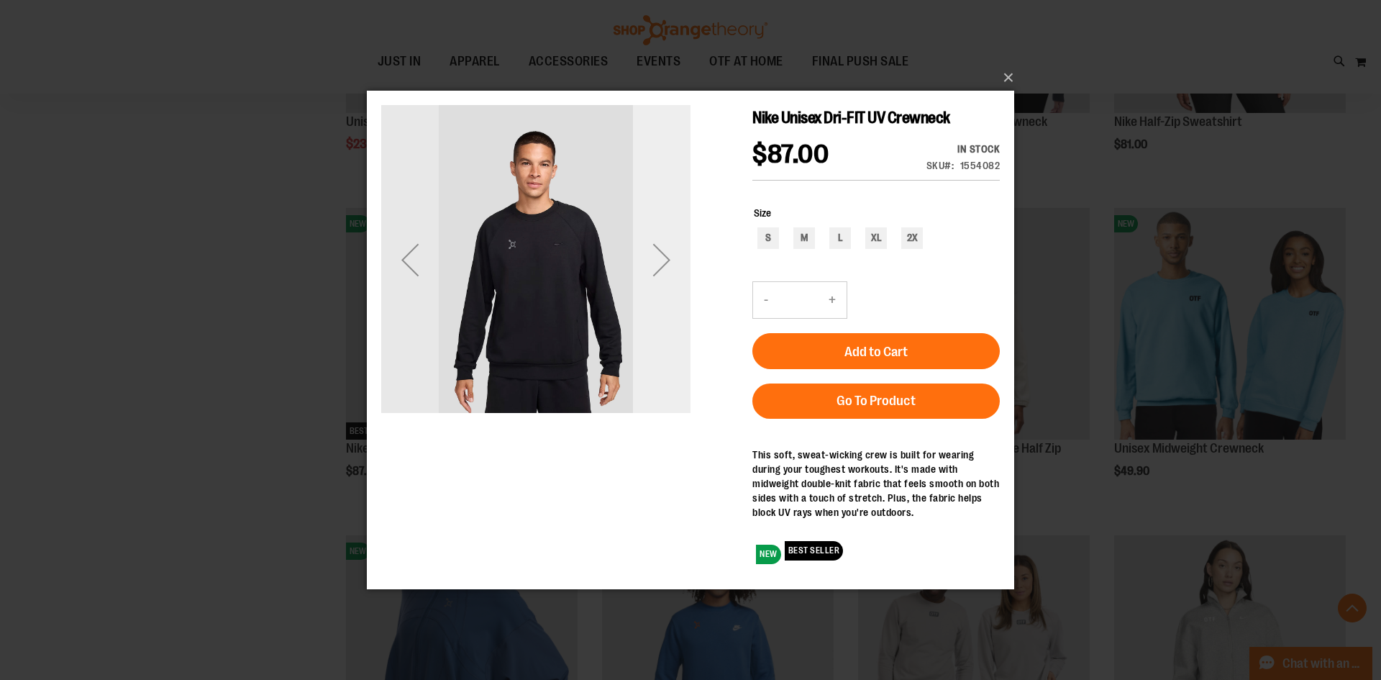
click at [670, 306] on div "Next" at bounding box center [662, 258] width 58 height 309
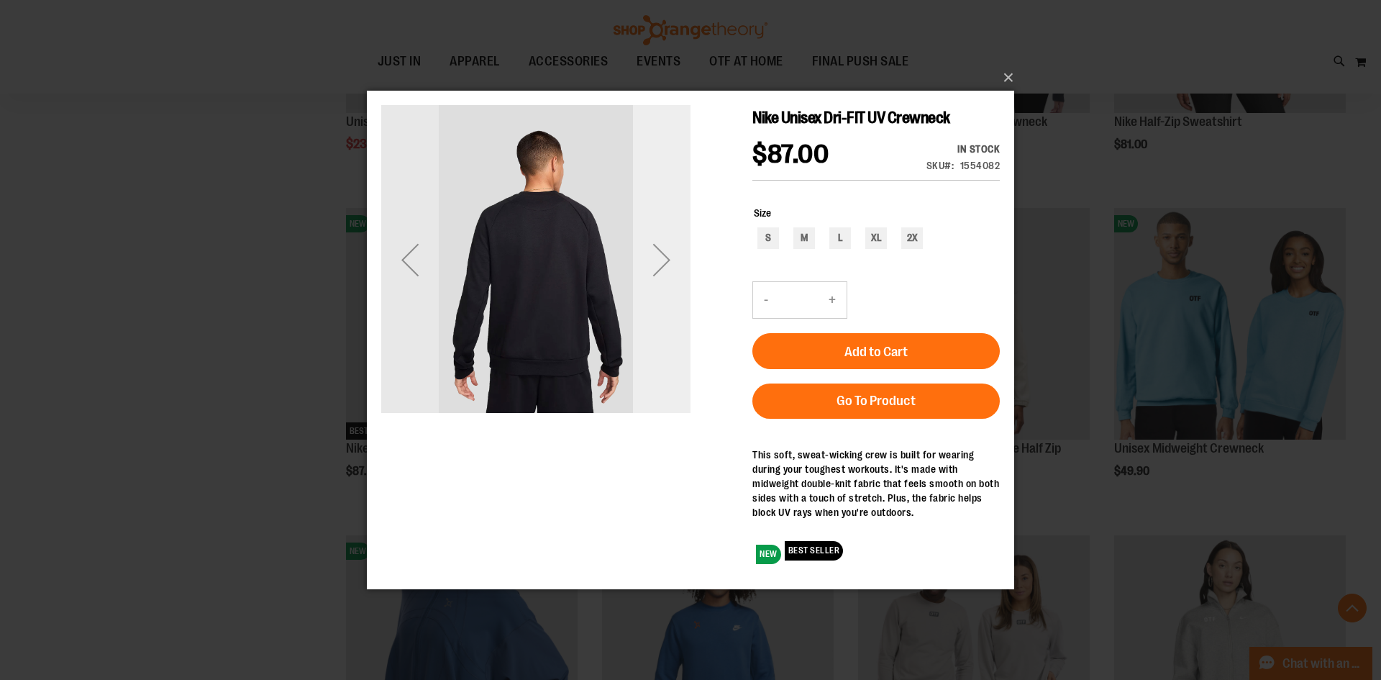
click at [670, 306] on div "Next" at bounding box center [662, 258] width 58 height 309
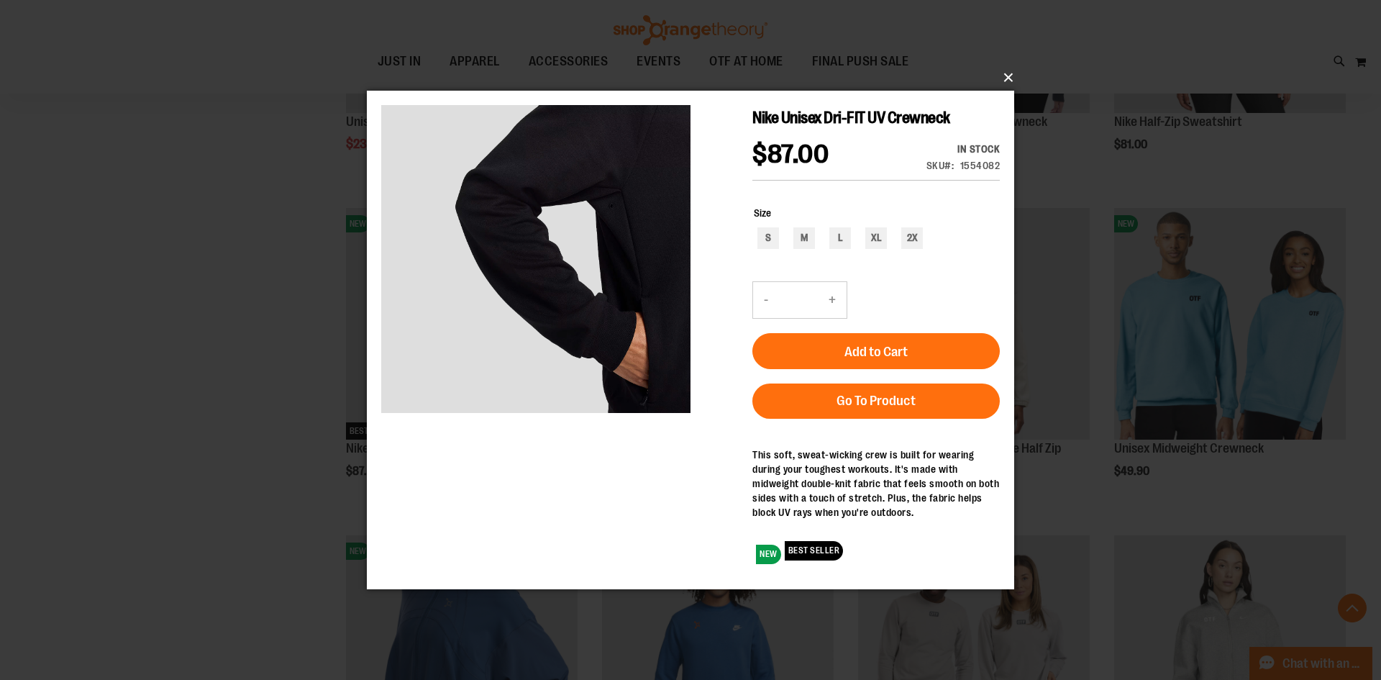
click at [1005, 90] on html "Skip to Content The store will not work correctly when cookies are disabled. Ni…" at bounding box center [691, 339] width 648 height 499
drag, startPoint x: 429, startPoint y: 33, endPoint x: 969, endPoint y: 76, distance: 542.0
click at [969, 76] on button "×" at bounding box center [695, 78] width 648 height 32
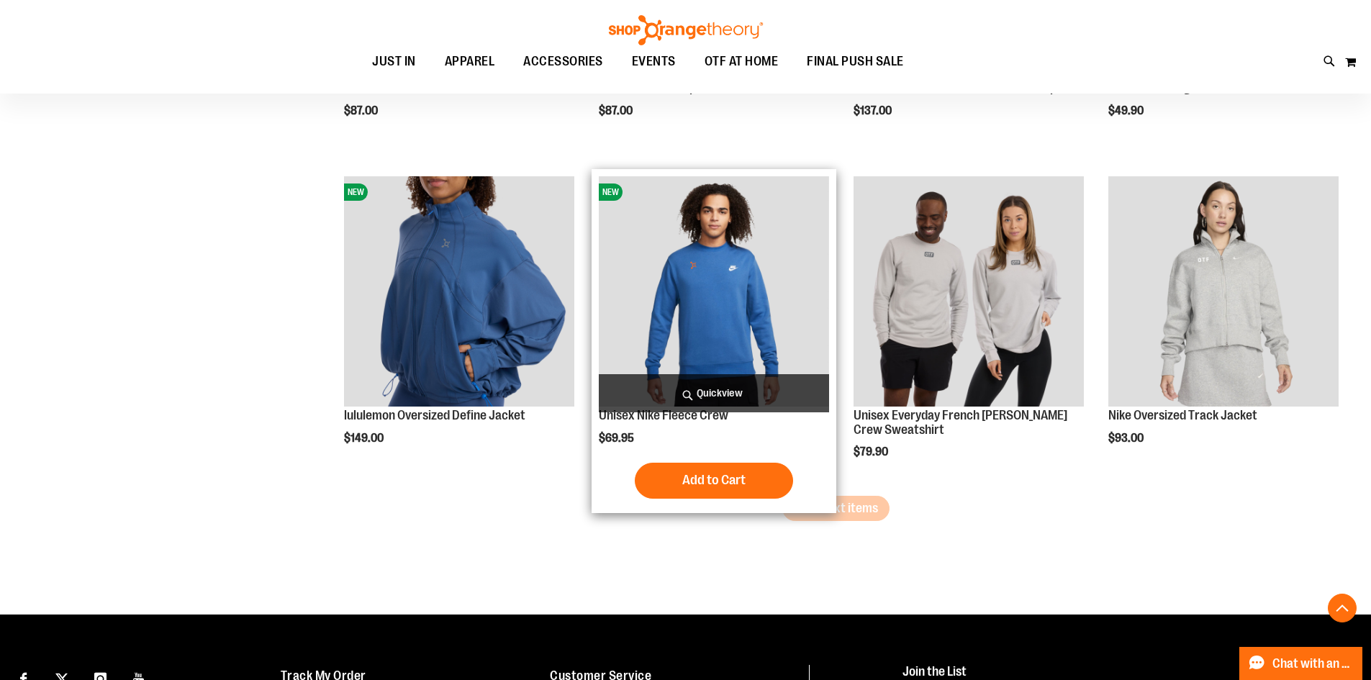
scroll to position [2733, 0]
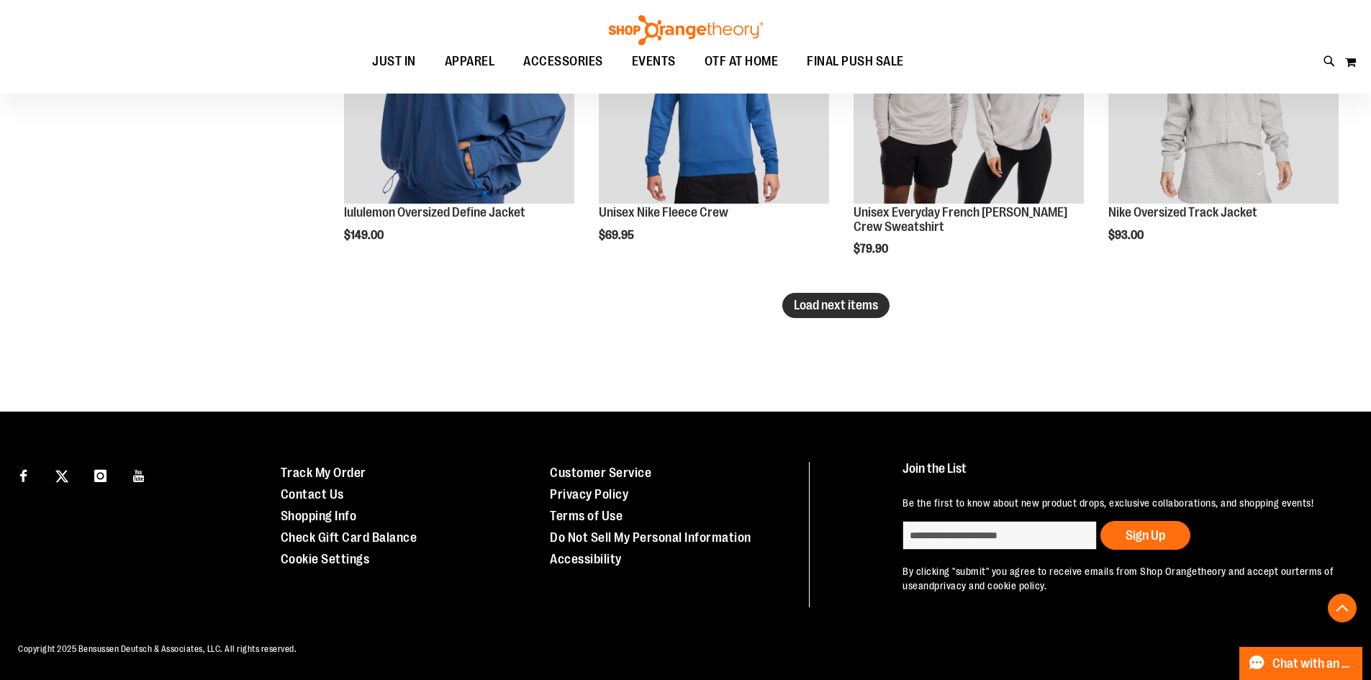
click at [835, 298] on span "Load next items" at bounding box center [836, 305] width 84 height 14
